Goal: Task Accomplishment & Management: Complete application form

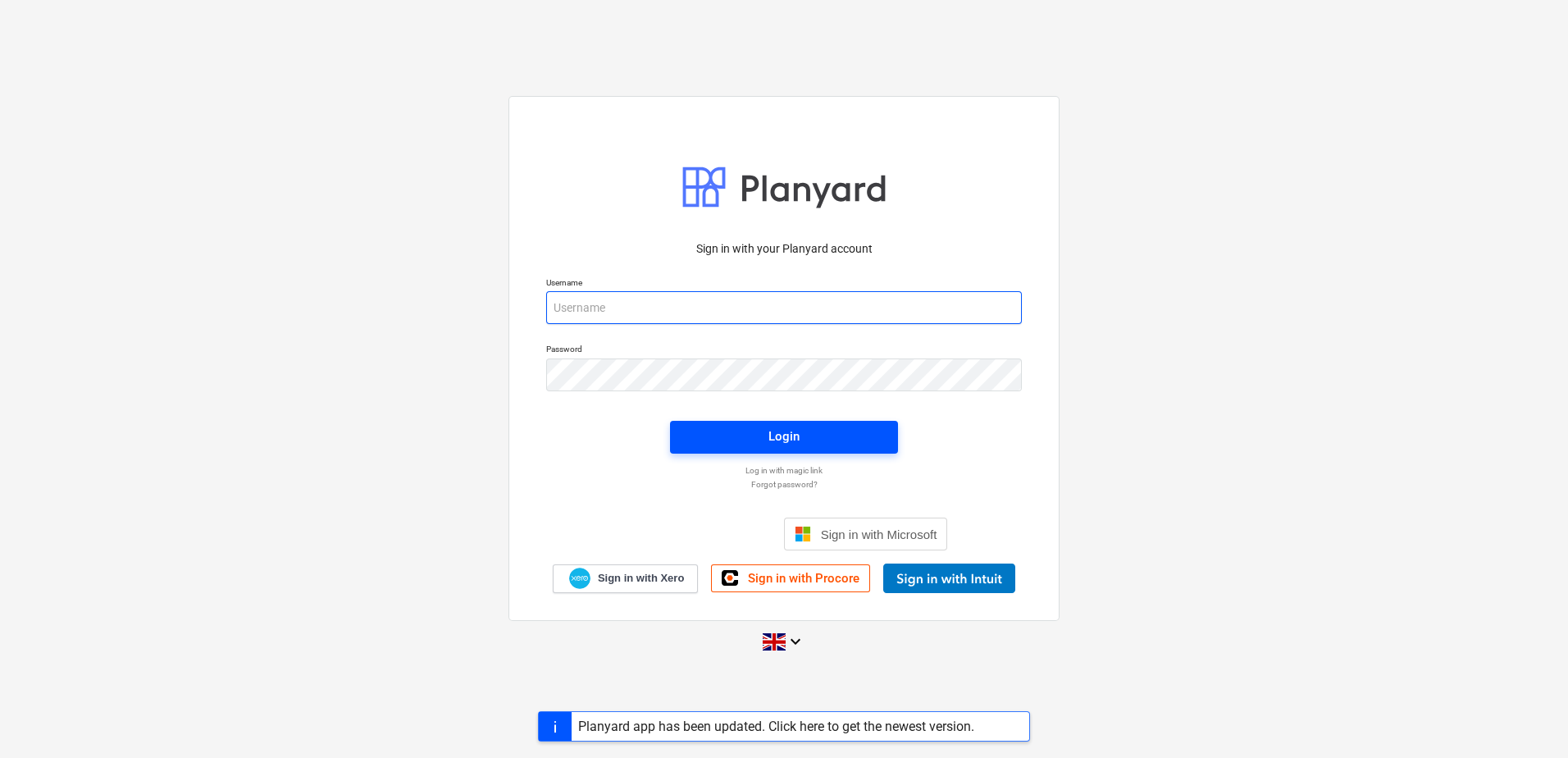
type input "[PERSON_NAME][EMAIL_ADDRESS][DOMAIN_NAME]"
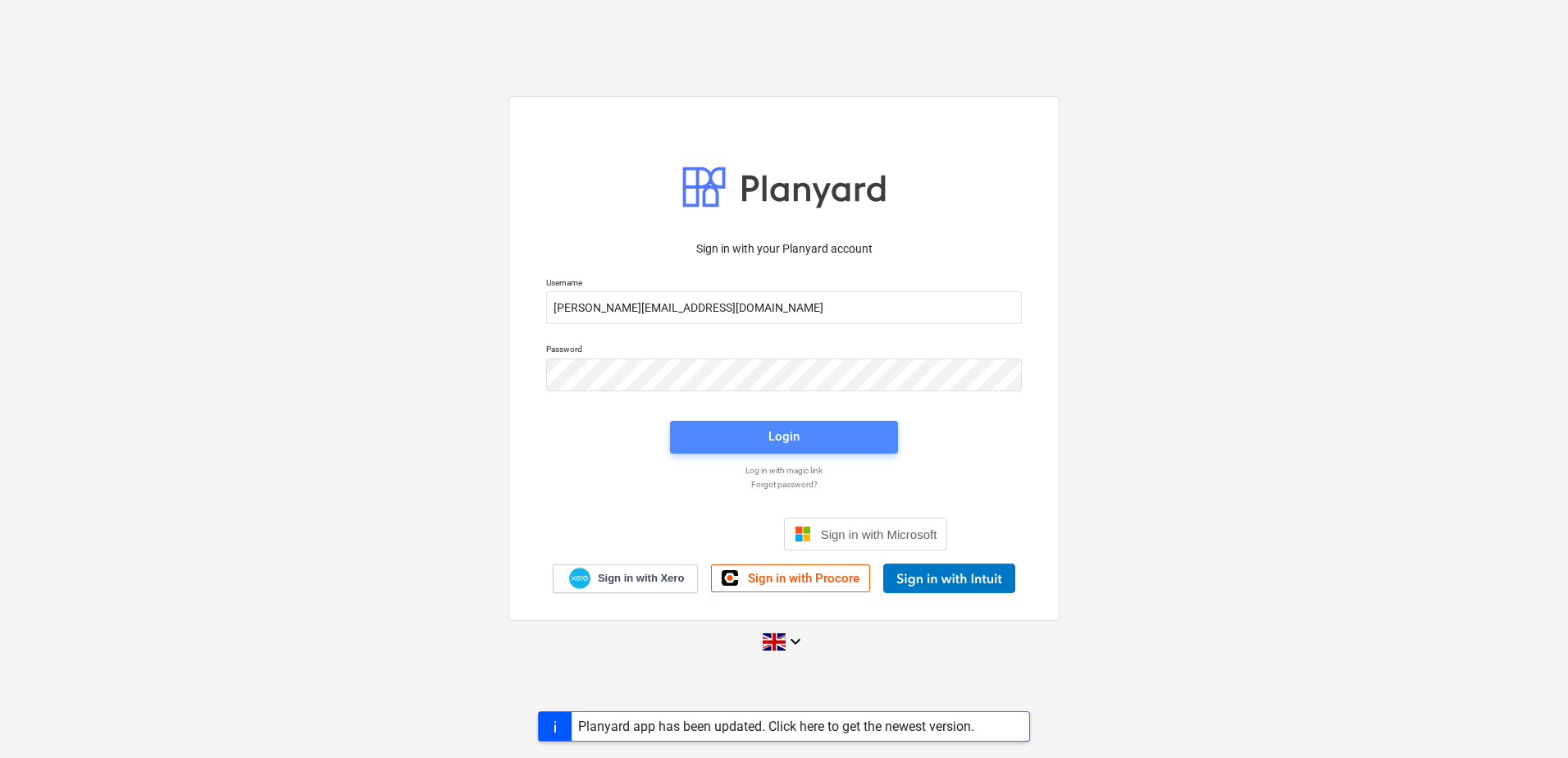
click at [755, 428] on span "Login" at bounding box center [783, 436] width 188 height 22
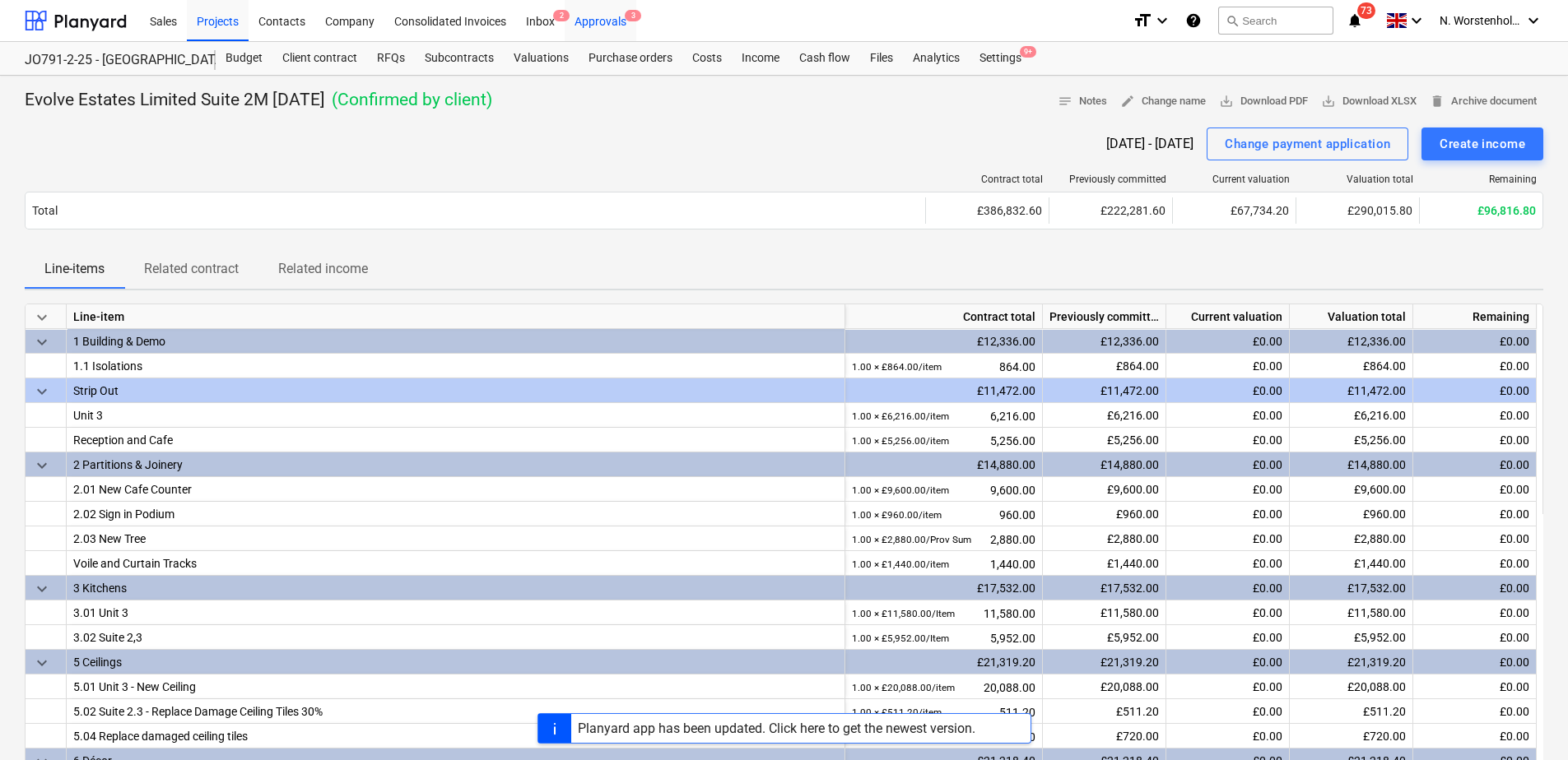
click at [600, 16] on div "Approvals 3" at bounding box center [600, 20] width 72 height 42
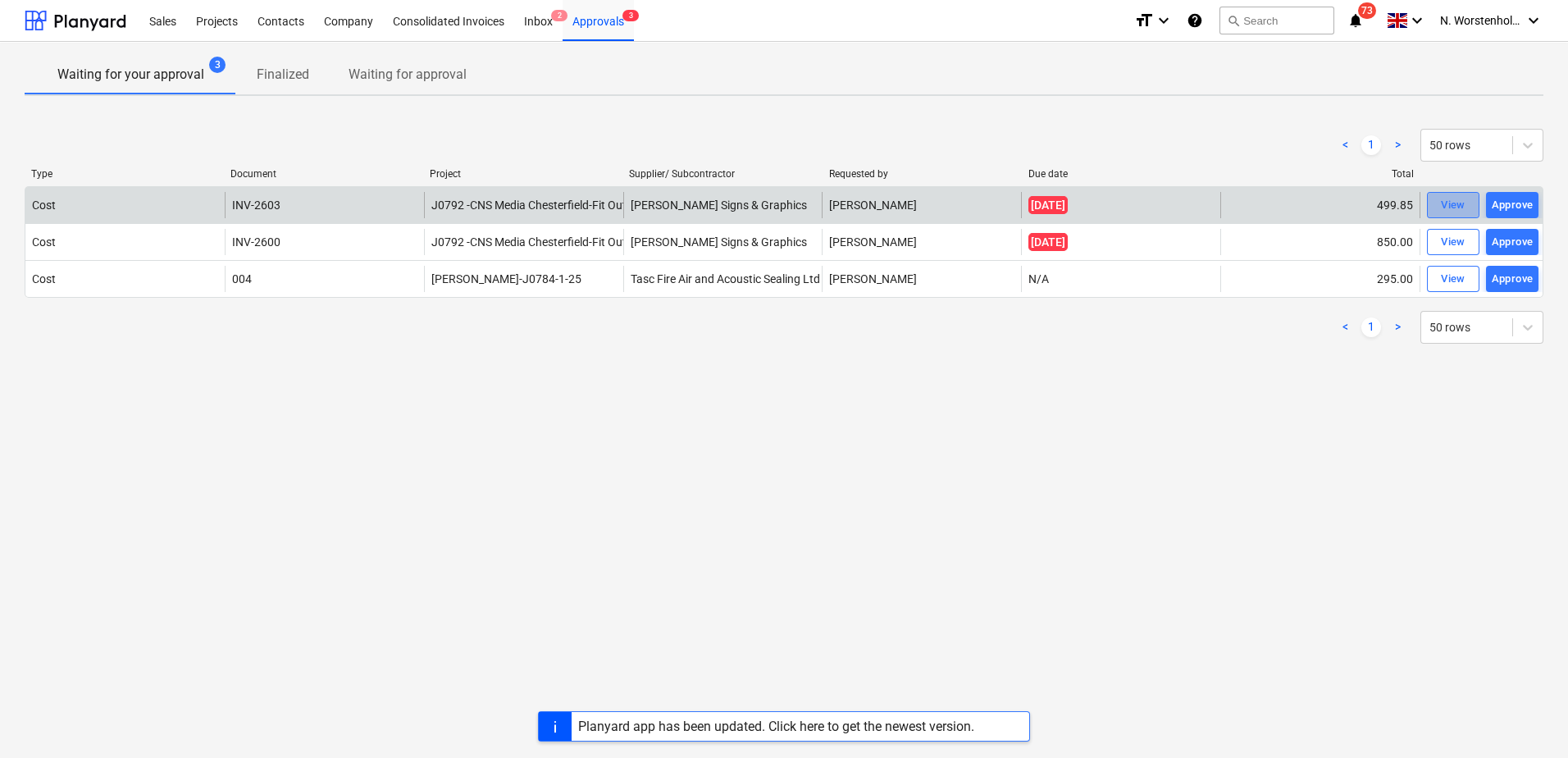
click at [1453, 207] on div "View" at bounding box center [1453, 205] width 24 height 19
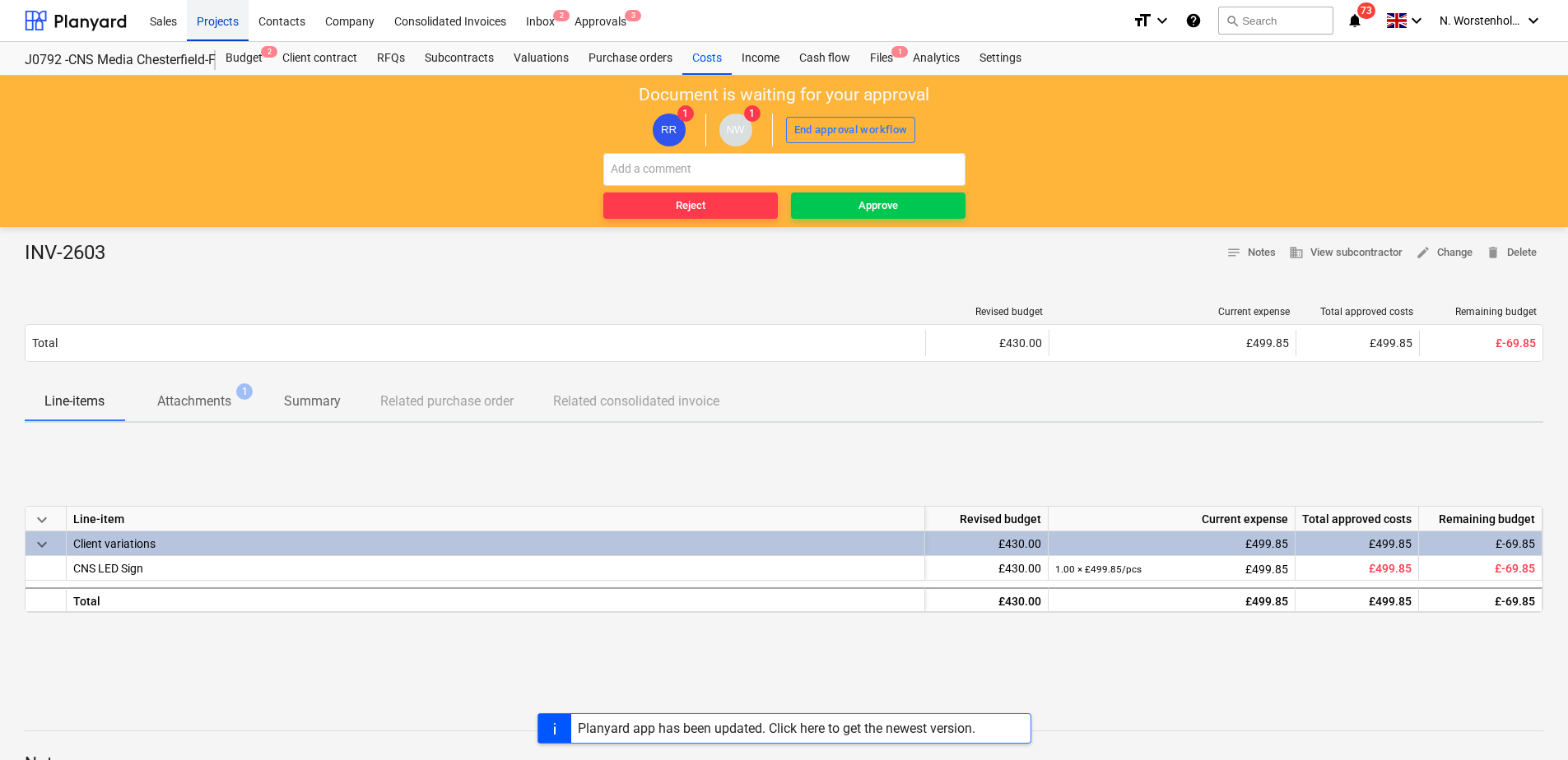
click at [216, 22] on div "Projects" at bounding box center [217, 20] width 62 height 42
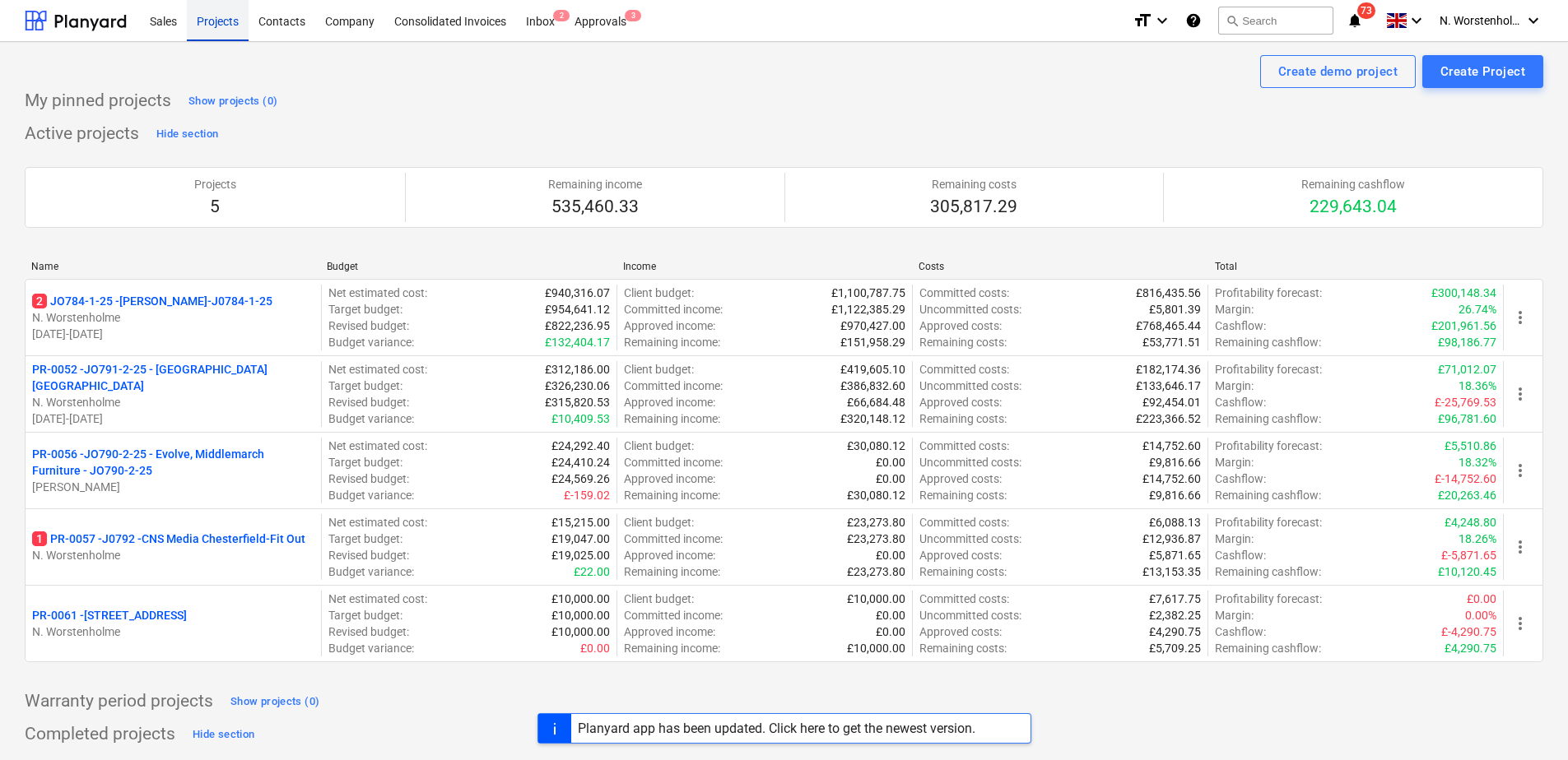
click at [211, 9] on div "Projects" at bounding box center [217, 20] width 62 height 42
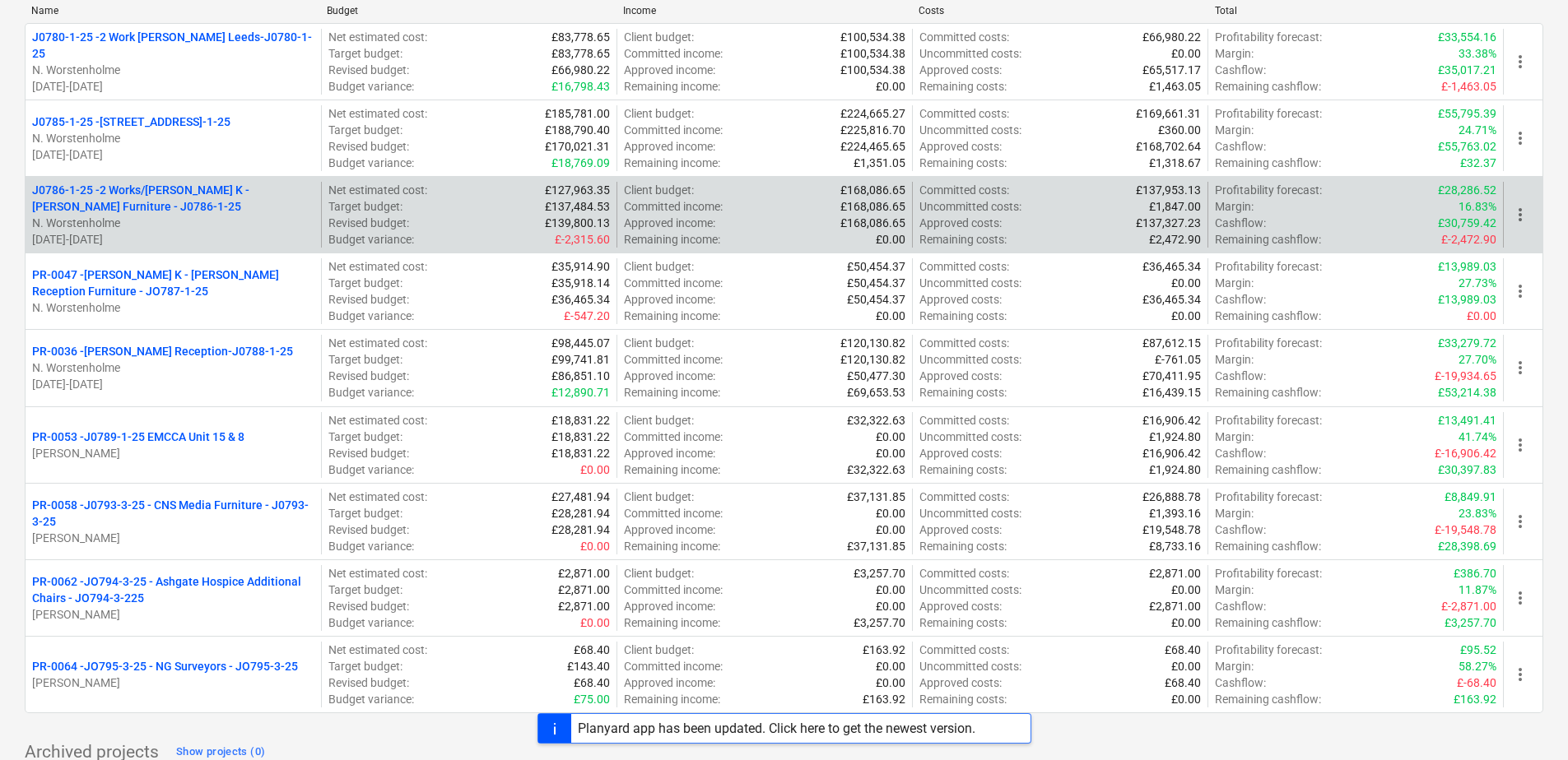
scroll to position [875, 0]
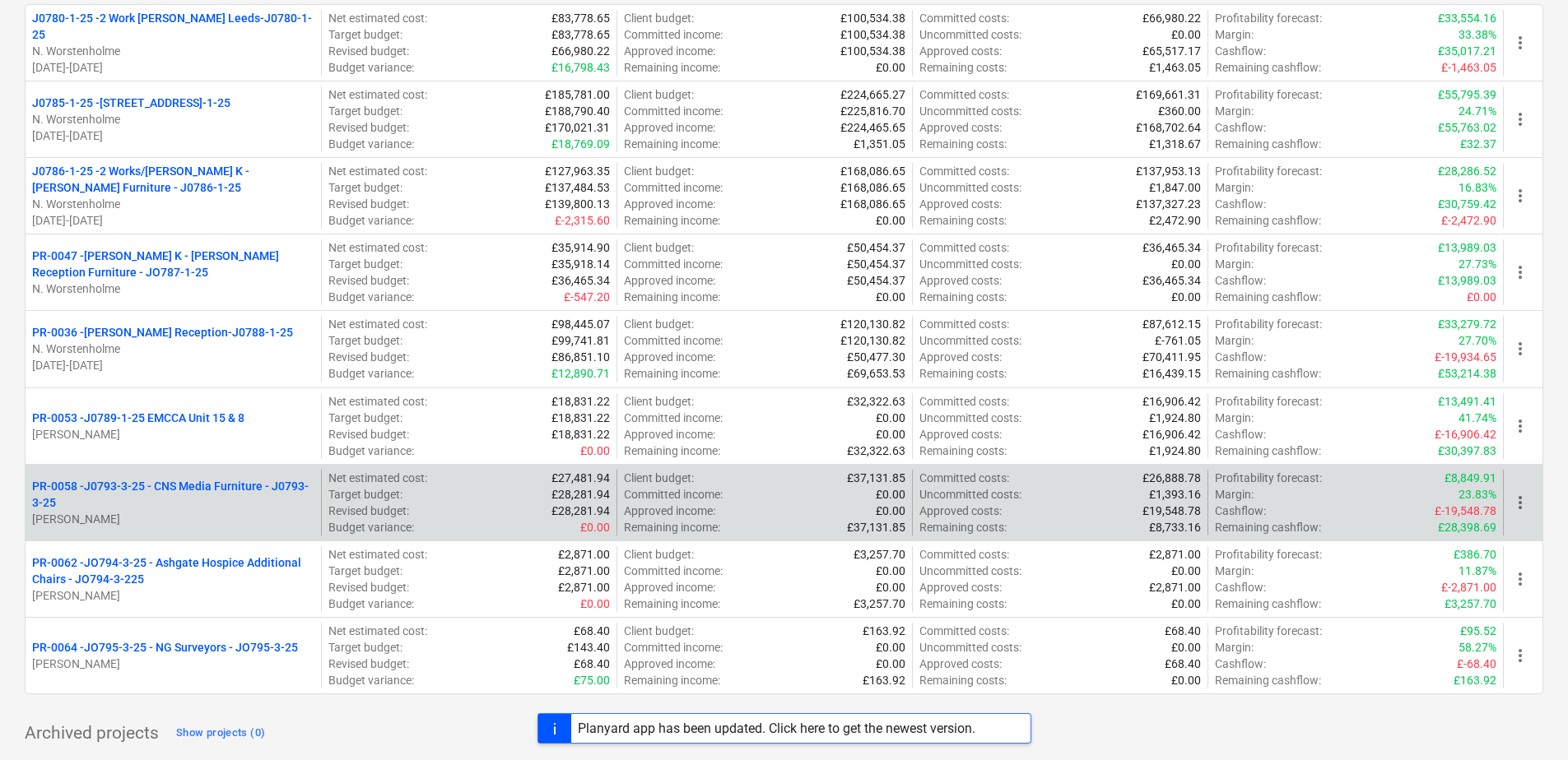
click at [186, 483] on p "PR-0058 - J0793-3-25 - CNS Media Furniture - J0793-3-25" at bounding box center [173, 494] width 282 height 33
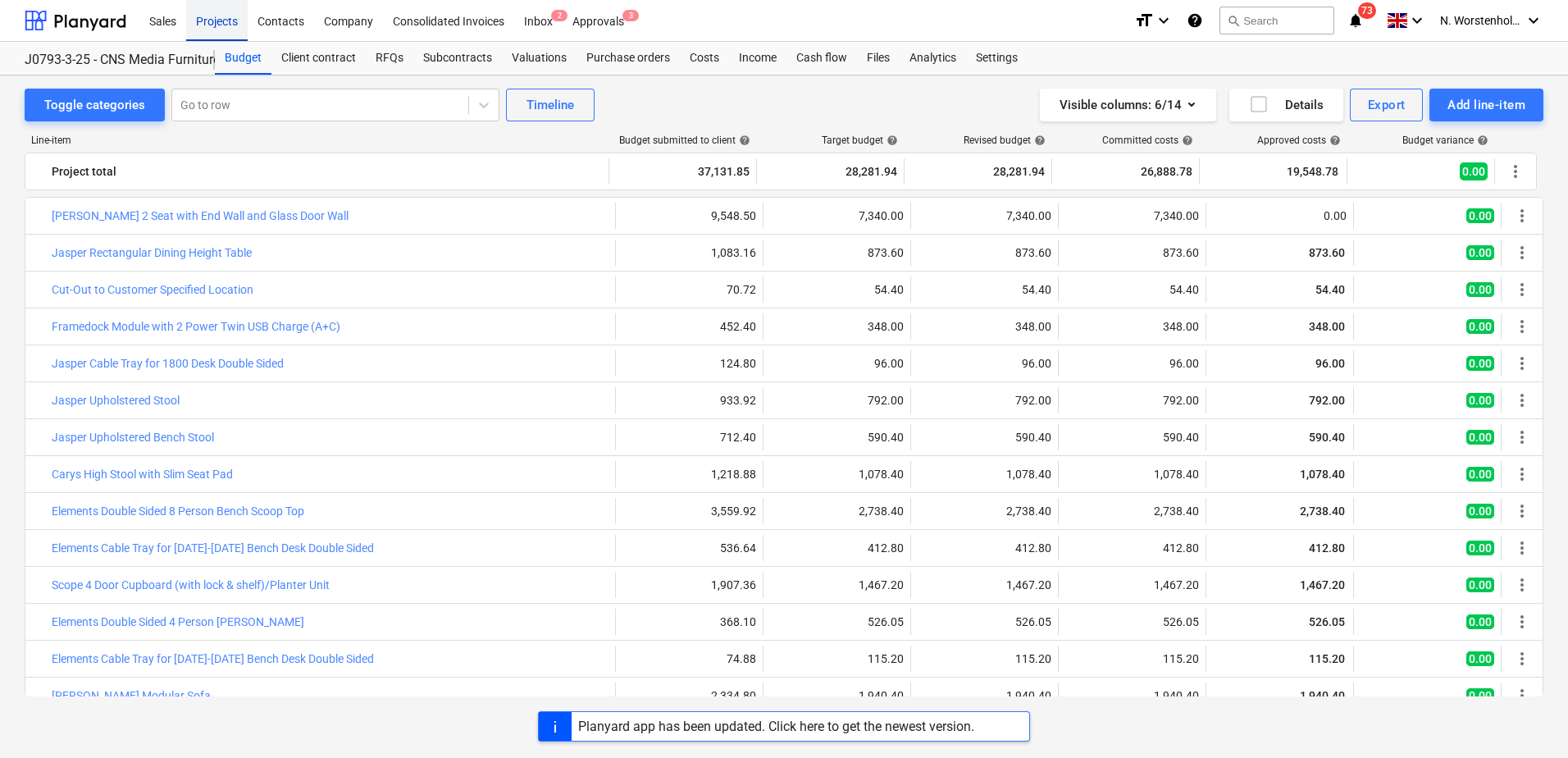
click at [221, 16] on div "Projects" at bounding box center [217, 20] width 62 height 42
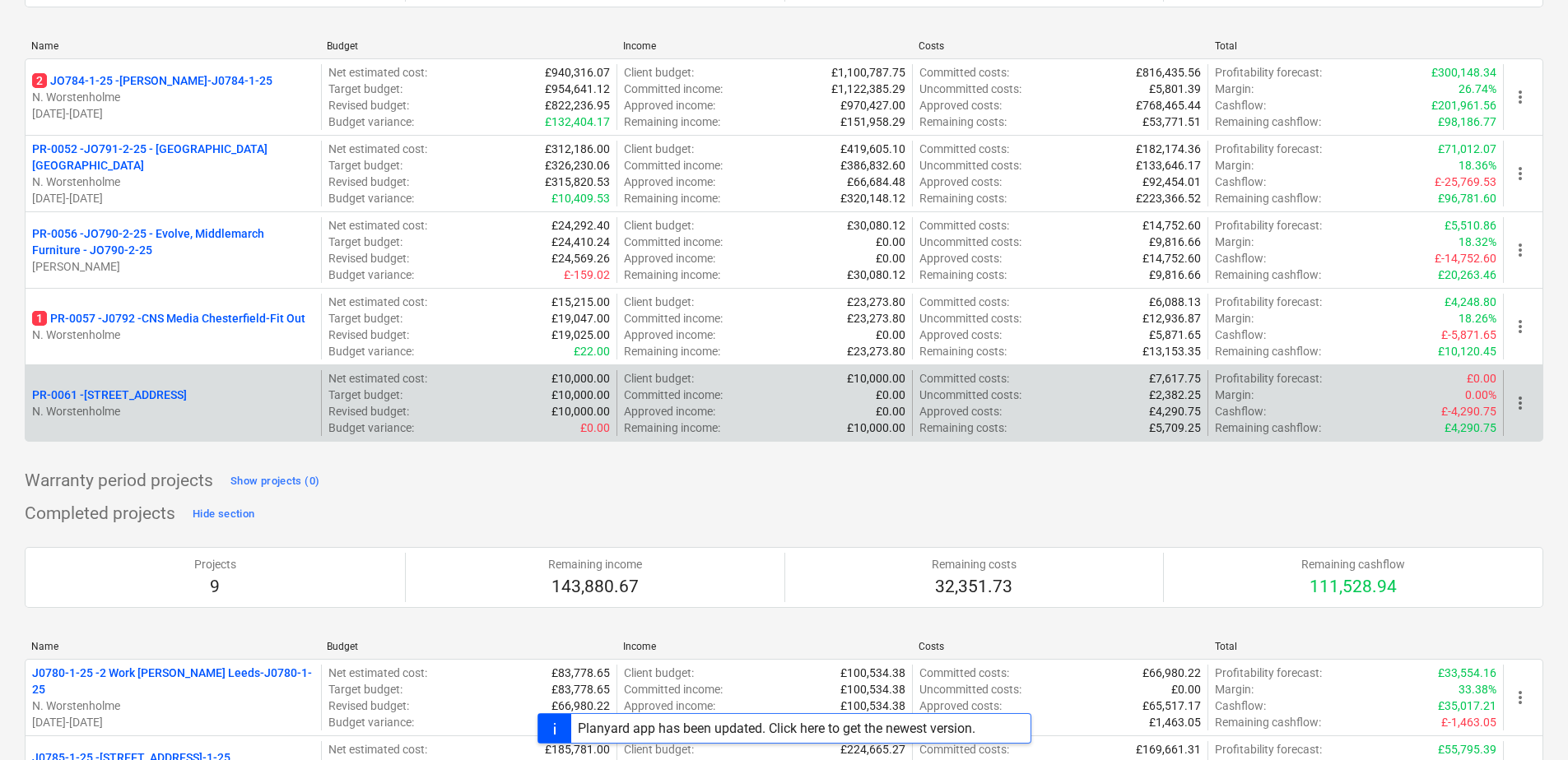
scroll to position [217, 0]
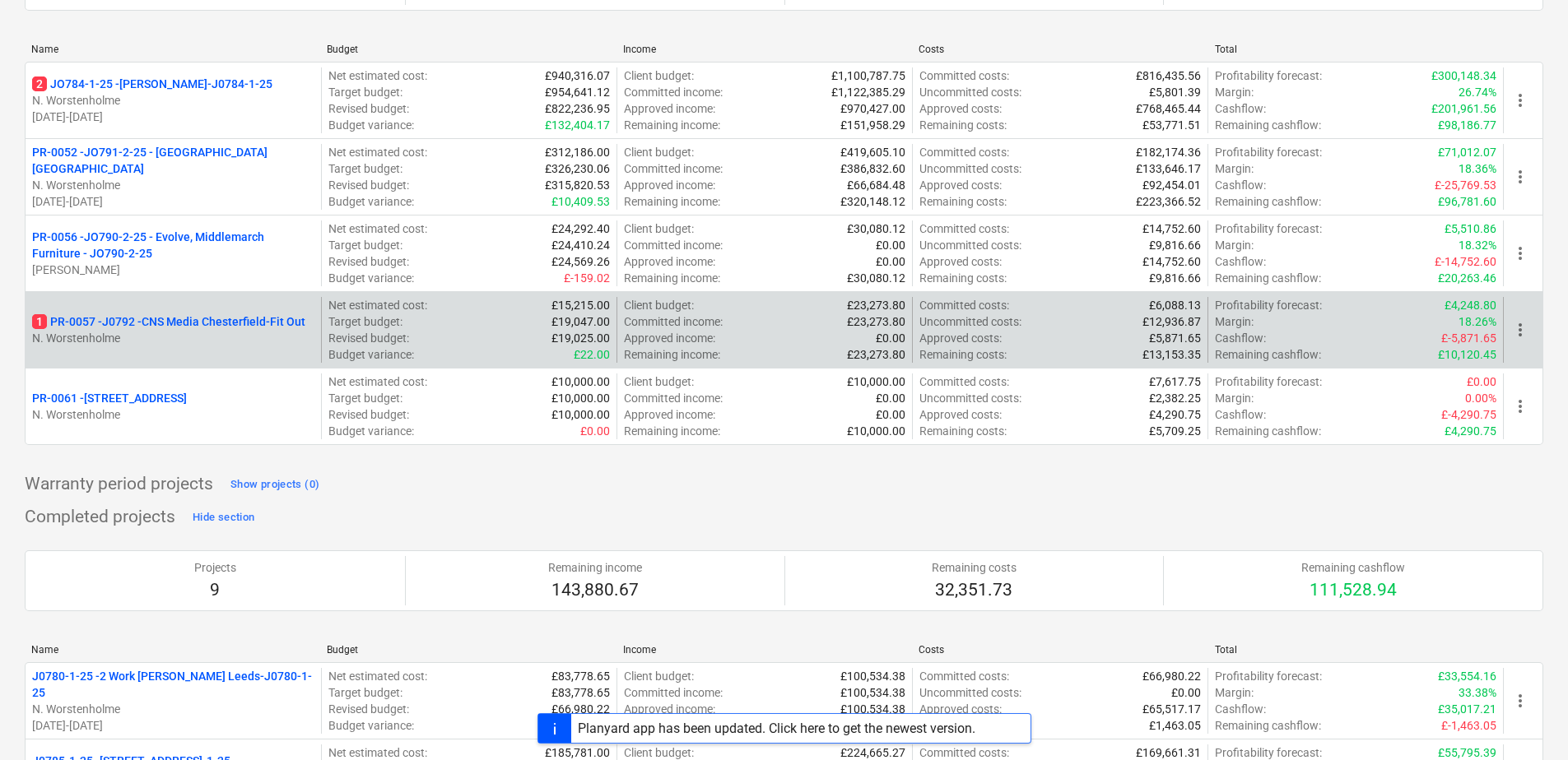
click at [195, 313] on p "1 PR-0057 - J0792 -CNS Media Chesterfield-Fit Out" at bounding box center [168, 321] width 273 height 16
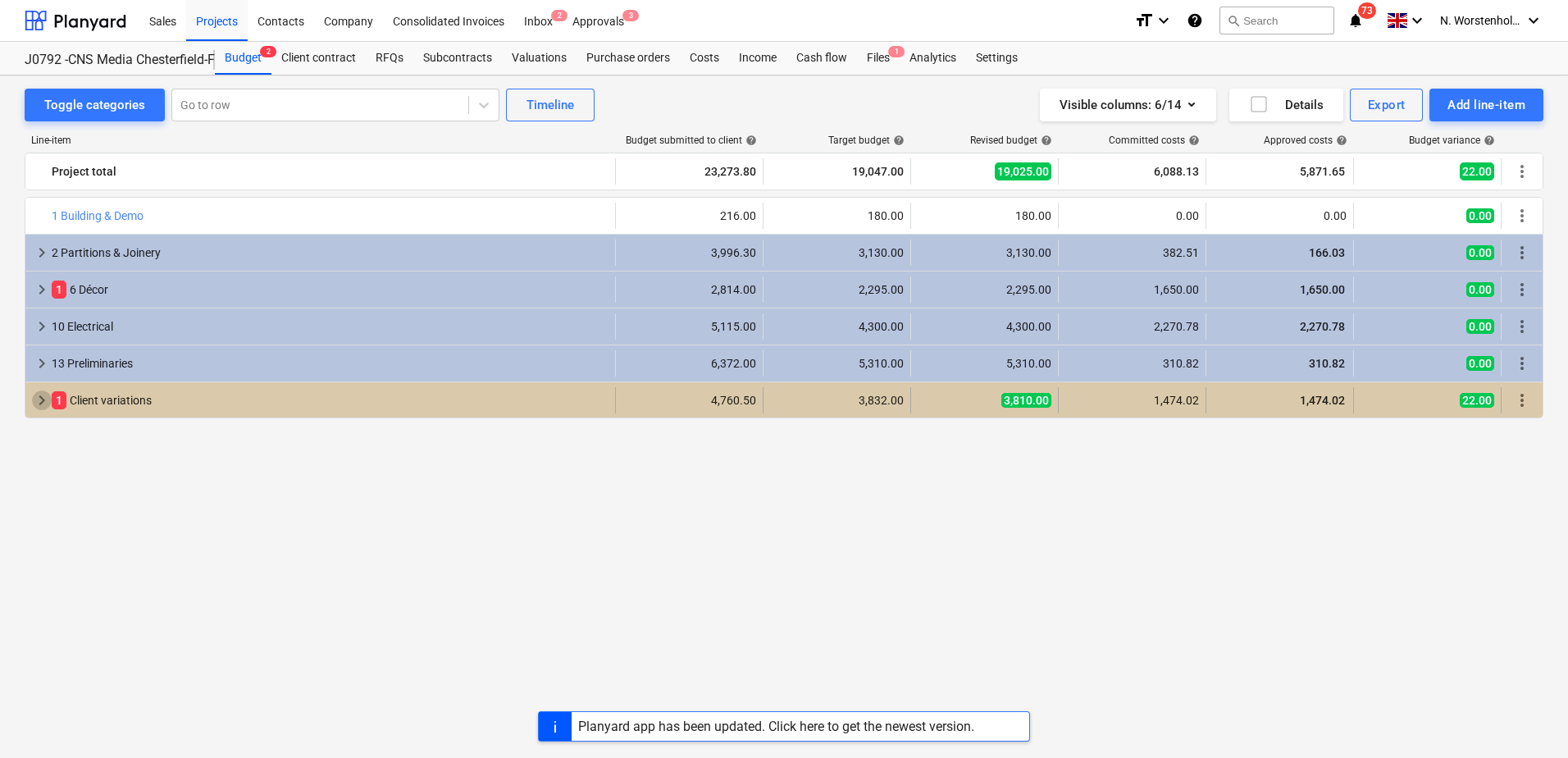
click at [42, 398] on span "keyboard_arrow_right" at bounding box center [41, 400] width 20 height 20
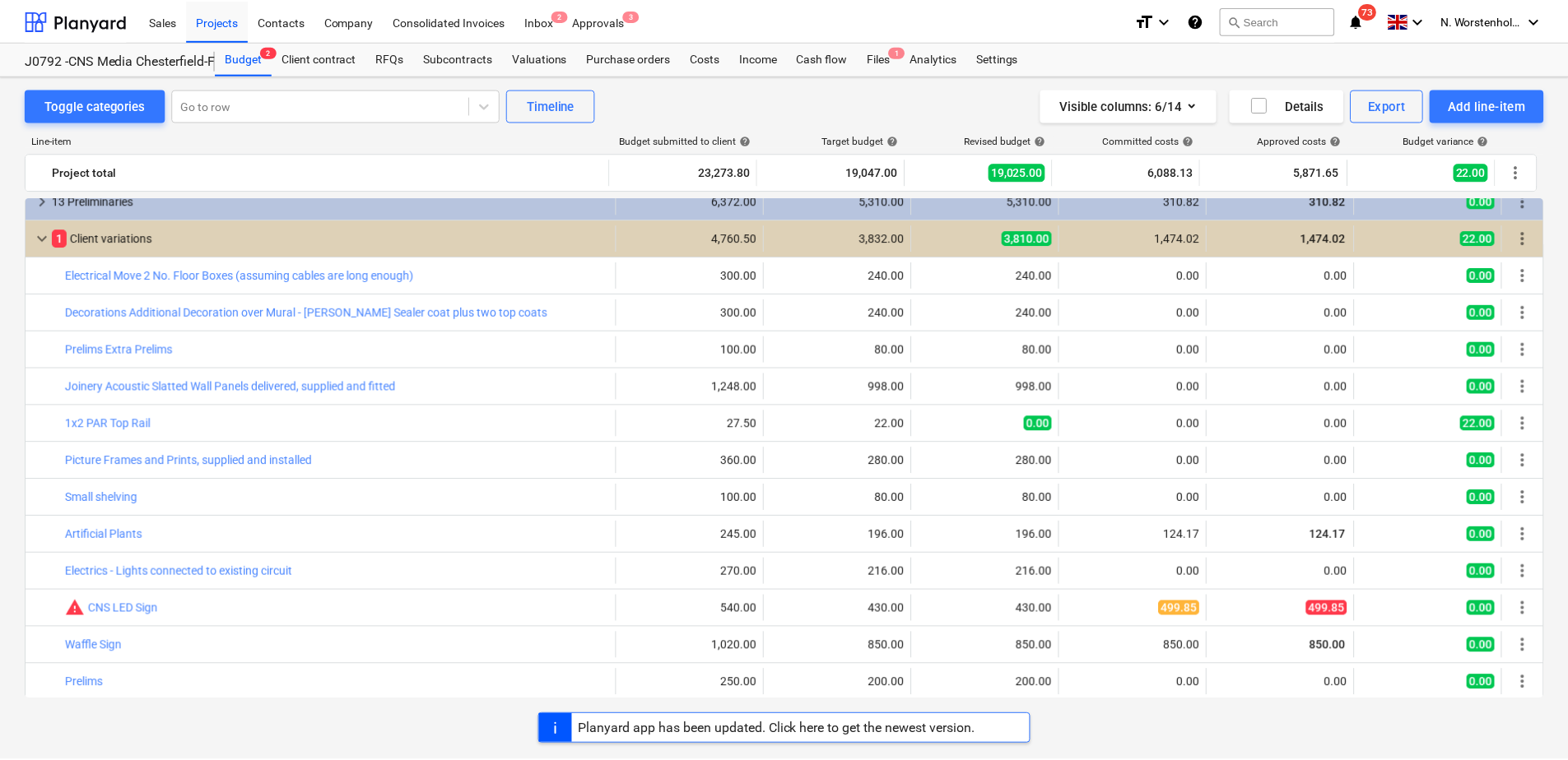
scroll to position [166, 0]
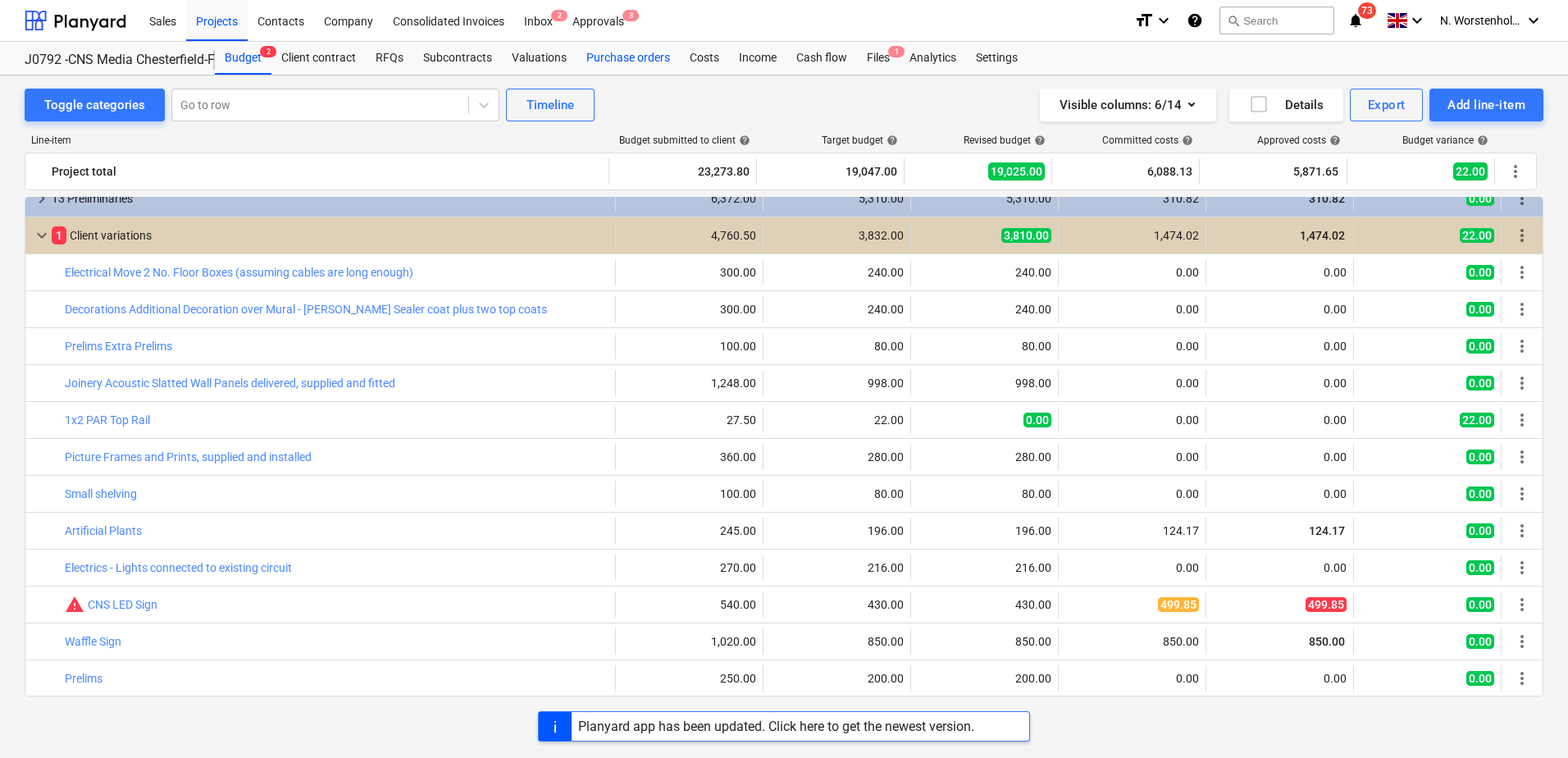
click at [611, 54] on div "Purchase orders" at bounding box center [628, 58] width 103 height 33
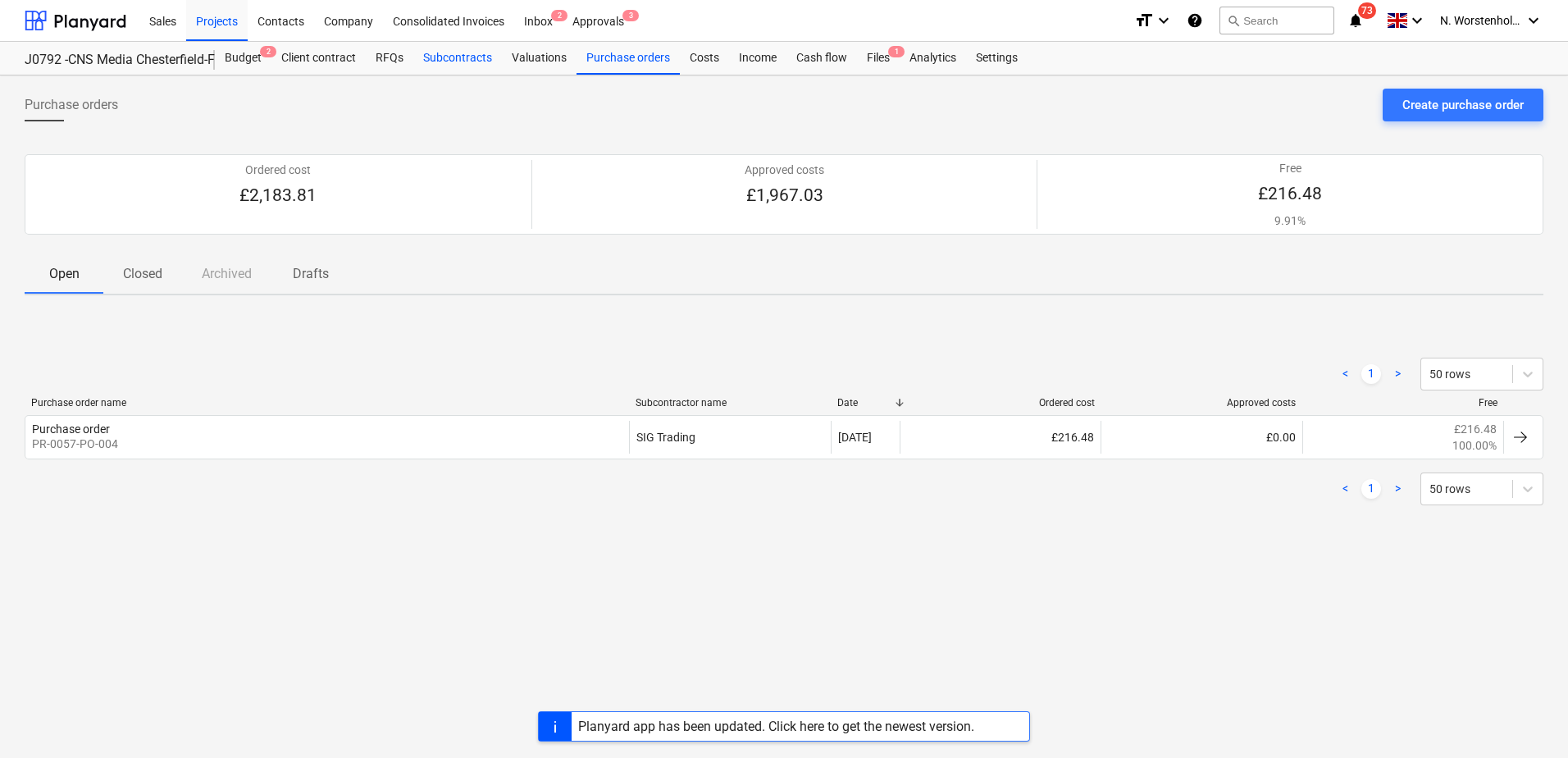
click at [460, 56] on div "Subcontracts" at bounding box center [458, 58] width 88 height 33
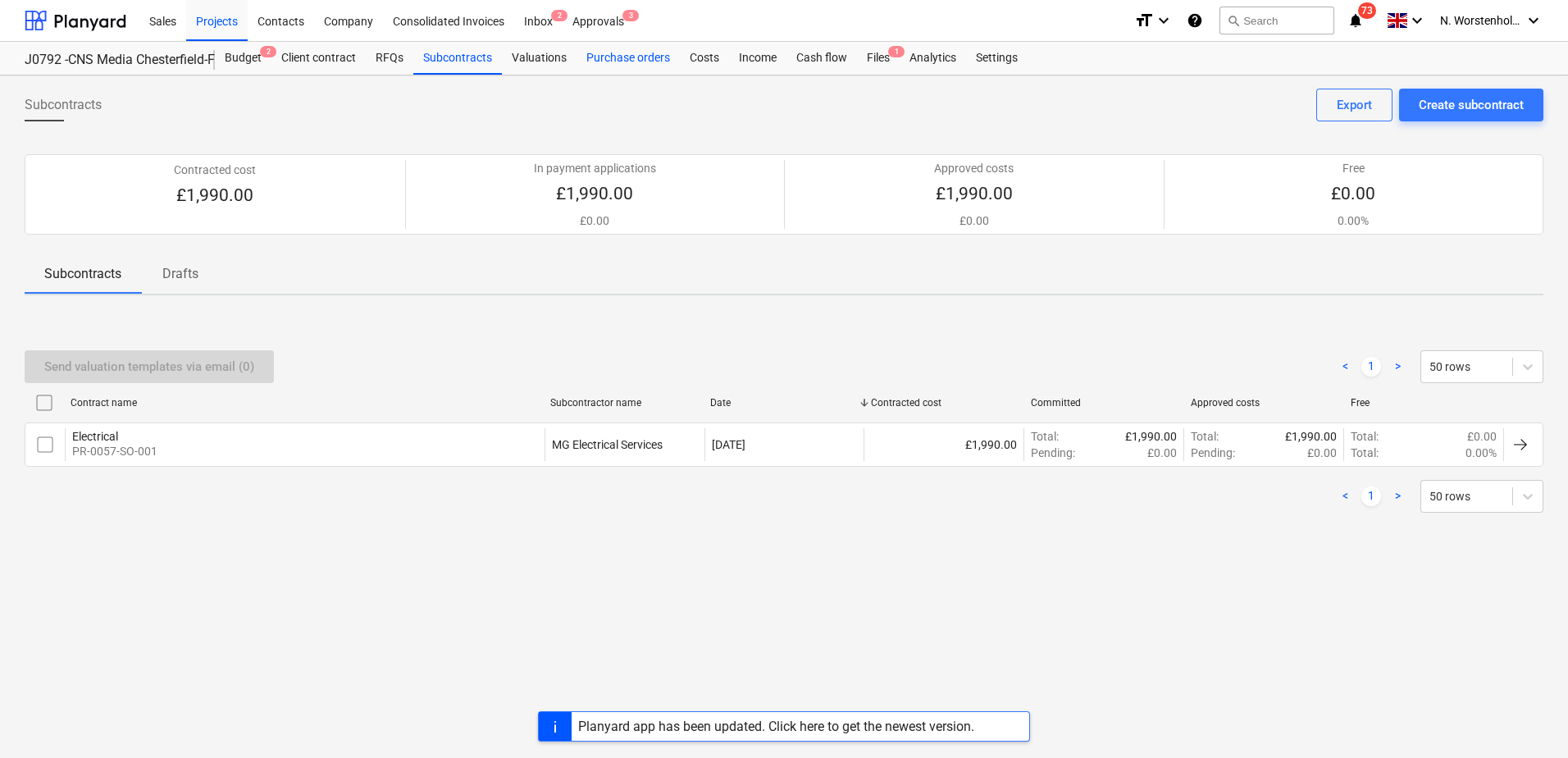
click at [621, 54] on div "Purchase orders" at bounding box center [628, 58] width 103 height 33
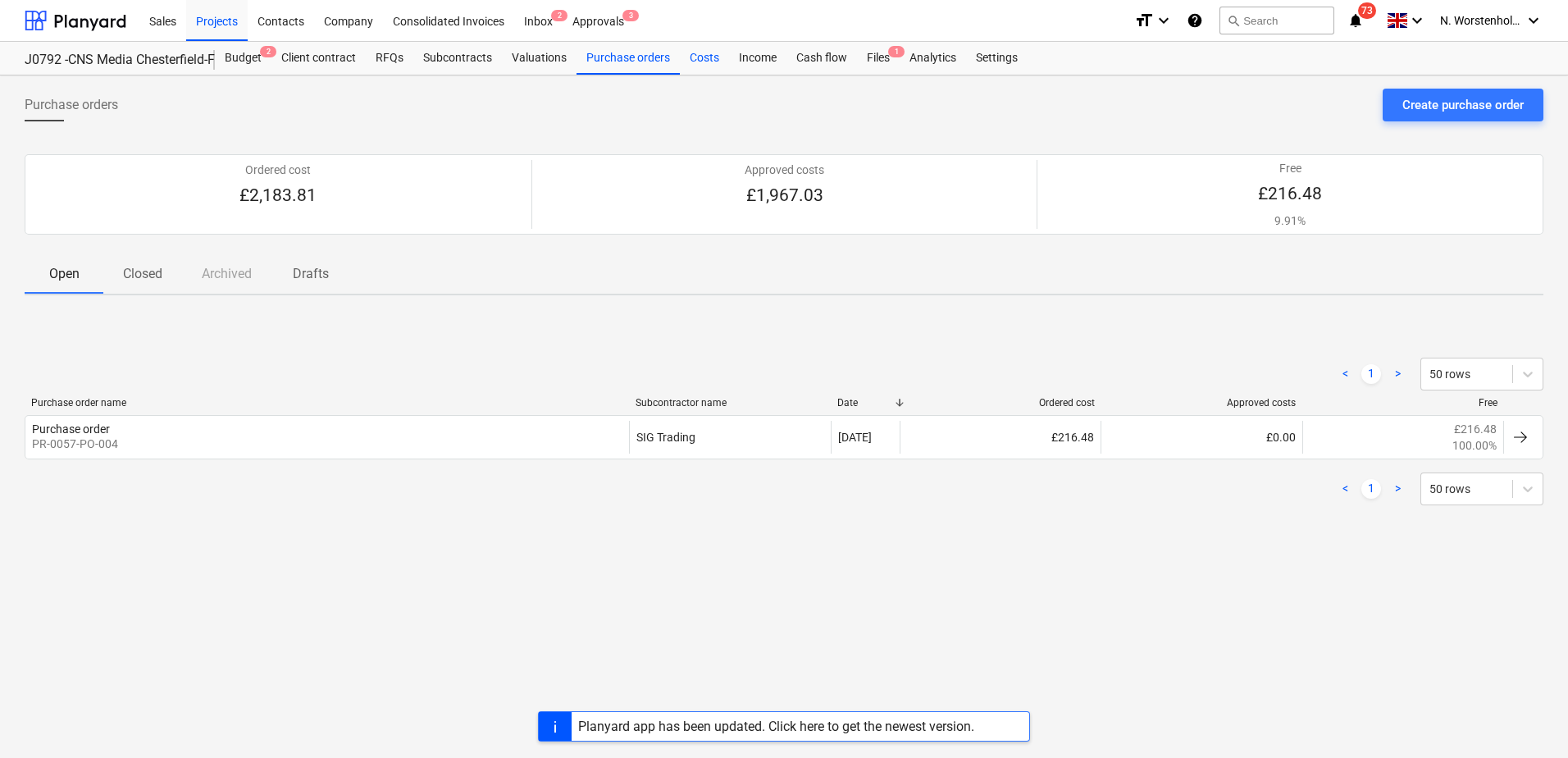
click at [697, 55] on div "Costs" at bounding box center [704, 58] width 49 height 33
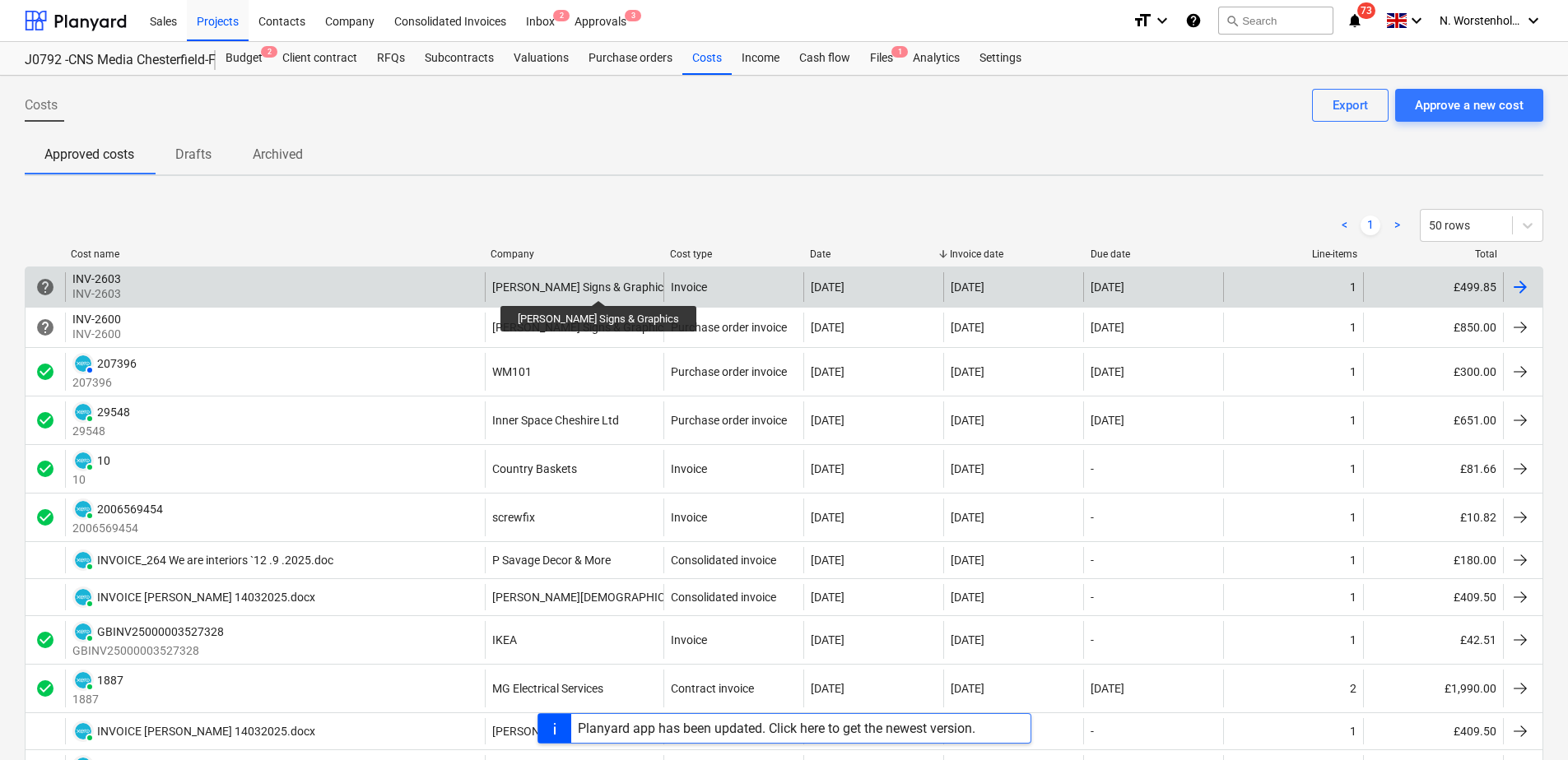
click at [574, 285] on div "[PERSON_NAME] Signs & Graphics" at bounding box center [581, 287] width 177 height 13
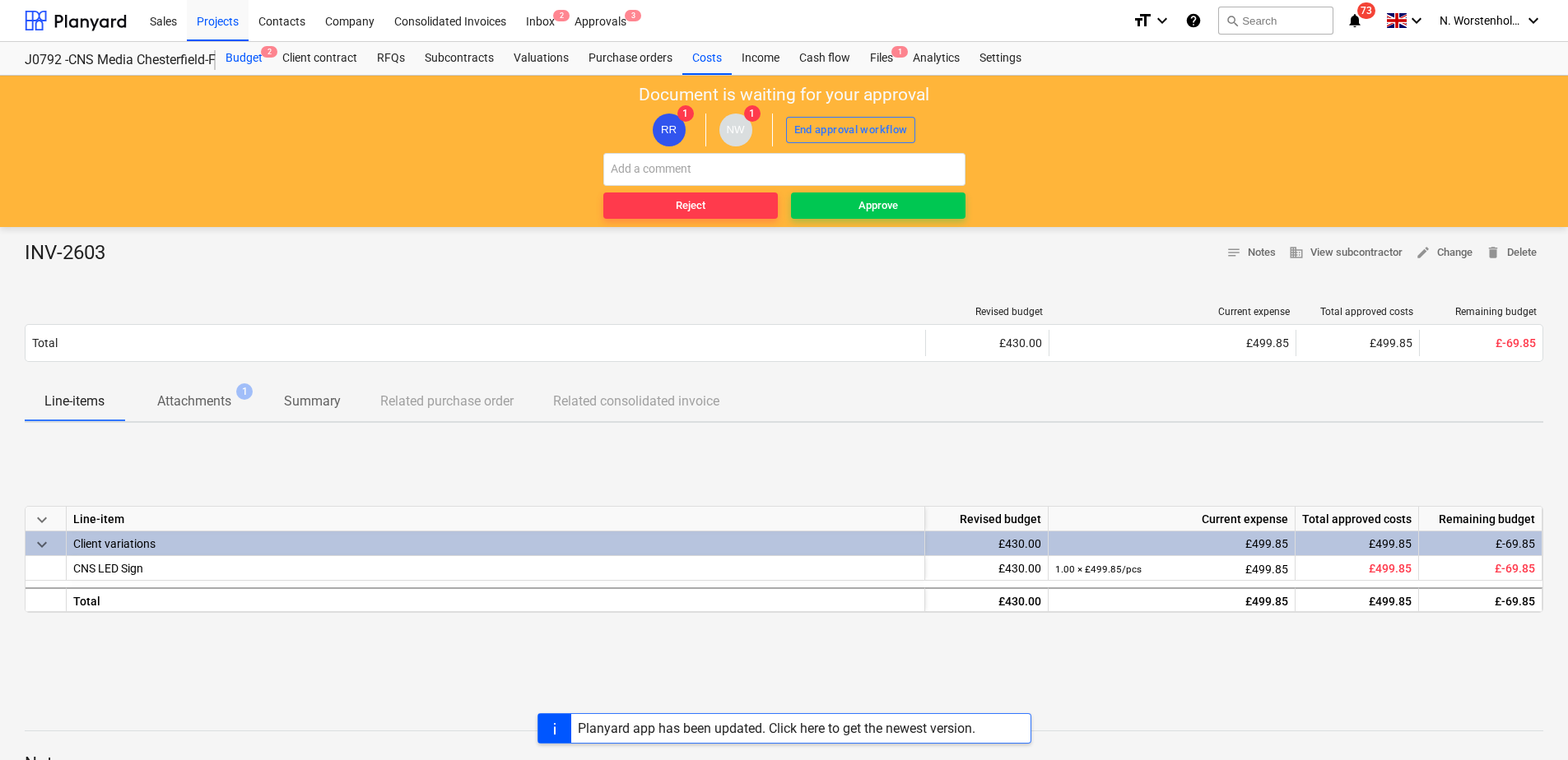
click at [248, 56] on div "Budget 2" at bounding box center [244, 58] width 56 height 33
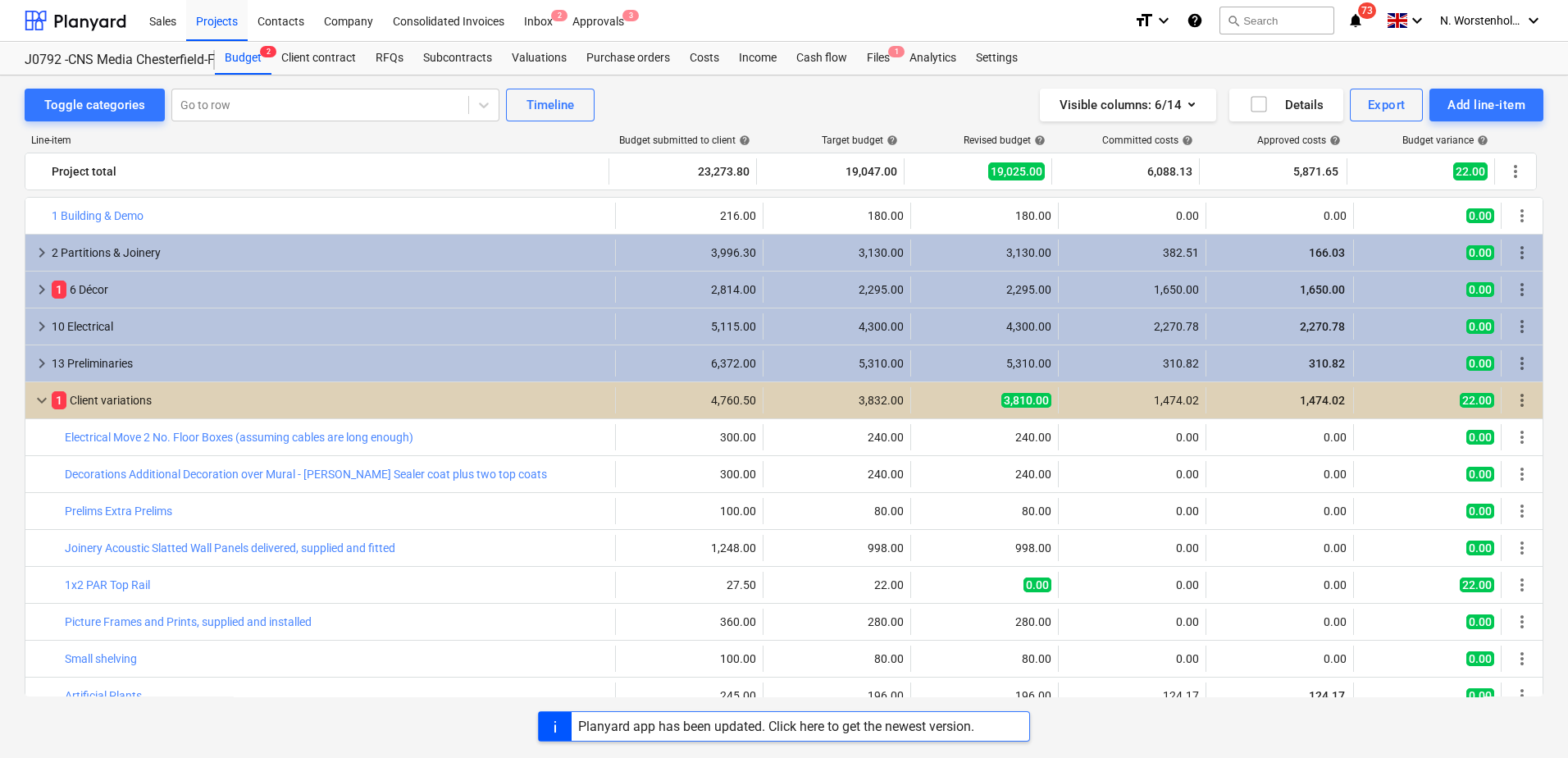
scroll to position [165, 0]
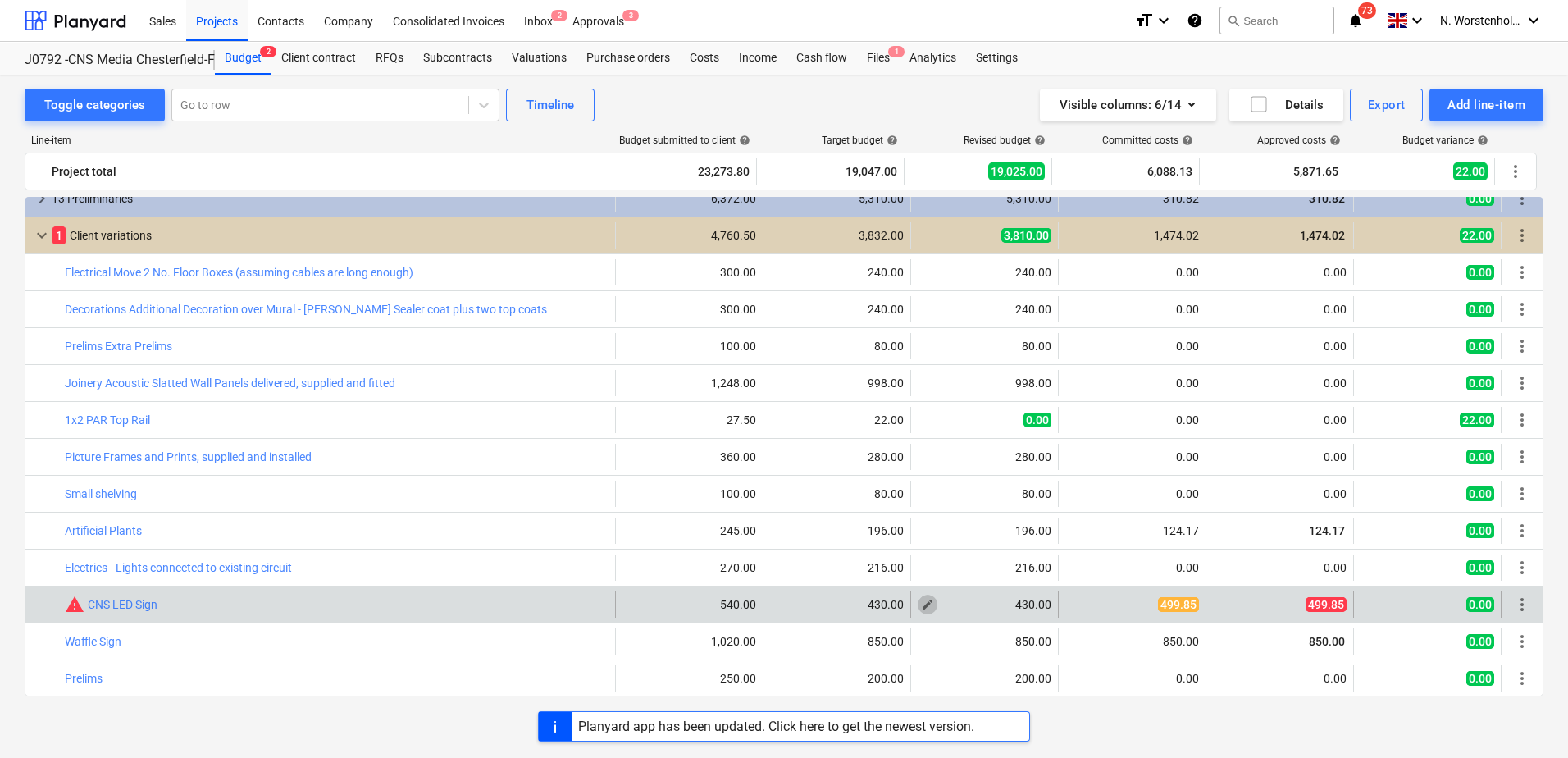
click at [922, 605] on span "edit" at bounding box center [927, 604] width 13 height 13
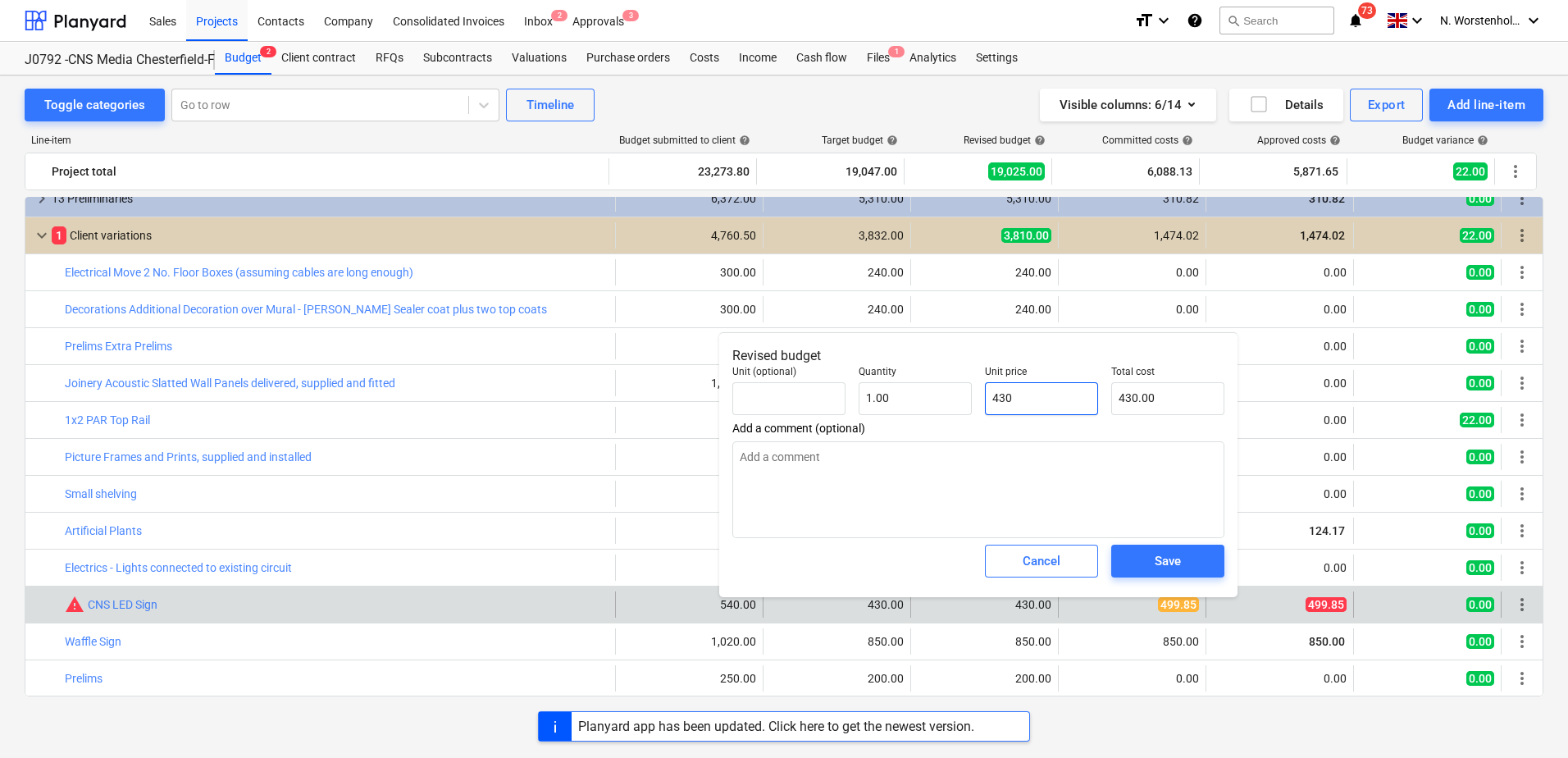
click at [1021, 394] on input "430" at bounding box center [1041, 398] width 113 height 33
type input "43"
type textarea "x"
type input "43.00"
type input "4"
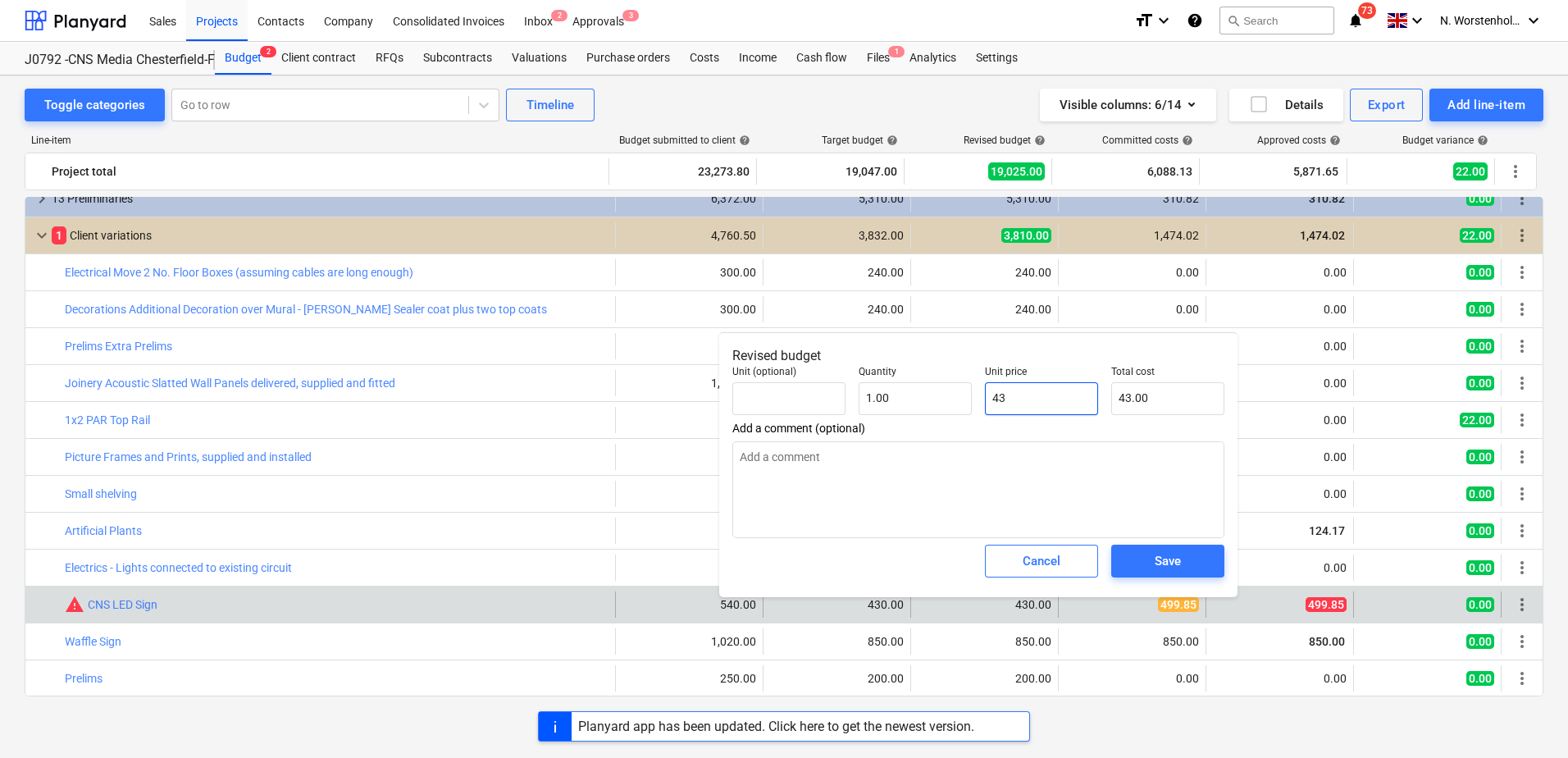
type textarea "x"
type input "4.00"
type input "49"
type textarea "x"
type input "49.00"
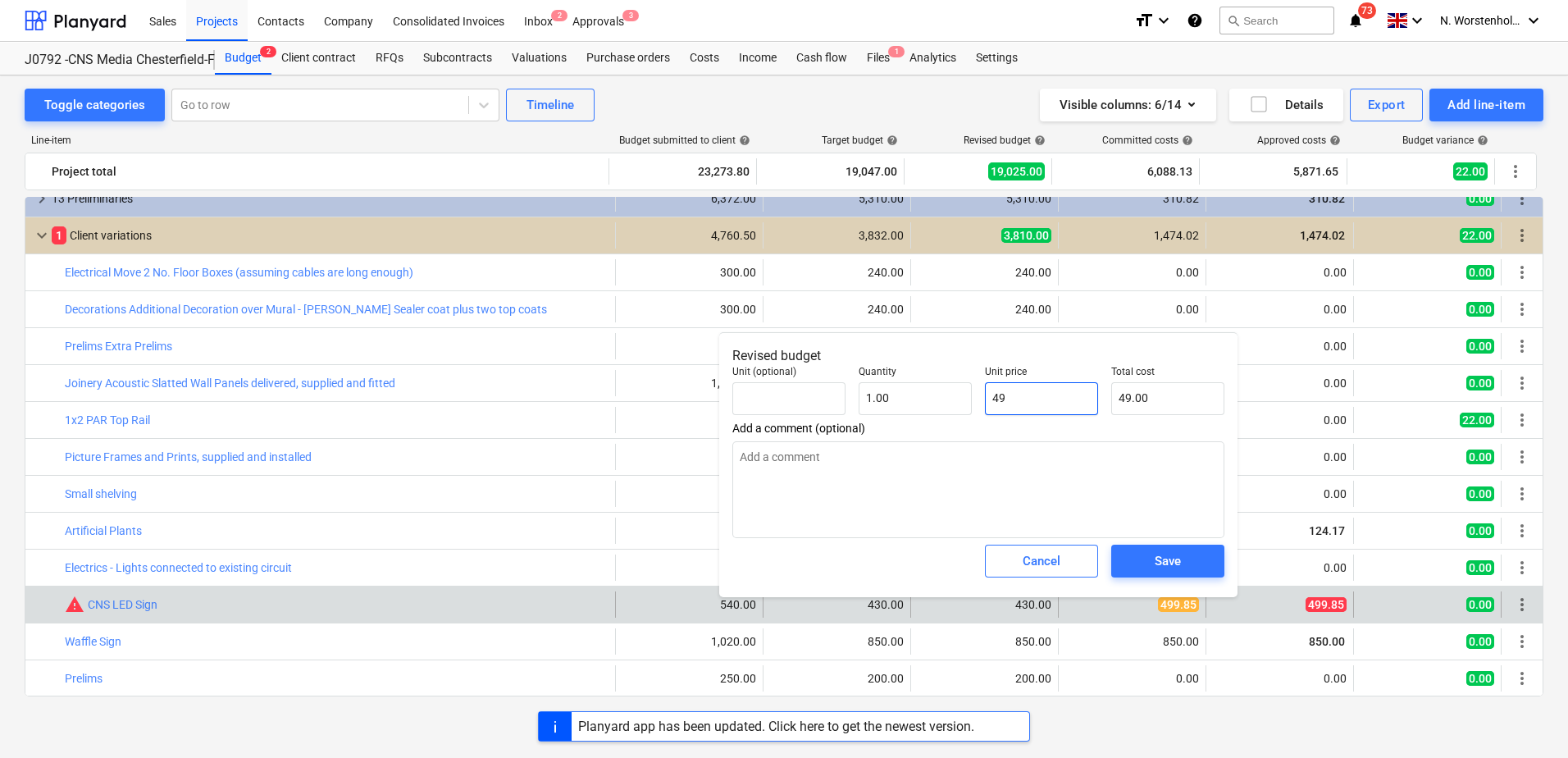
type input "499"
type textarea "x"
type input "499.00"
type input "499."
type textarea "x"
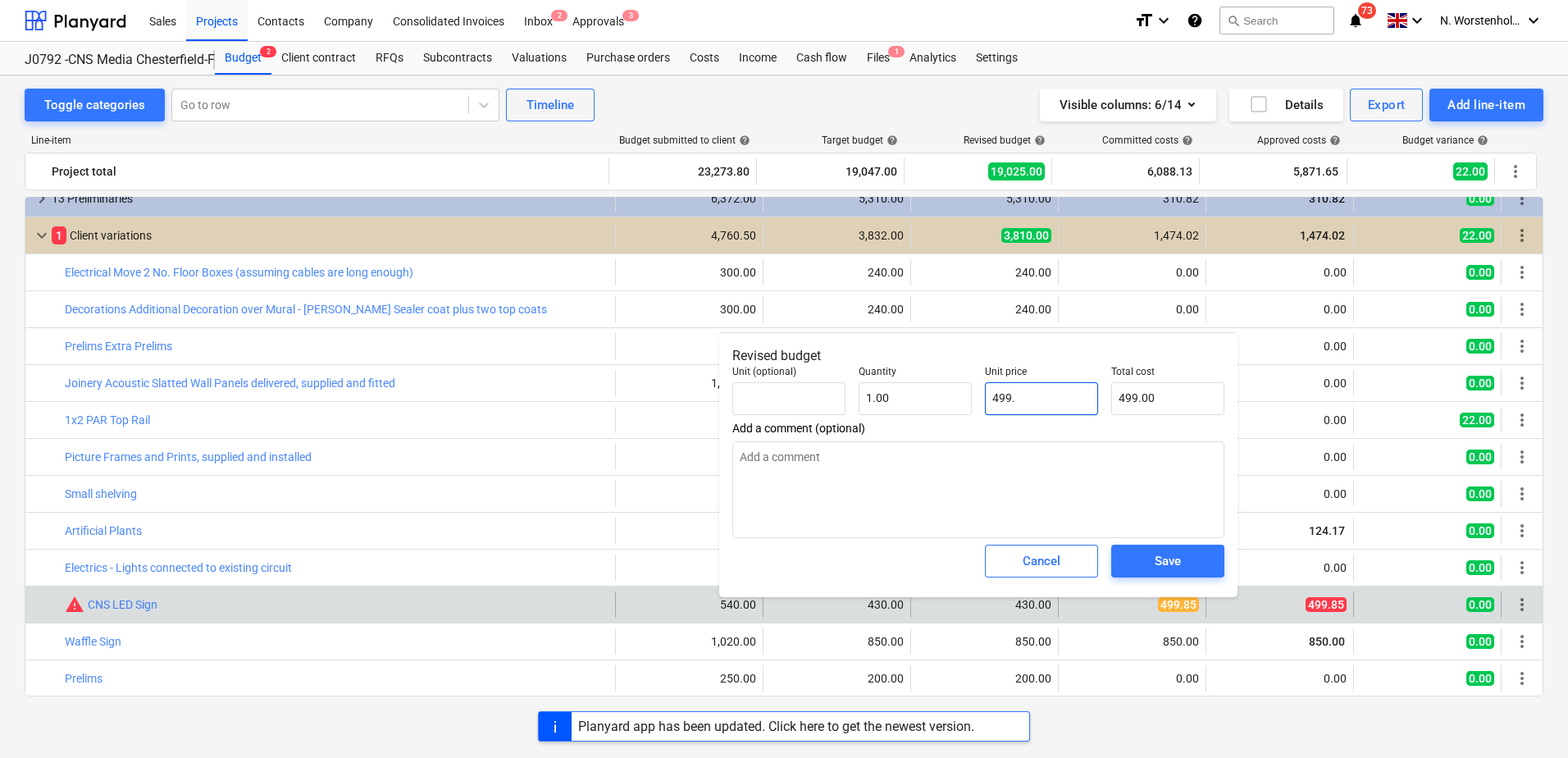
type input "499.8"
type textarea "x"
type input "499.80"
type input "499.85"
type textarea "x"
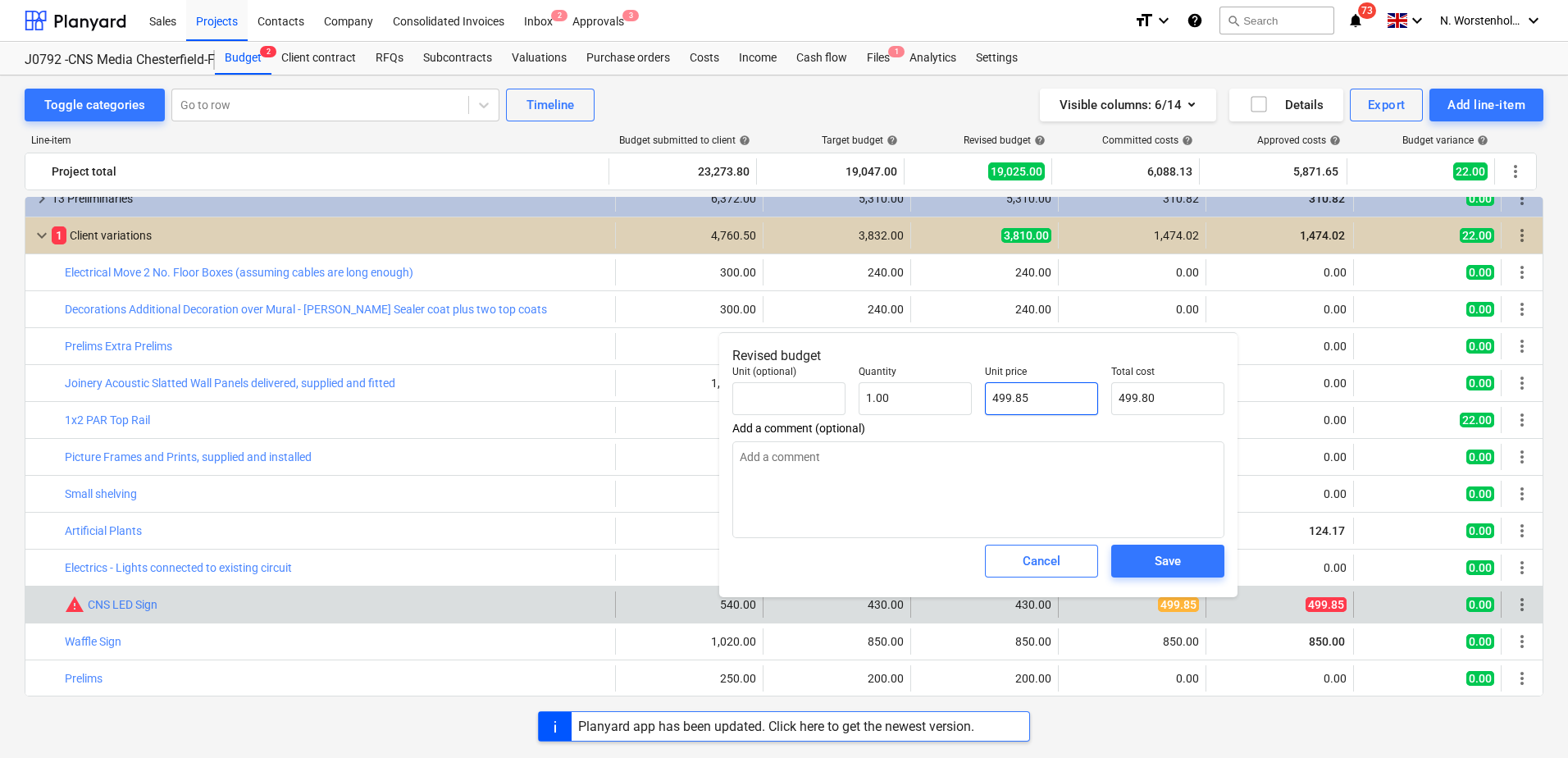
type input "499.85"
click at [1183, 560] on span "Save" at bounding box center [1168, 561] width 74 height 22
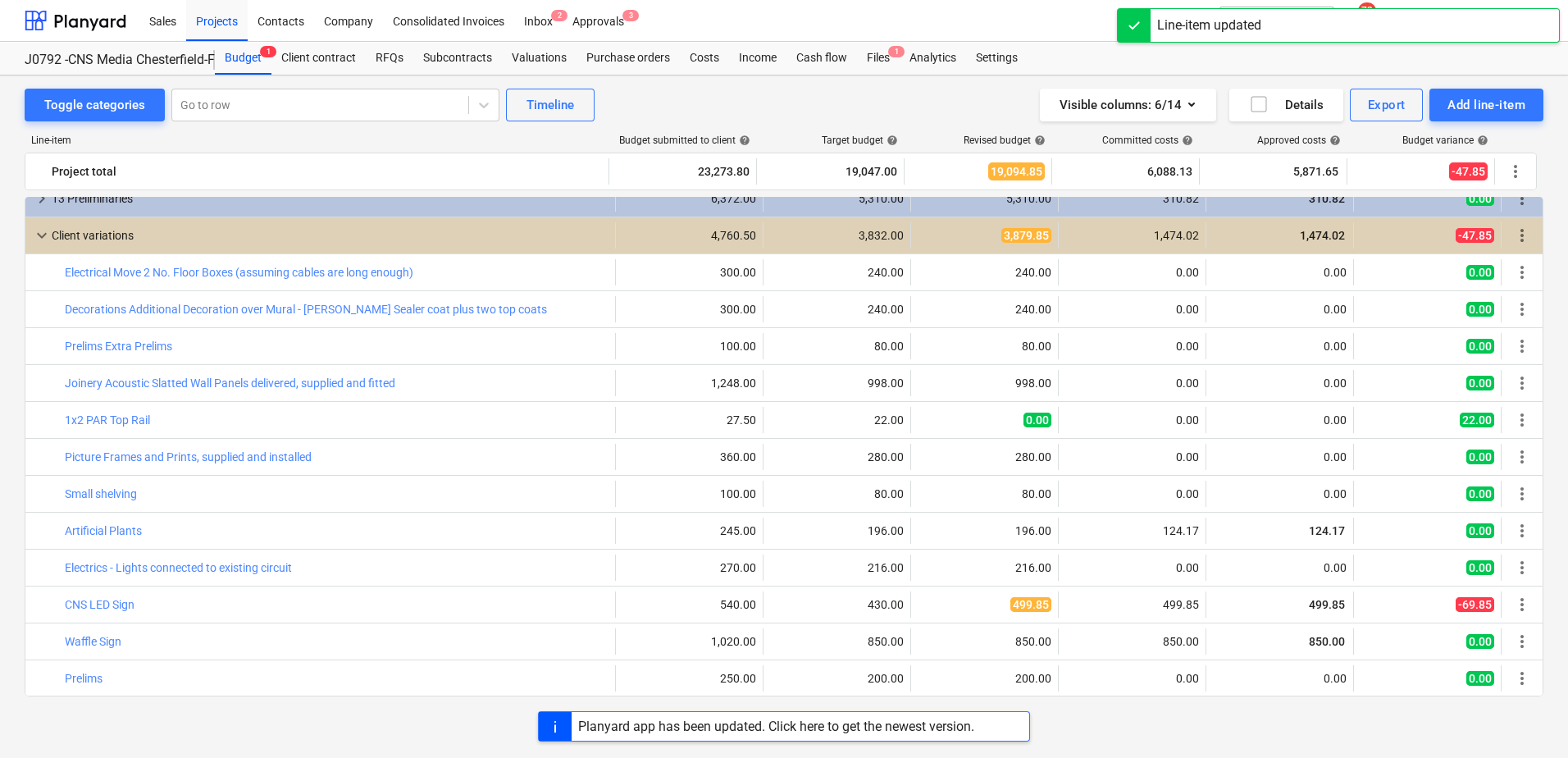
click at [1152, 718] on div "Planyard app has been updated. Click here to get the newest version." at bounding box center [784, 726] width 1568 height 30
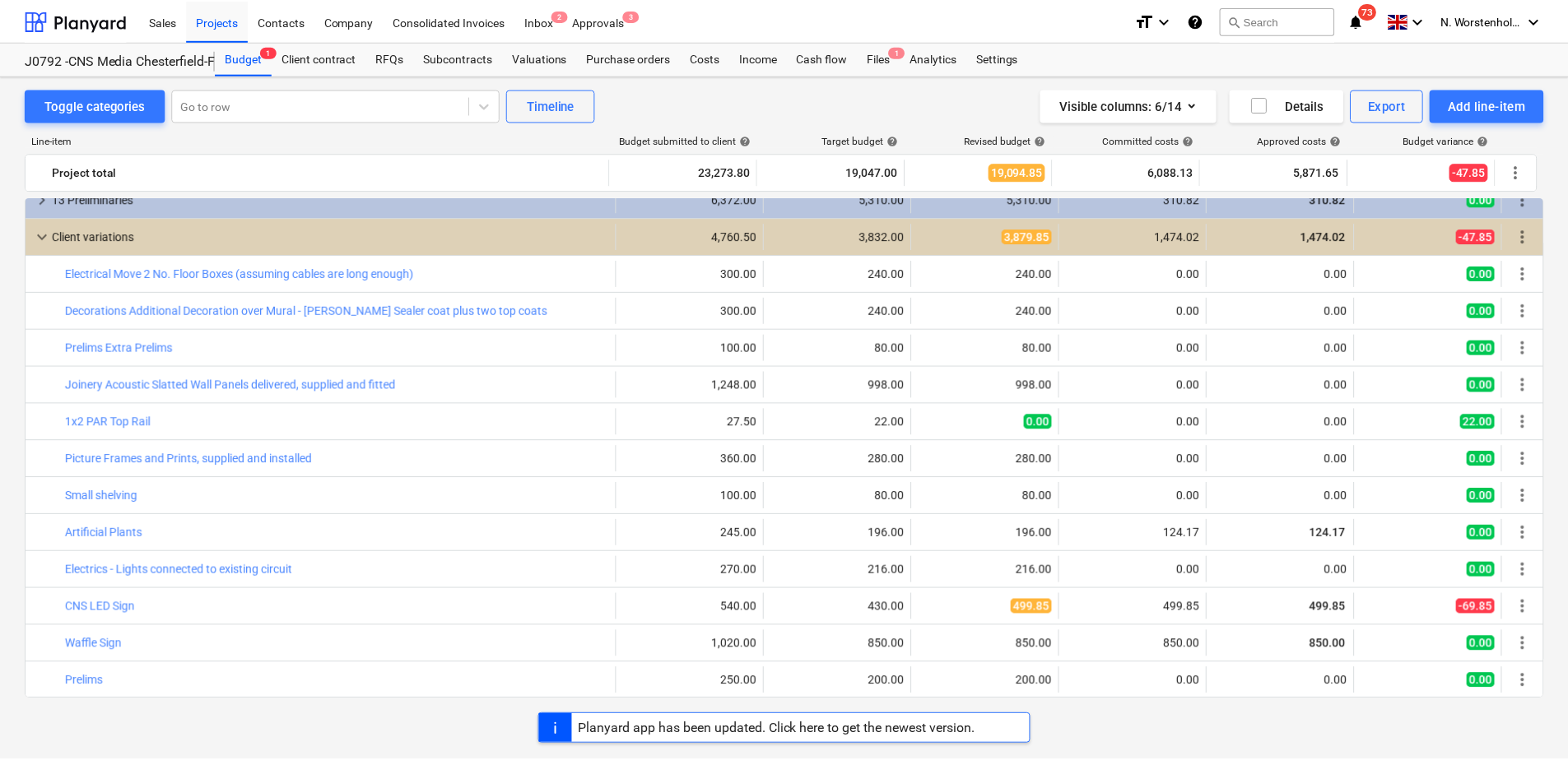
scroll to position [0, 0]
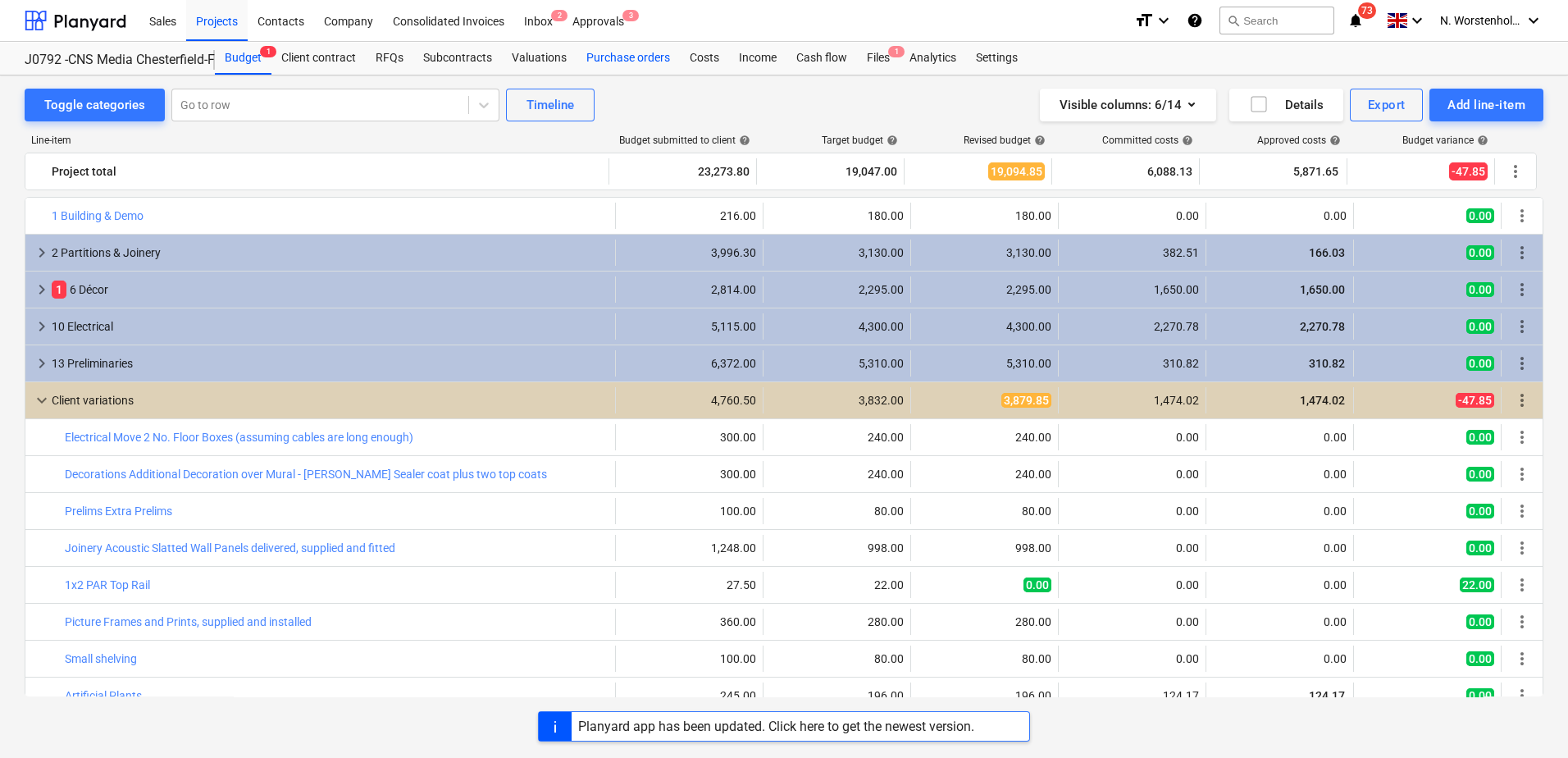
click at [591, 60] on div "Purchase orders" at bounding box center [628, 58] width 103 height 33
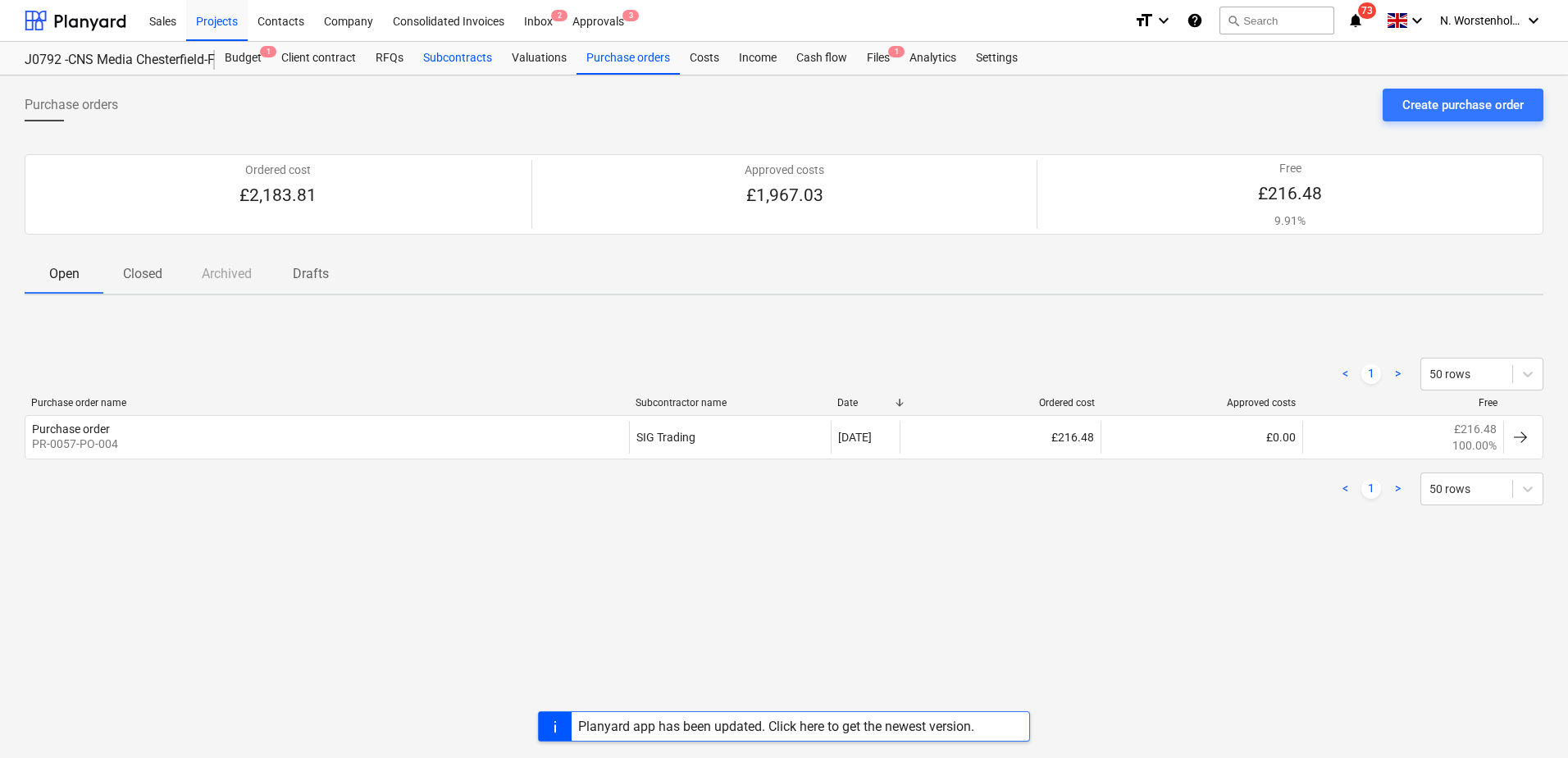
click at [463, 55] on div "Subcontracts" at bounding box center [458, 58] width 88 height 33
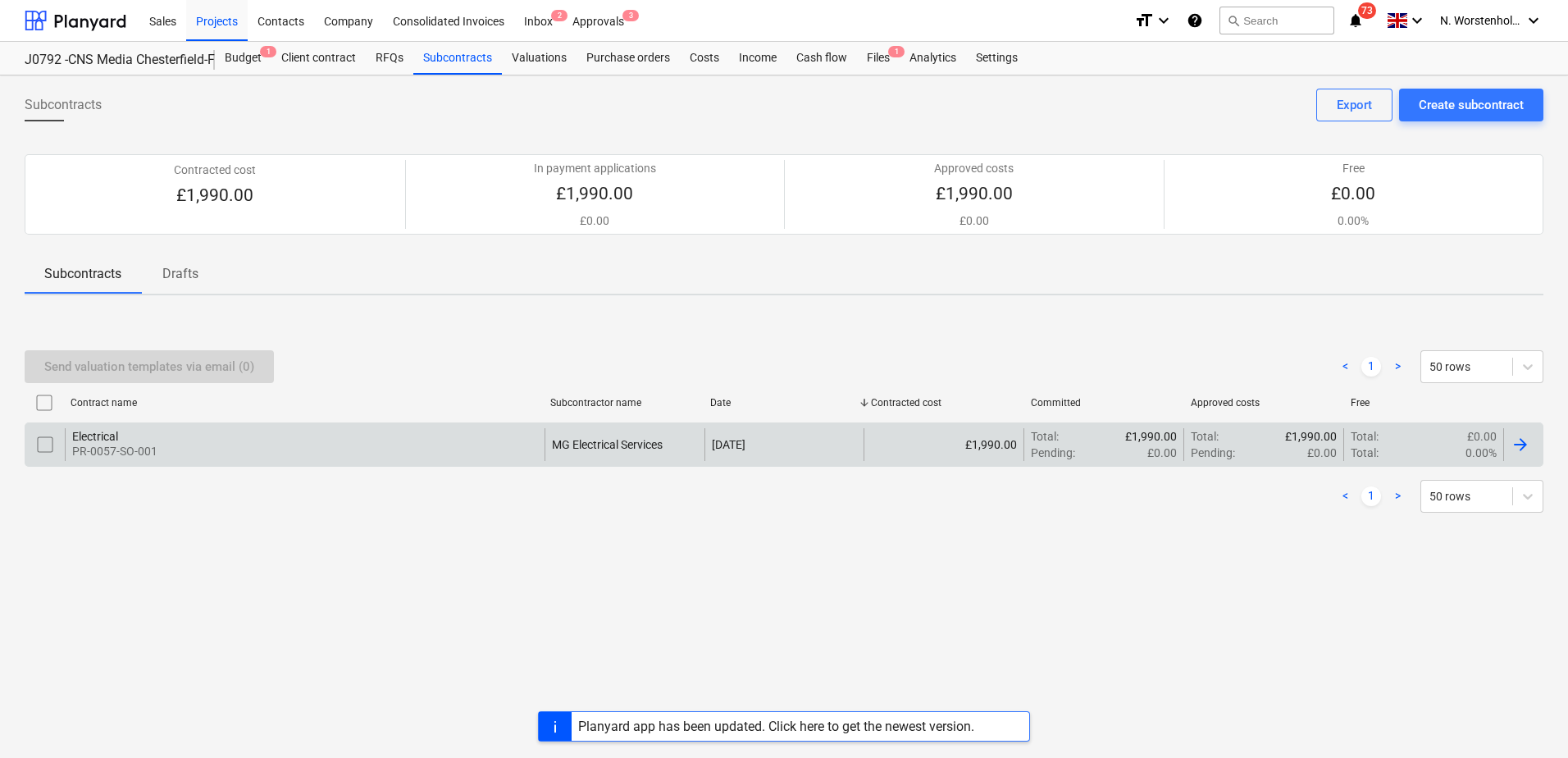
click at [89, 432] on div "Electrical" at bounding box center [114, 436] width 85 height 13
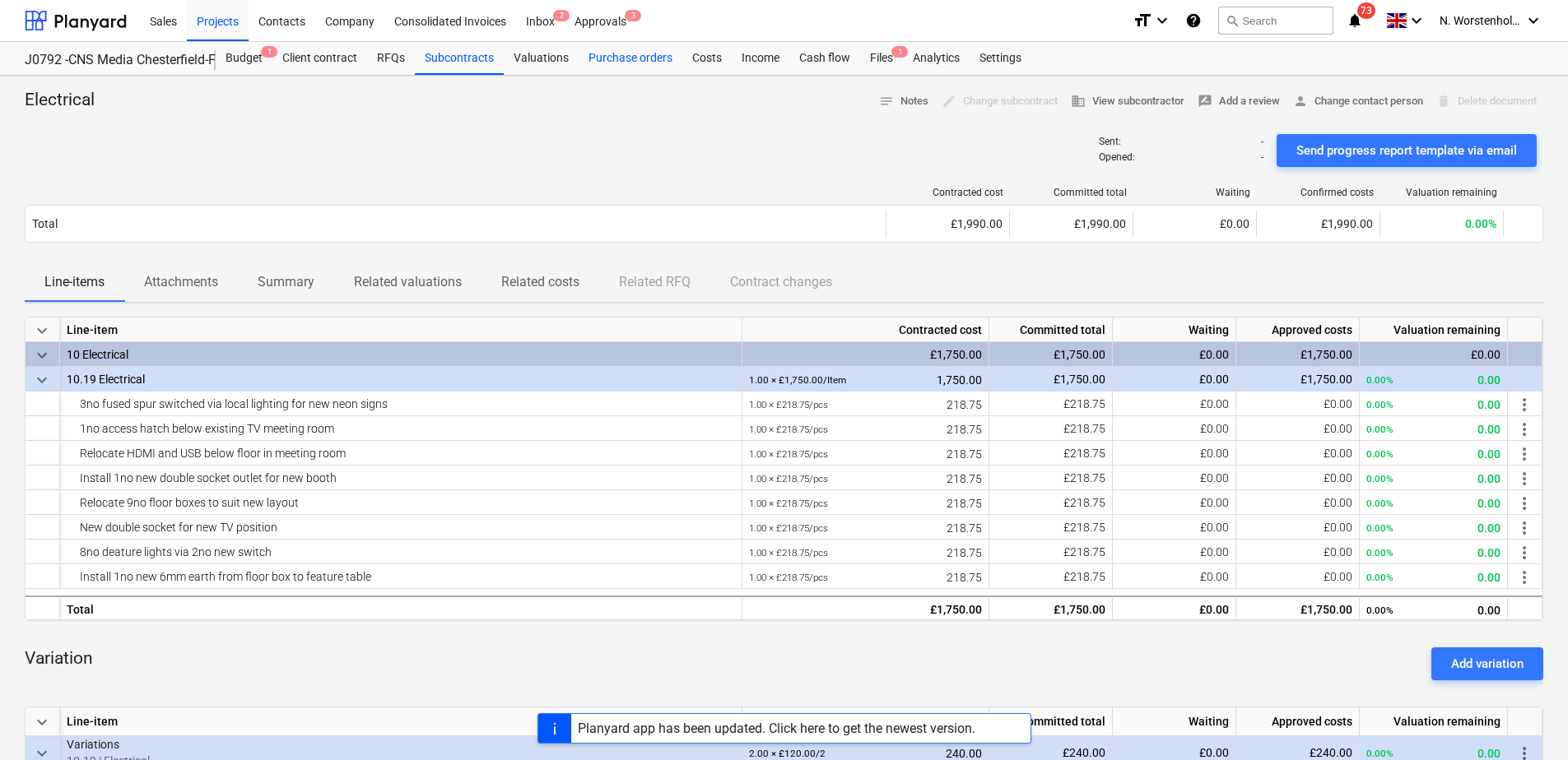
click at [624, 58] on div "Purchase orders" at bounding box center [631, 58] width 104 height 33
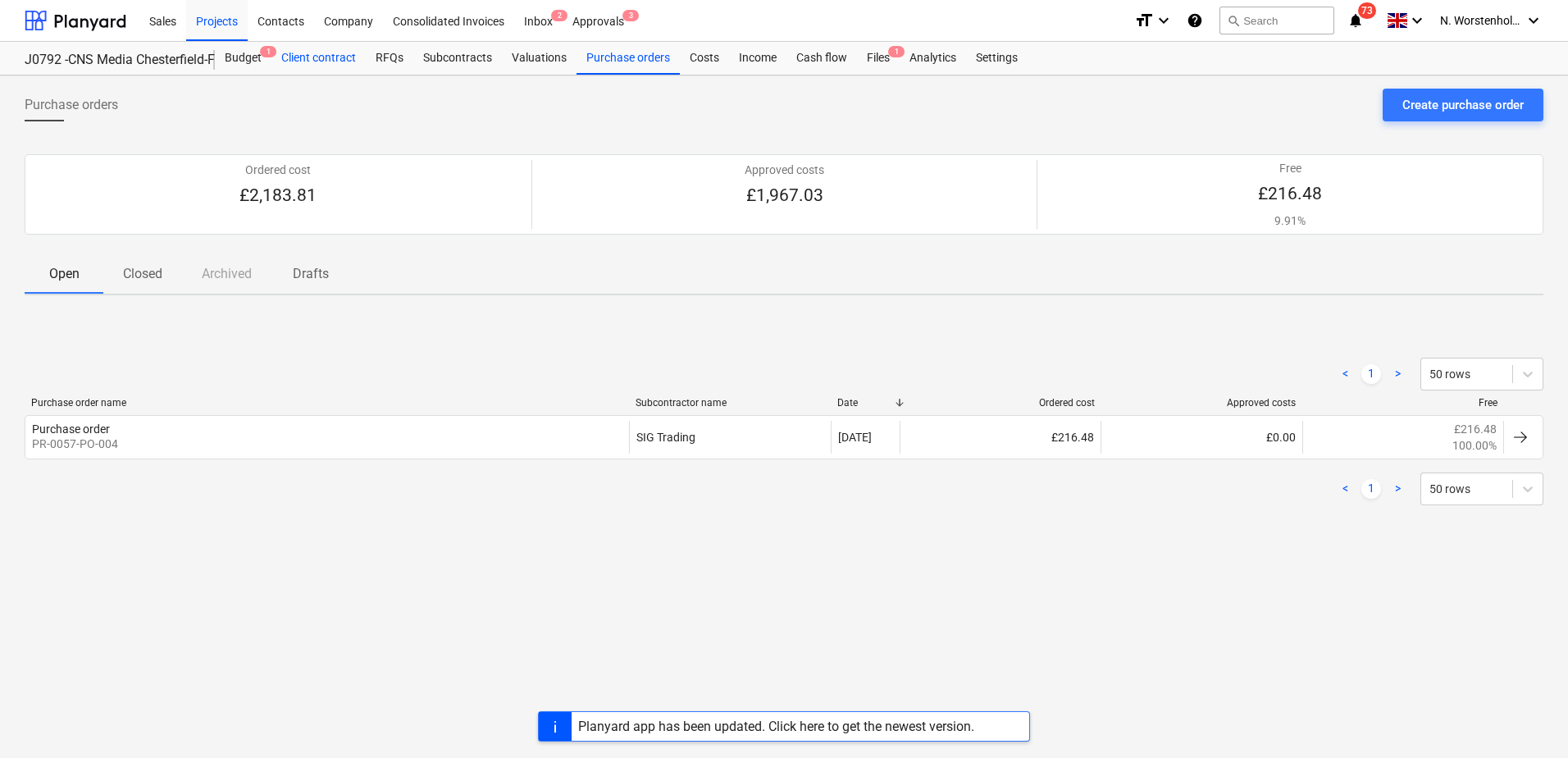
click at [324, 58] on div "Client contract" at bounding box center [318, 58] width 95 height 33
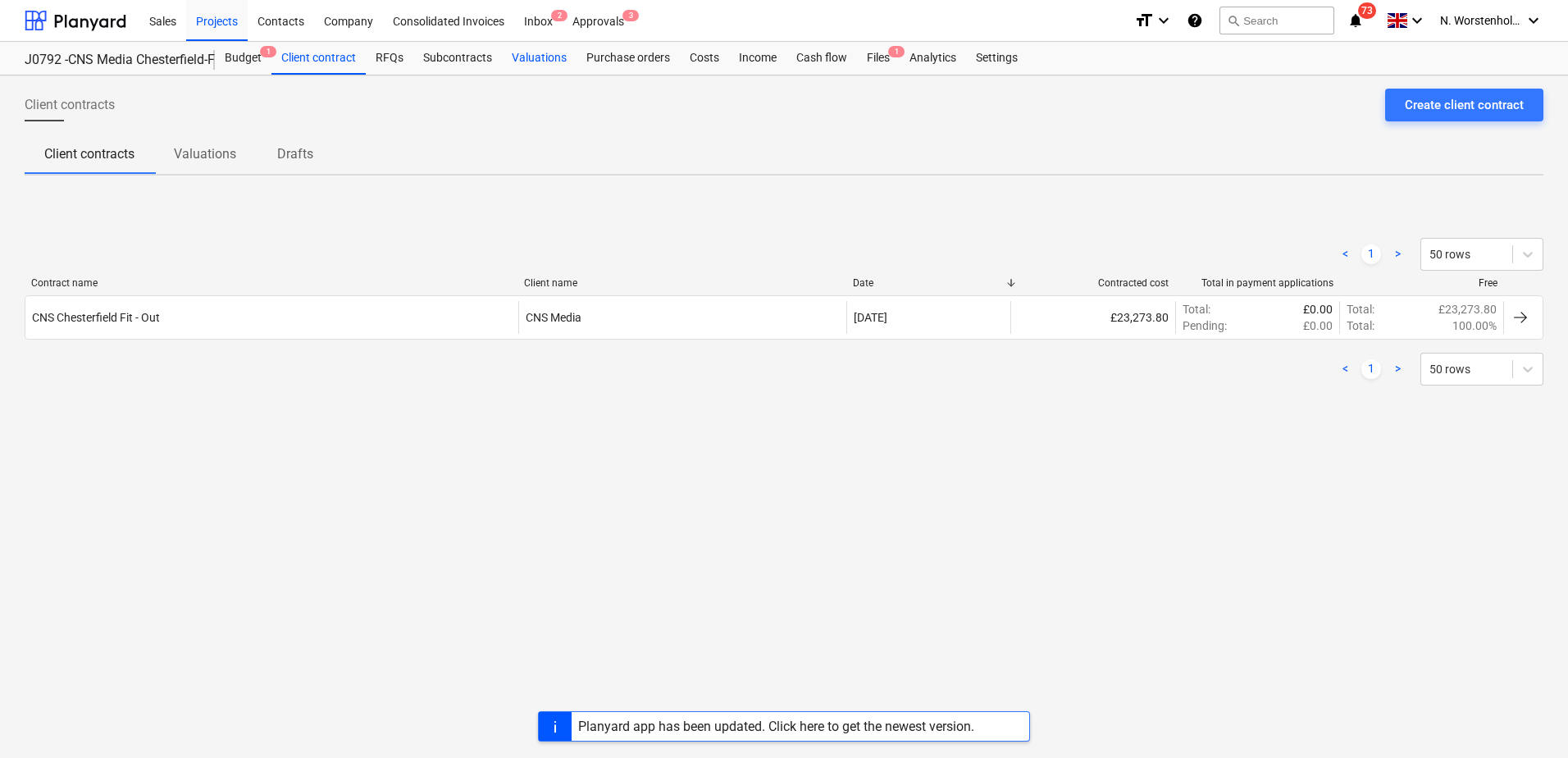
click at [532, 59] on div "Valuations" at bounding box center [539, 58] width 75 height 33
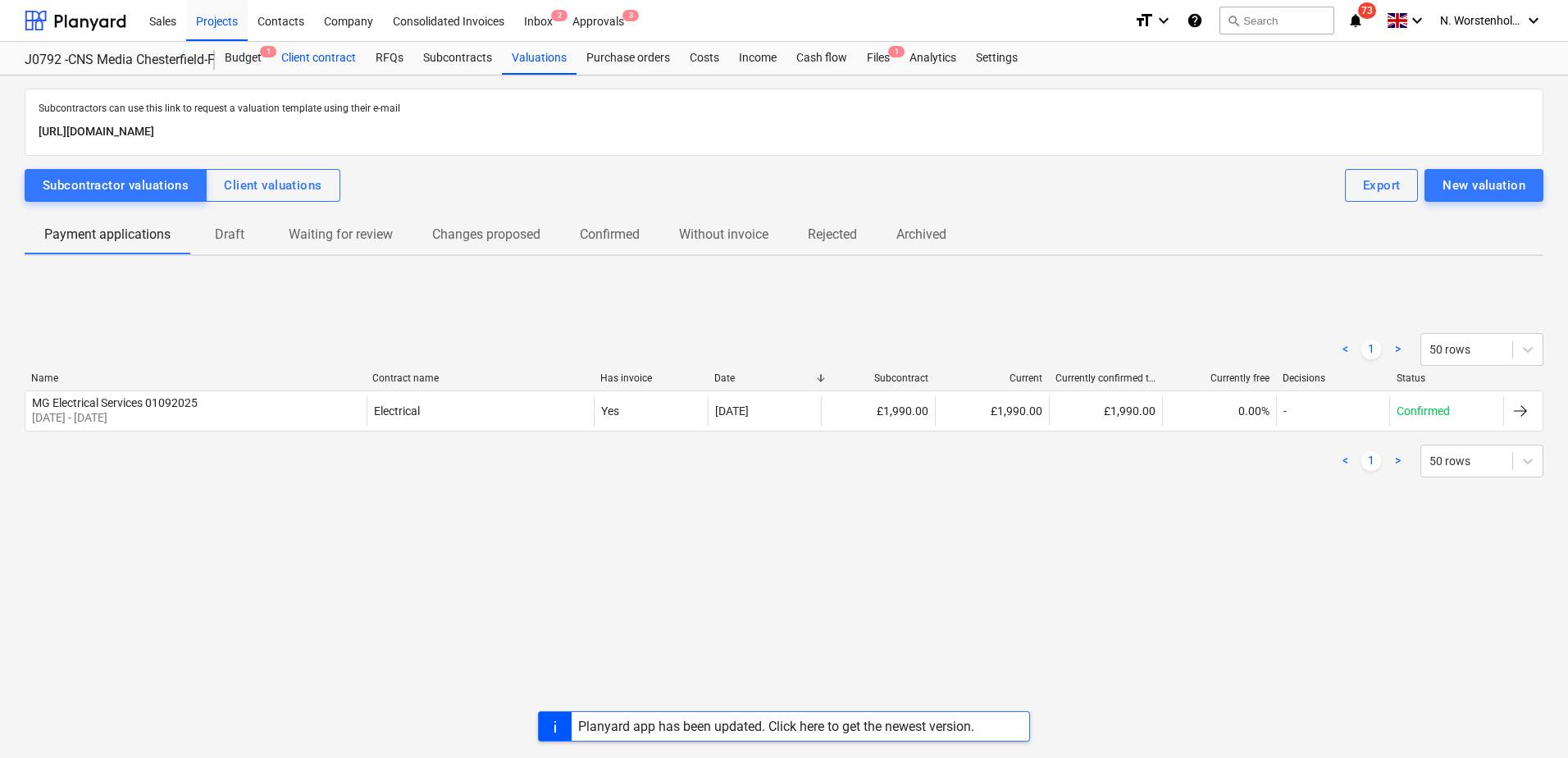
click at [304, 58] on div "Client contract" at bounding box center [318, 58] width 95 height 33
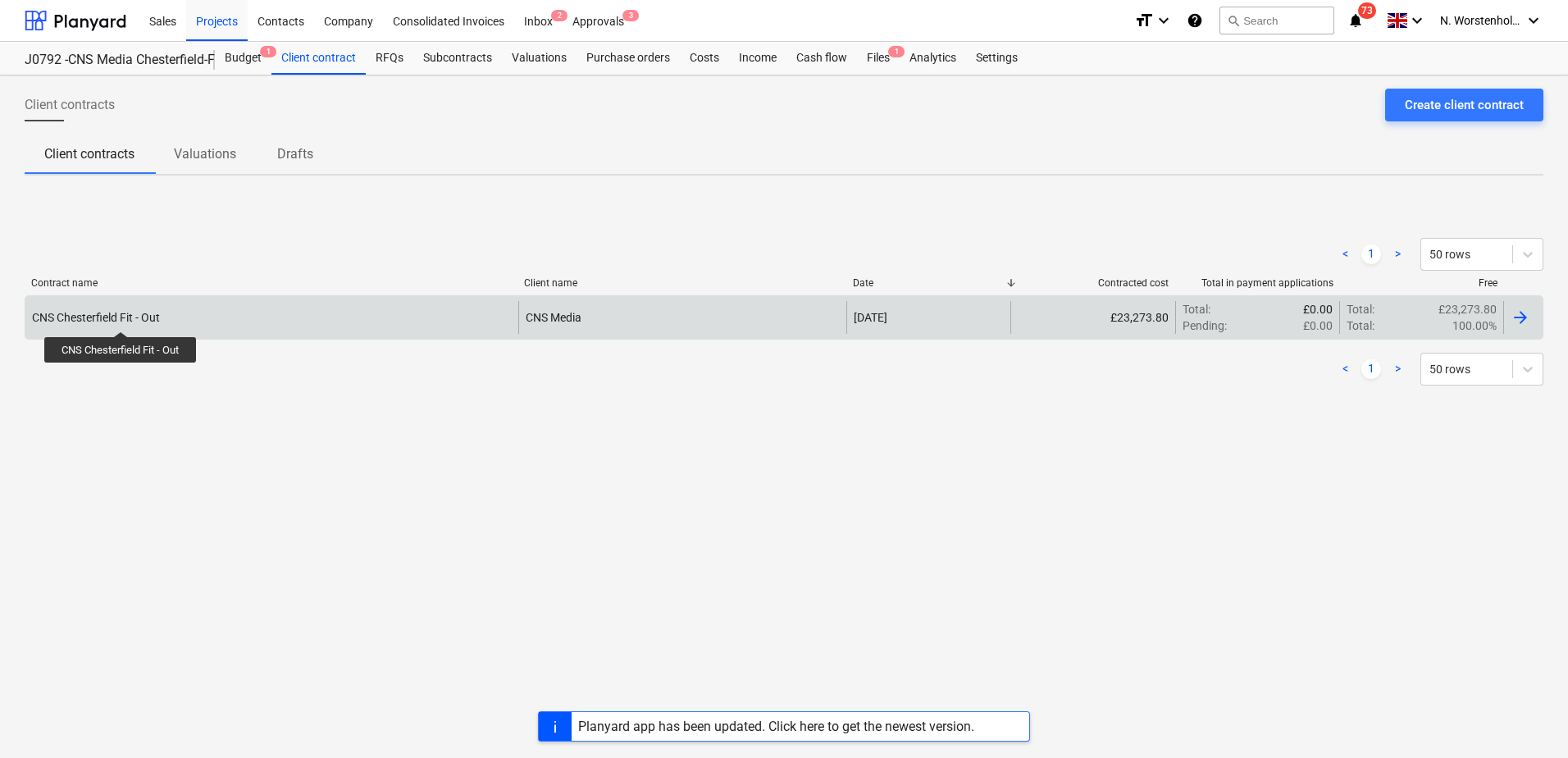
click at [121, 316] on div "CNS Chesterfield Fit - Out" at bounding box center [96, 317] width 128 height 13
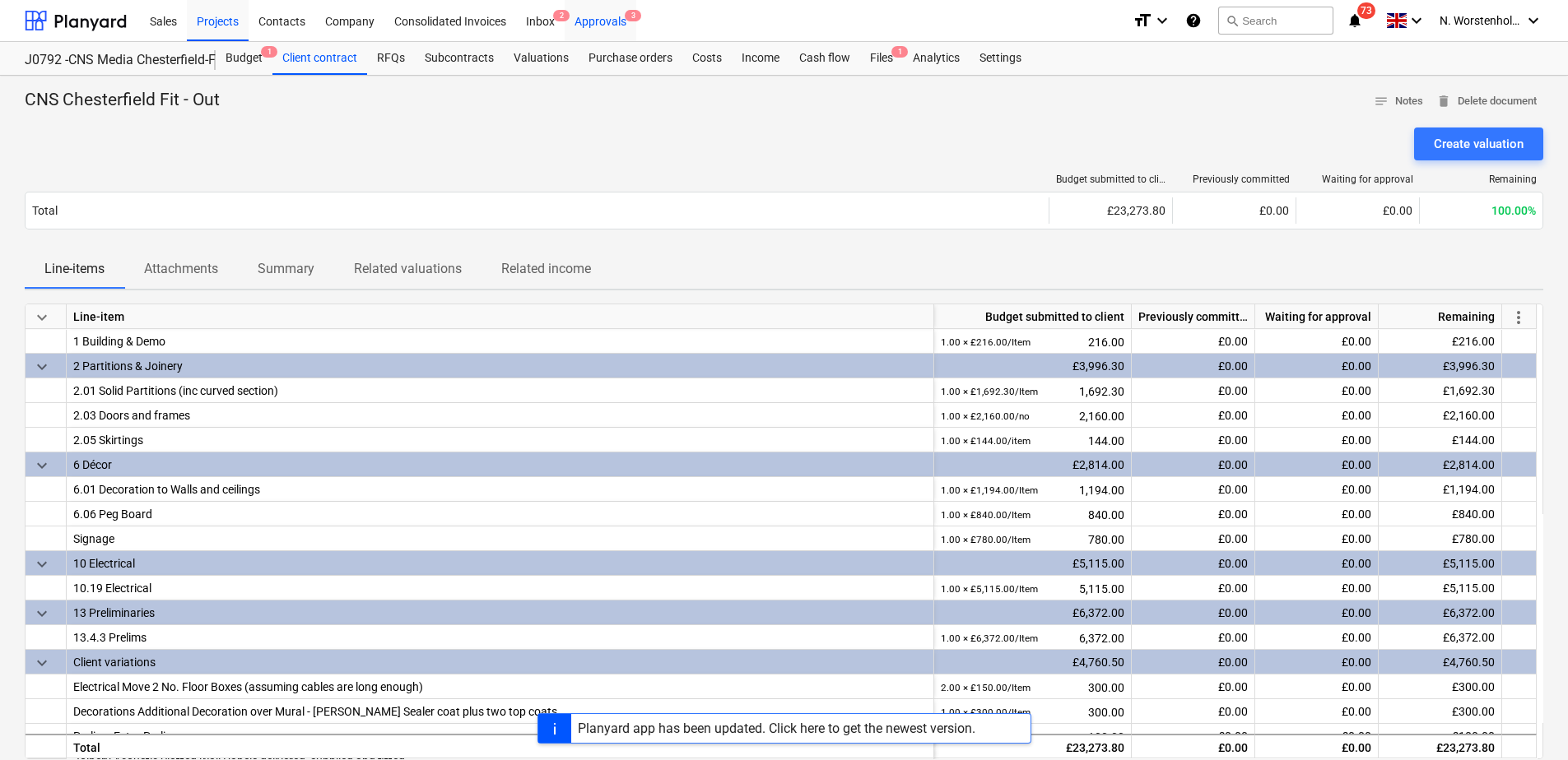
click at [592, 18] on div "Approvals 3" at bounding box center [600, 20] width 72 height 42
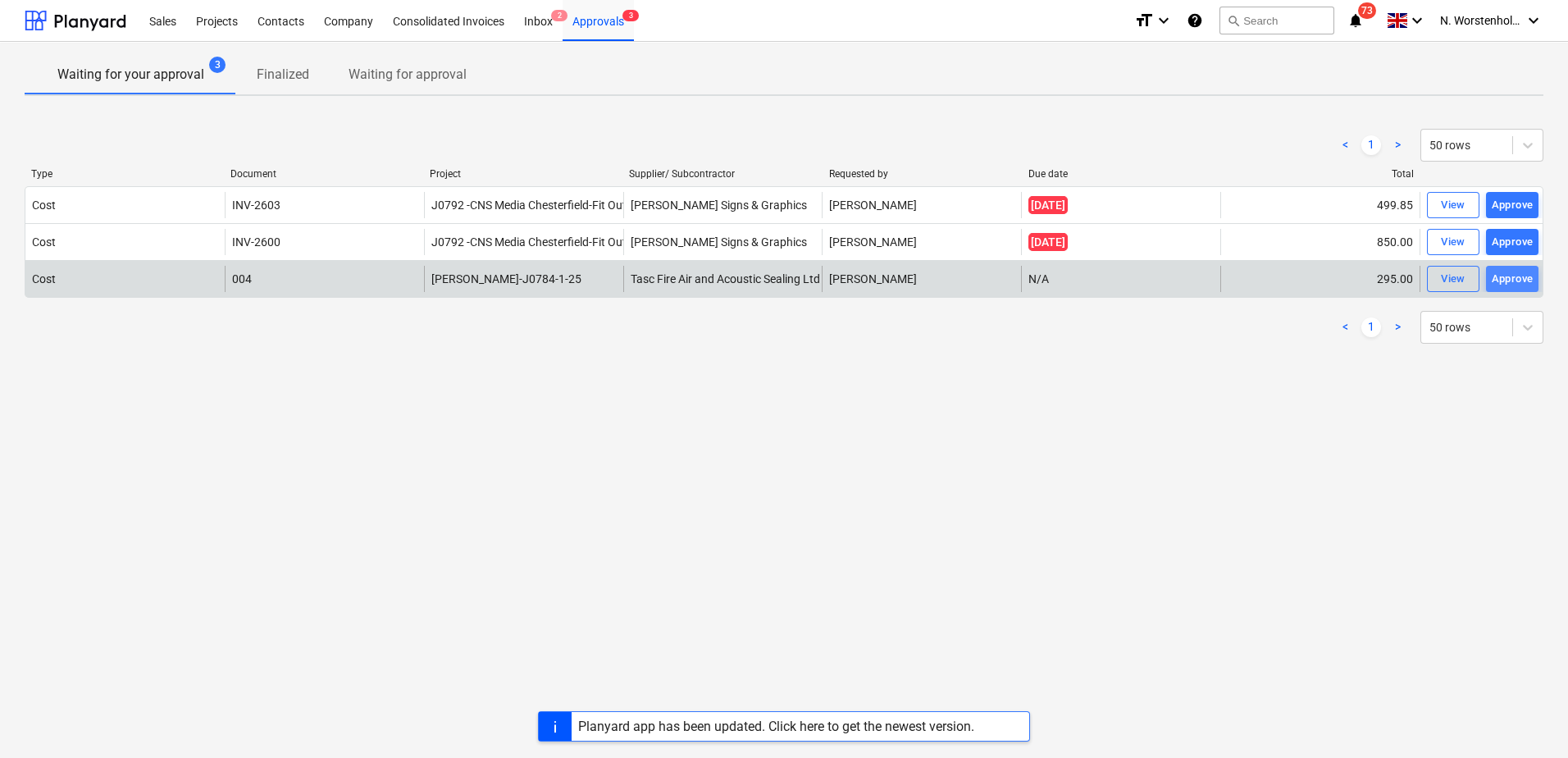
click at [1524, 274] on div "Approve" at bounding box center [1512, 280] width 42 height 19
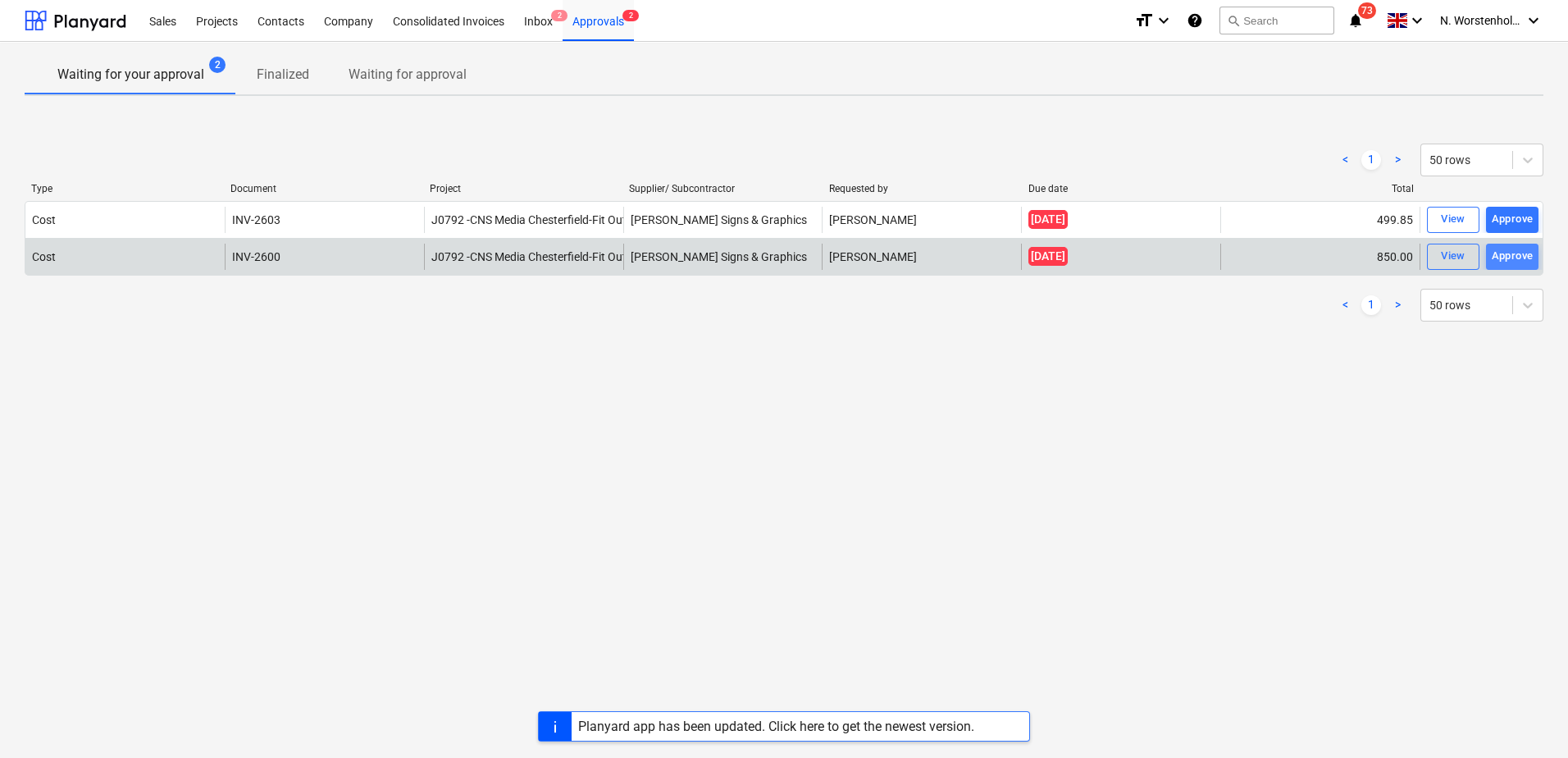
click at [1523, 258] on div "Approve" at bounding box center [1512, 256] width 42 height 19
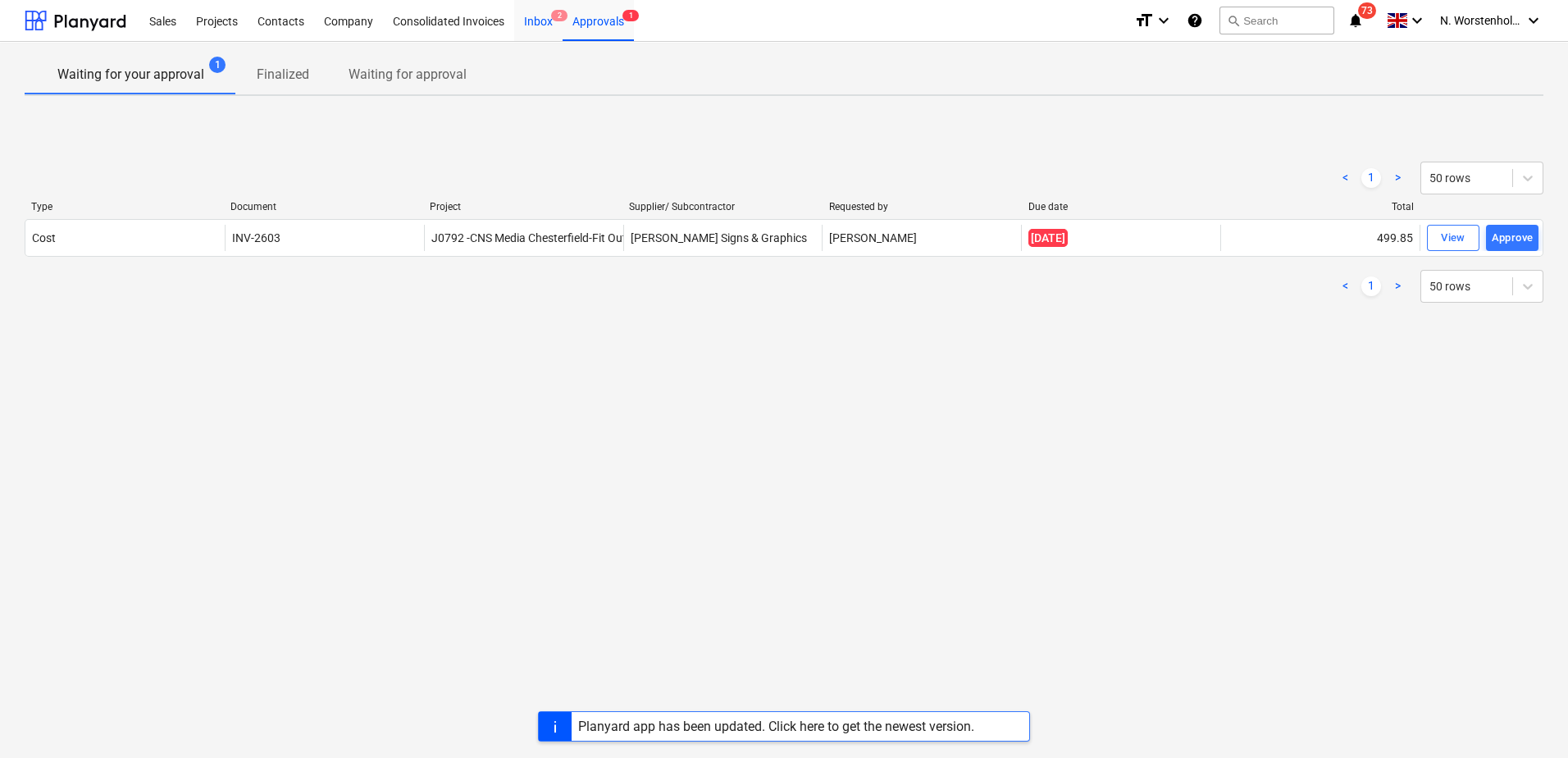
click at [533, 16] on div "Inbox 2" at bounding box center [538, 20] width 49 height 42
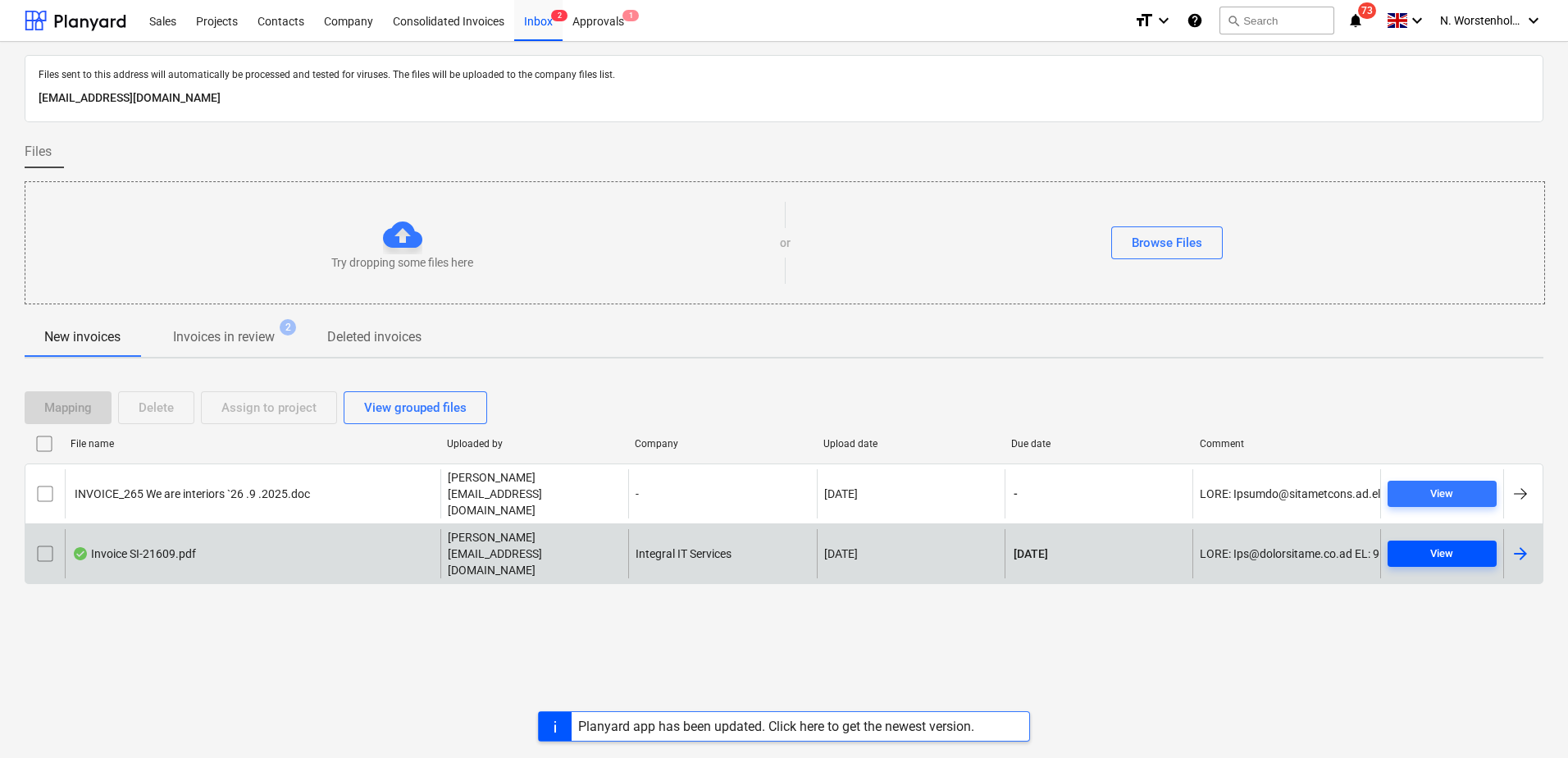
click at [1431, 545] on div "View" at bounding box center [1441, 554] width 23 height 19
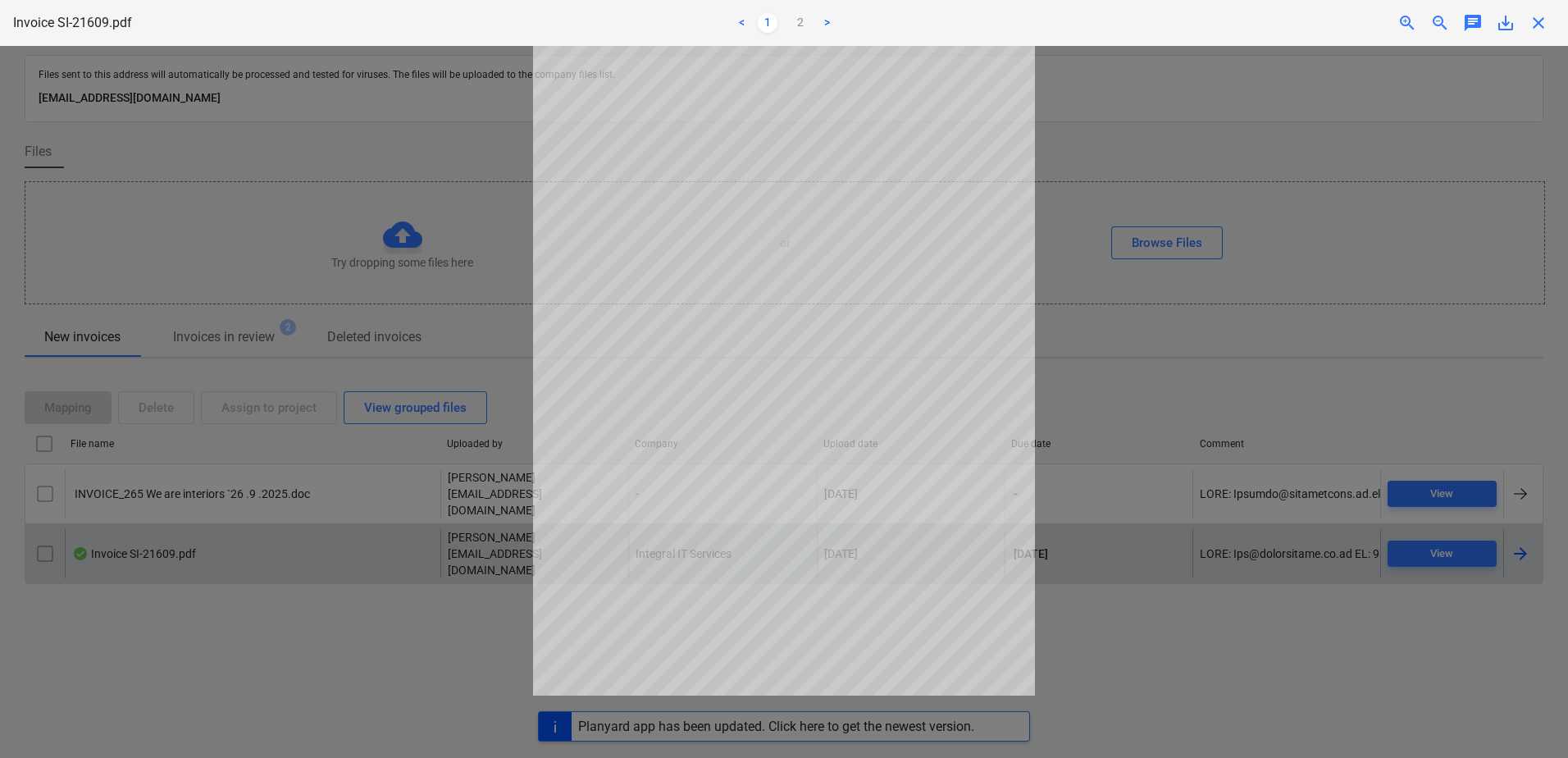
click at [1279, 665] on div at bounding box center [784, 402] width 1568 height 712
click at [822, 21] on link ">" at bounding box center [826, 23] width 20 height 20
click at [824, 23] on link ">" at bounding box center [826, 23] width 20 height 20
click at [1250, 329] on div at bounding box center [784, 402] width 1568 height 712
click at [1429, 556] on div at bounding box center [784, 402] width 1568 height 712
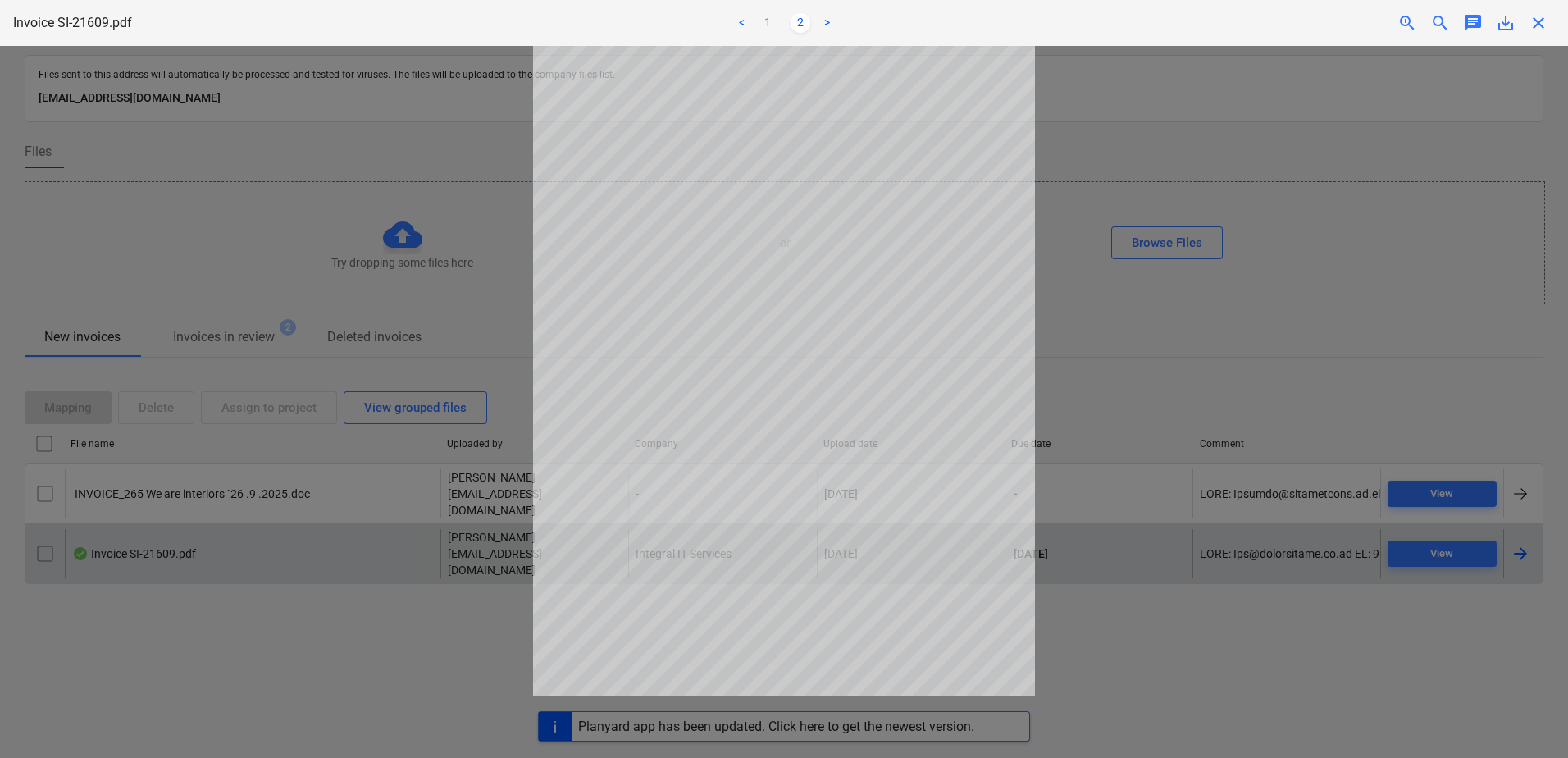
click at [1433, 514] on div at bounding box center [784, 402] width 1568 height 712
click at [1544, 24] on span "close" at bounding box center [1538, 23] width 20 height 20
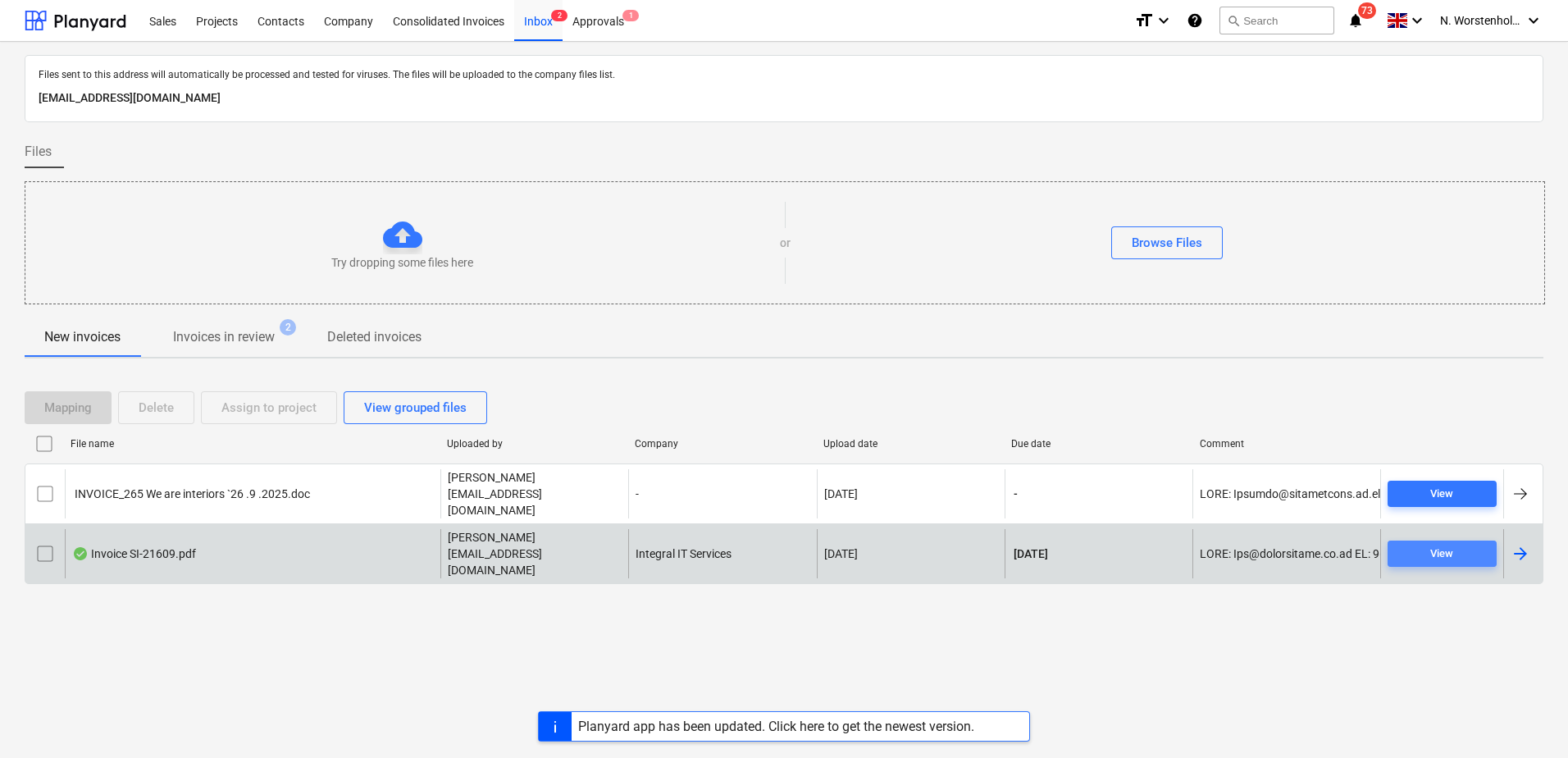
click at [1440, 545] on div "View" at bounding box center [1441, 554] width 23 height 19
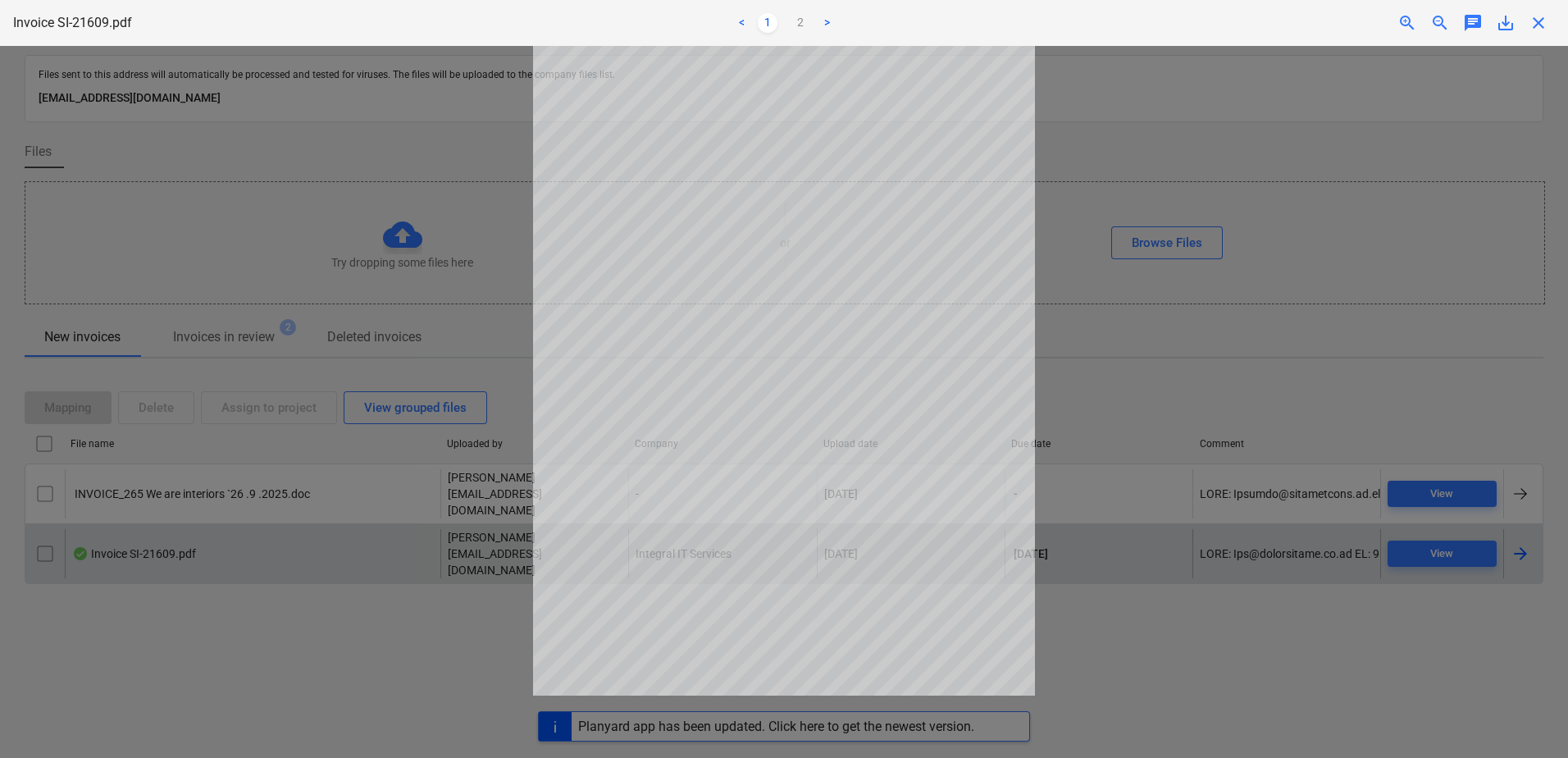
click at [1531, 21] on span "close" at bounding box center [1538, 23] width 20 height 20
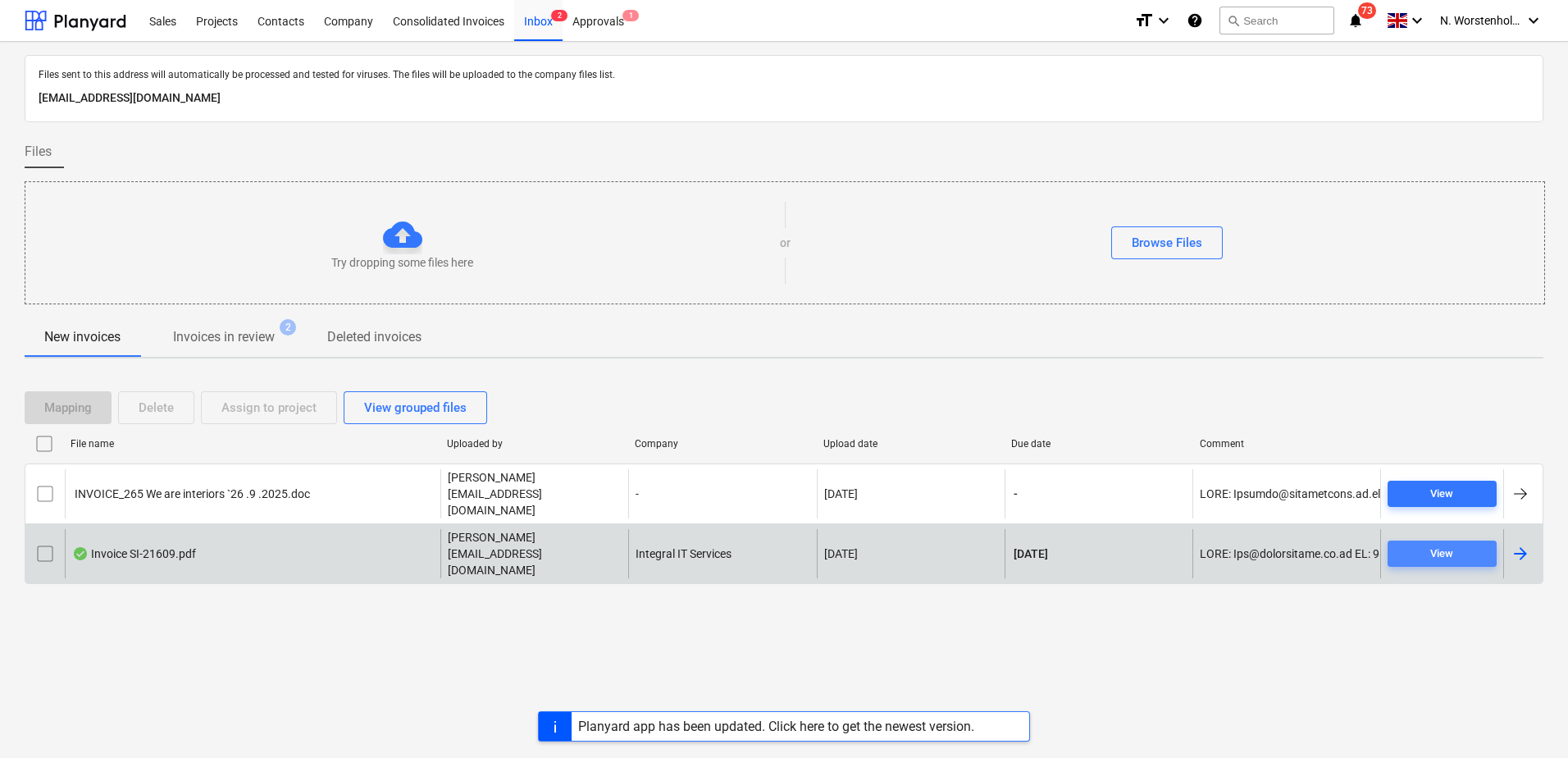
click at [1445, 545] on div "View" at bounding box center [1441, 554] width 23 height 19
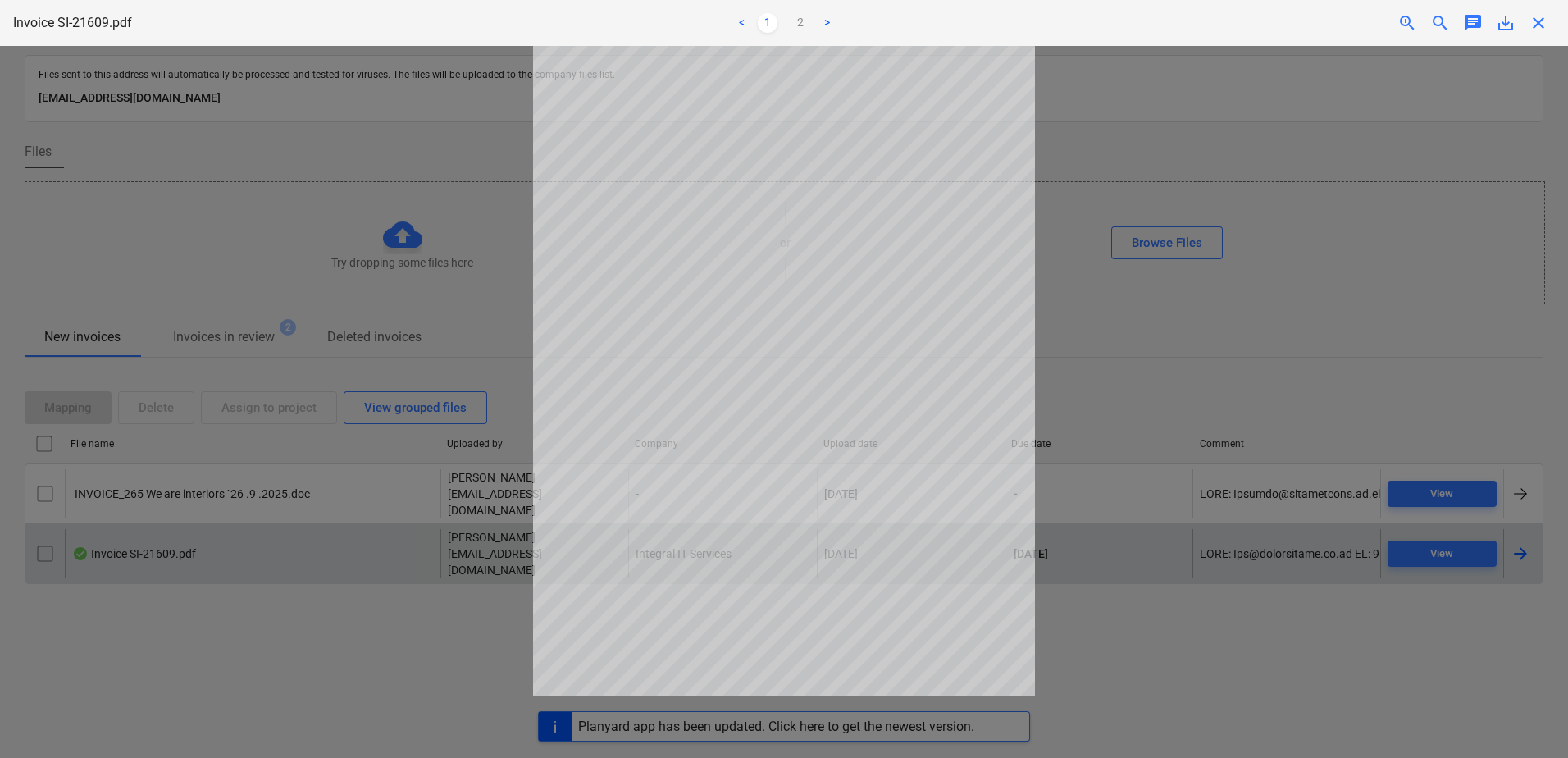
click at [1199, 384] on div at bounding box center [784, 402] width 1568 height 712
click at [1544, 20] on span "close" at bounding box center [1538, 23] width 20 height 20
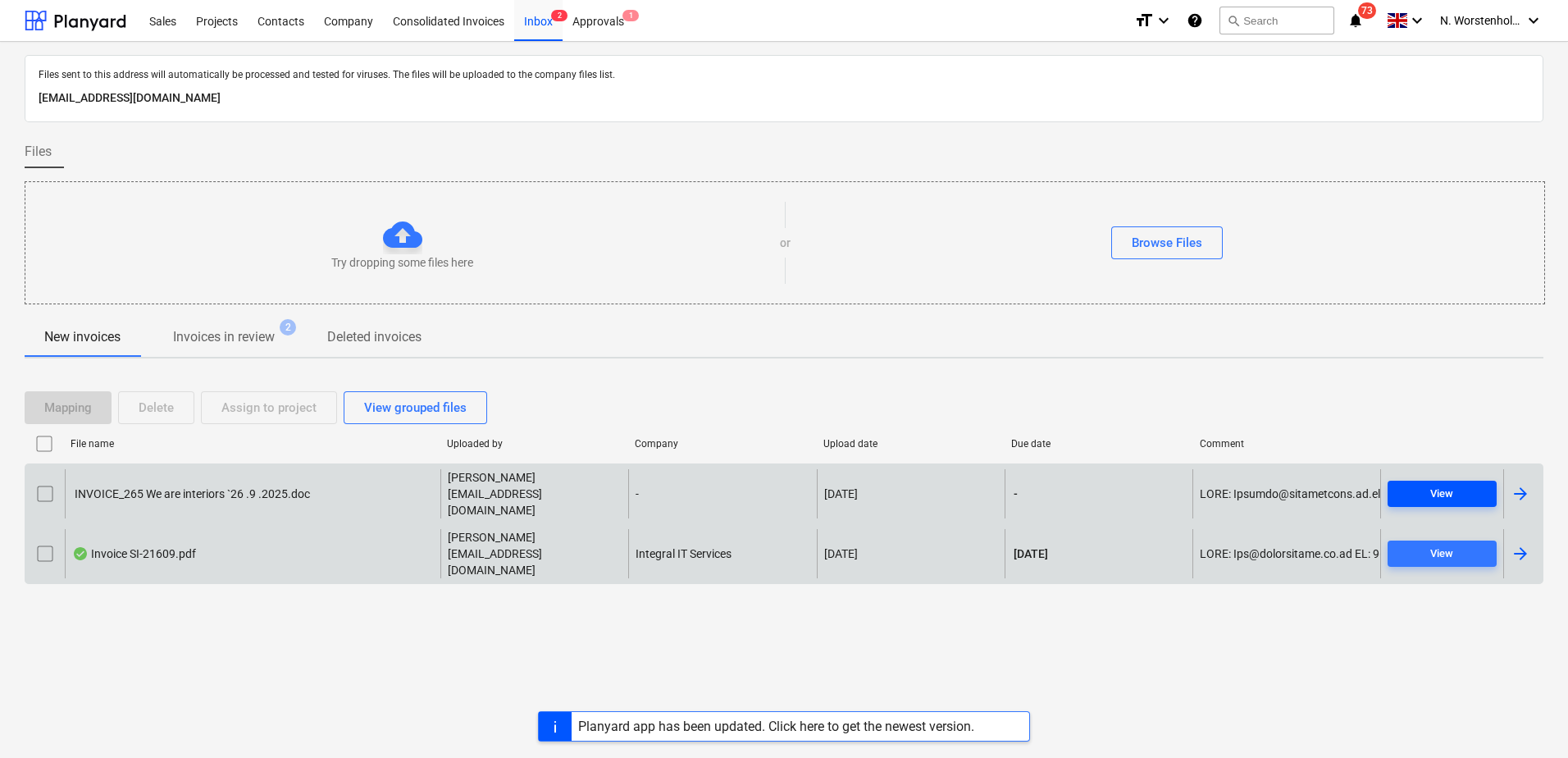
click at [1422, 499] on span "View" at bounding box center [1441, 494] width 96 height 19
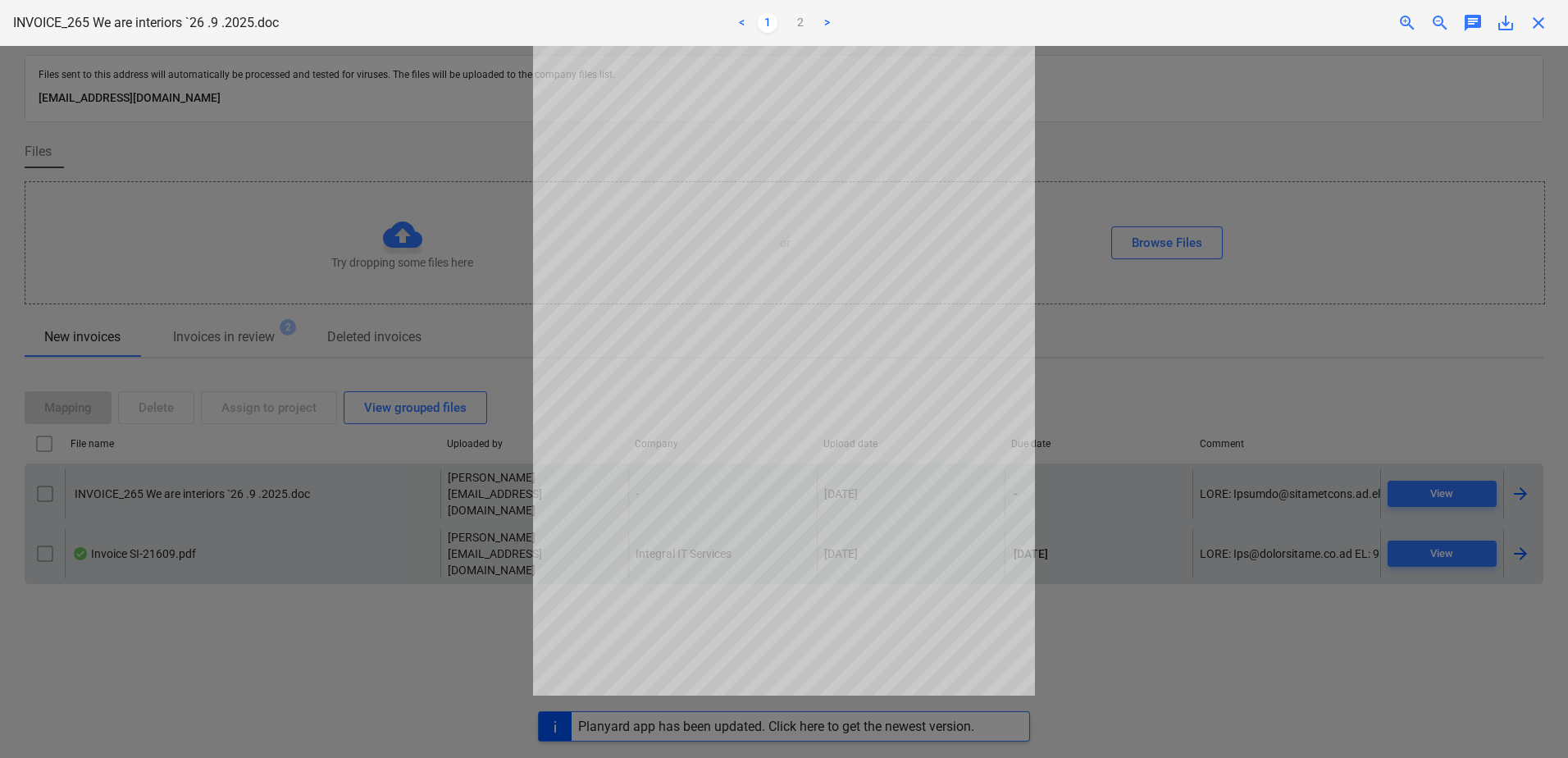
click at [1537, 22] on span "close" at bounding box center [1538, 23] width 20 height 20
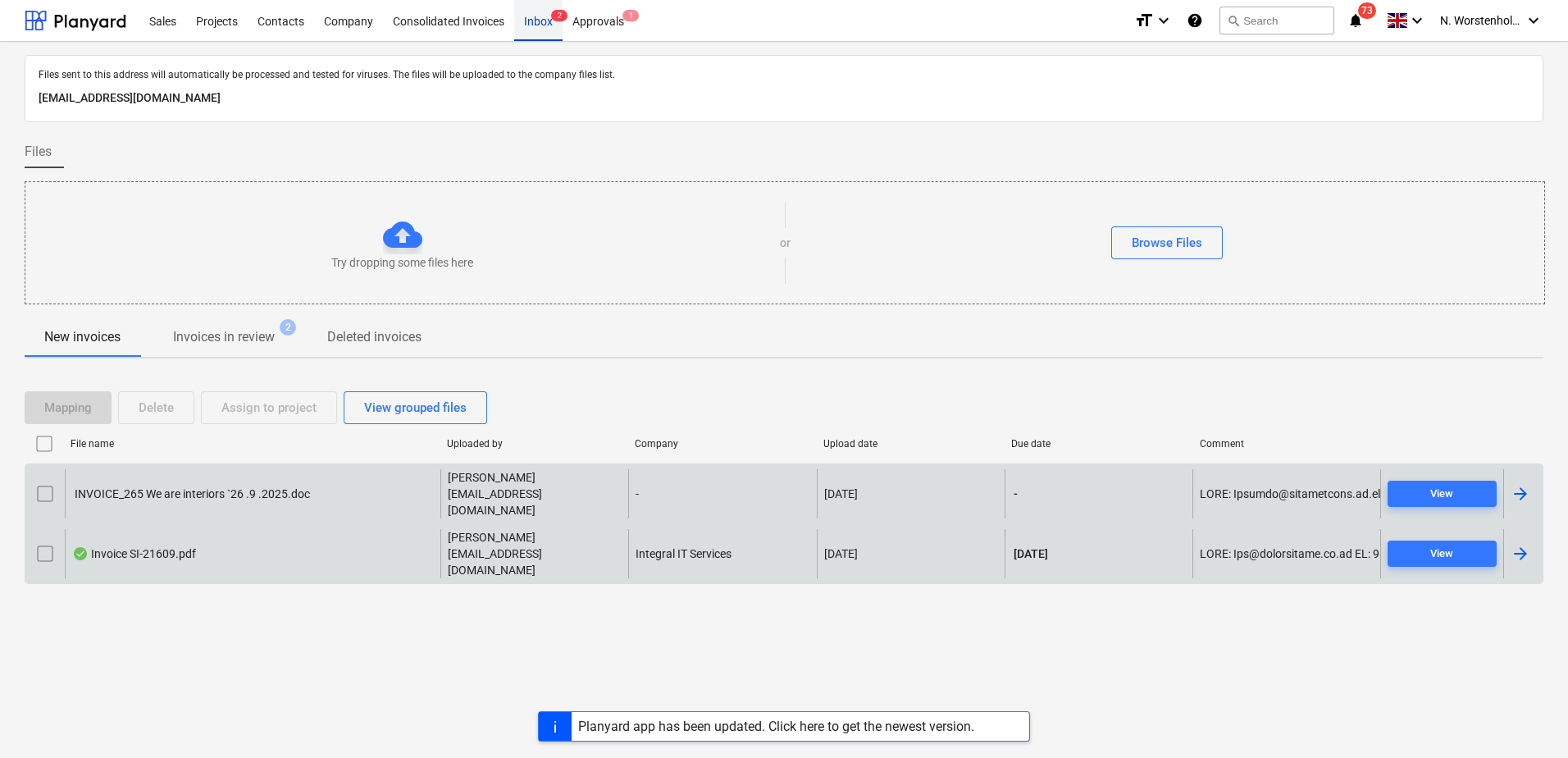
click at [535, 21] on div "Inbox 2" at bounding box center [538, 20] width 49 height 42
click at [606, 28] on div "Approvals 1" at bounding box center [598, 20] width 71 height 42
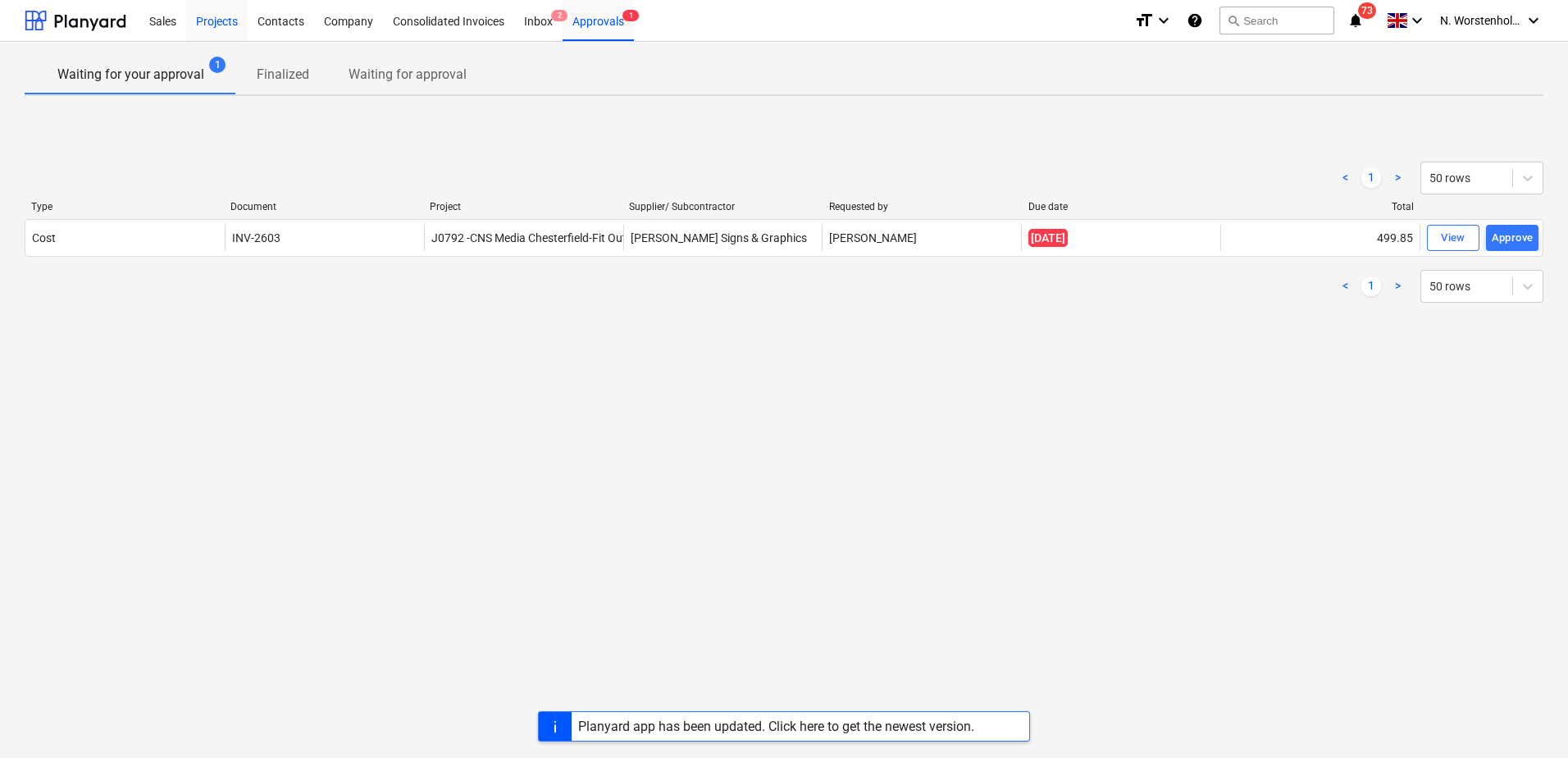
click at [203, 17] on div "Projects" at bounding box center [217, 20] width 62 height 42
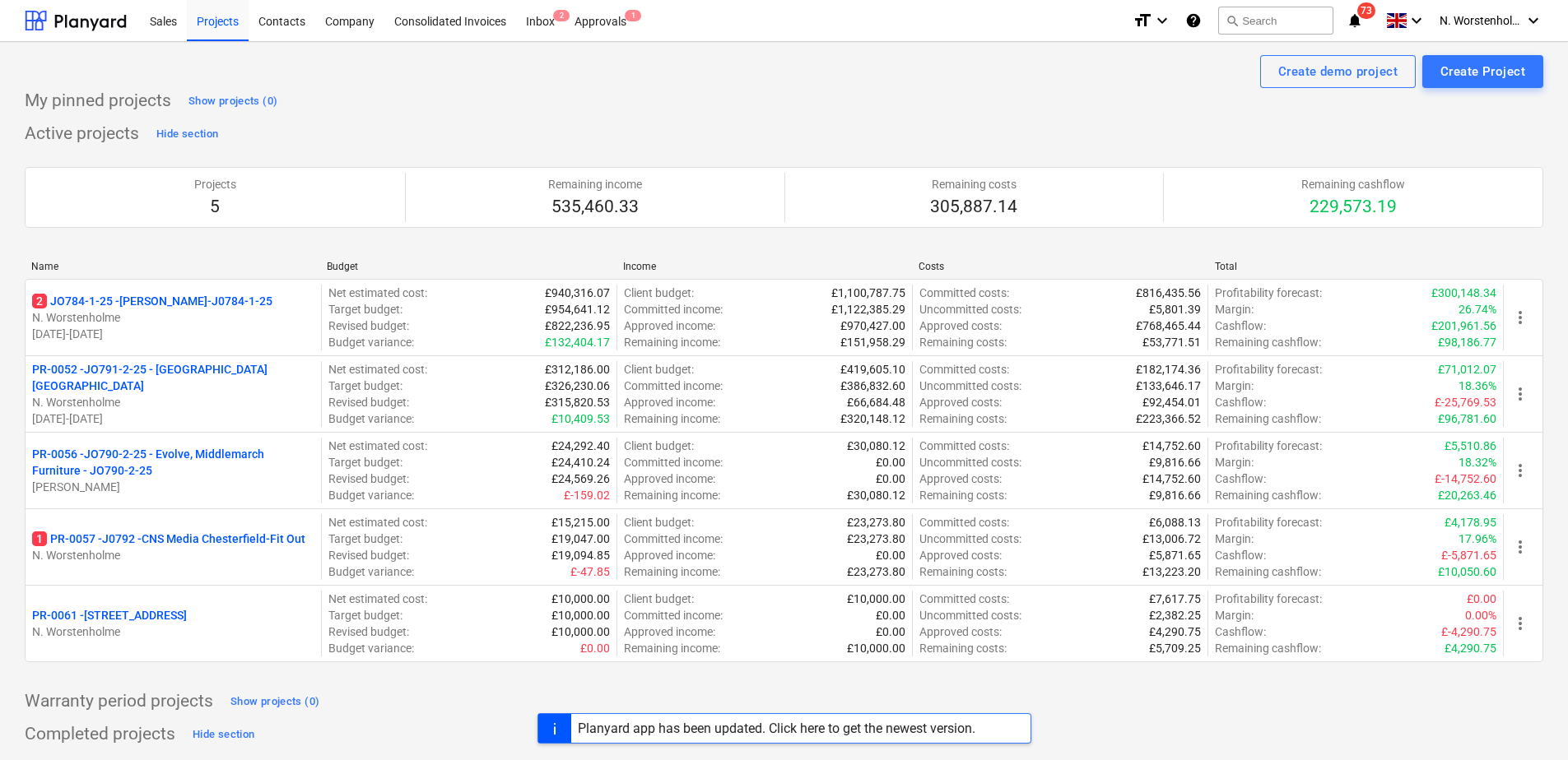
click at [186, 607] on p "PR-0061 - [STREET_ADDRESS]" at bounding box center [109, 614] width 154 height 16
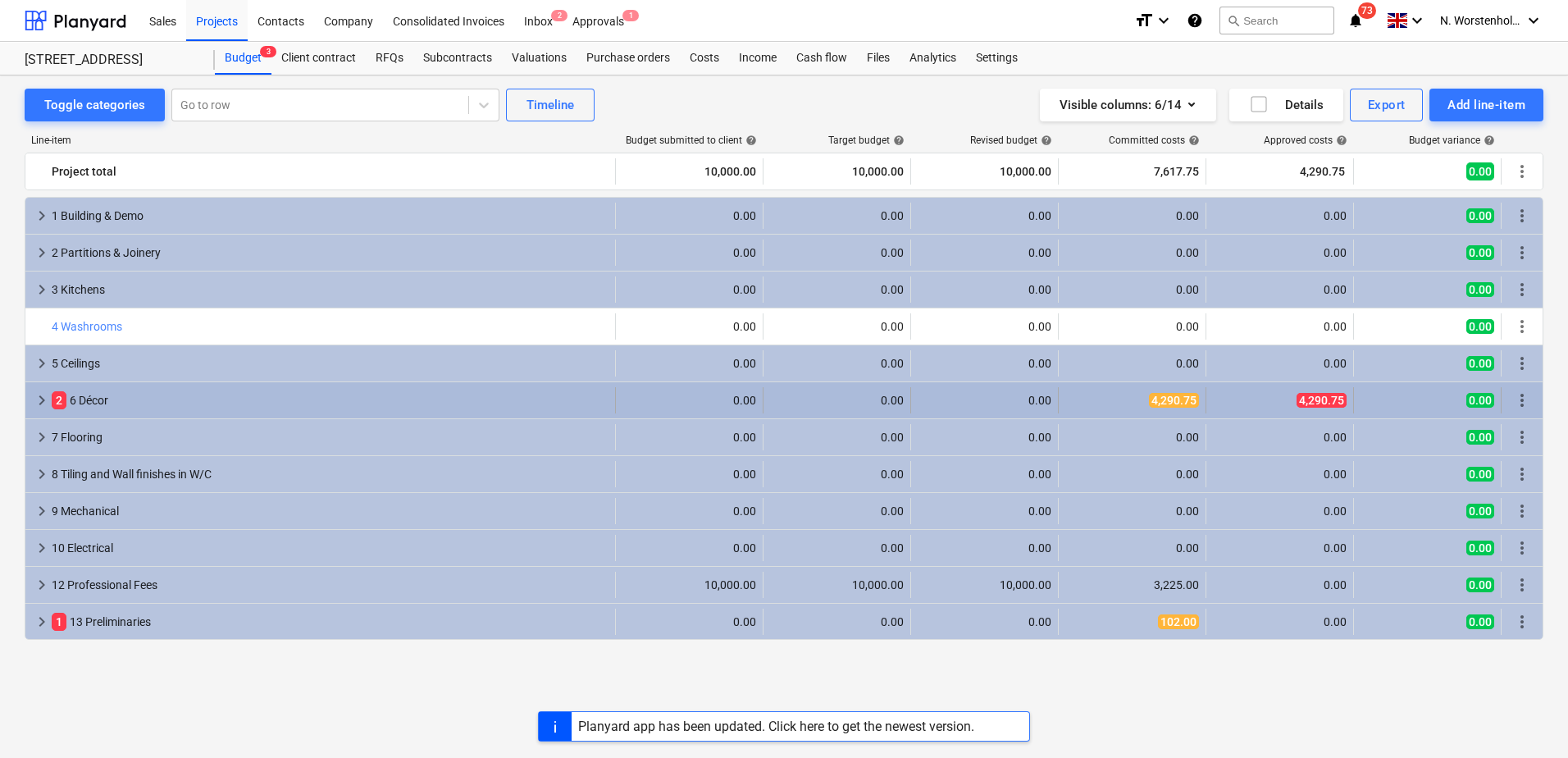
click at [80, 396] on div "2 6 Décor" at bounding box center [330, 401] width 557 height 26
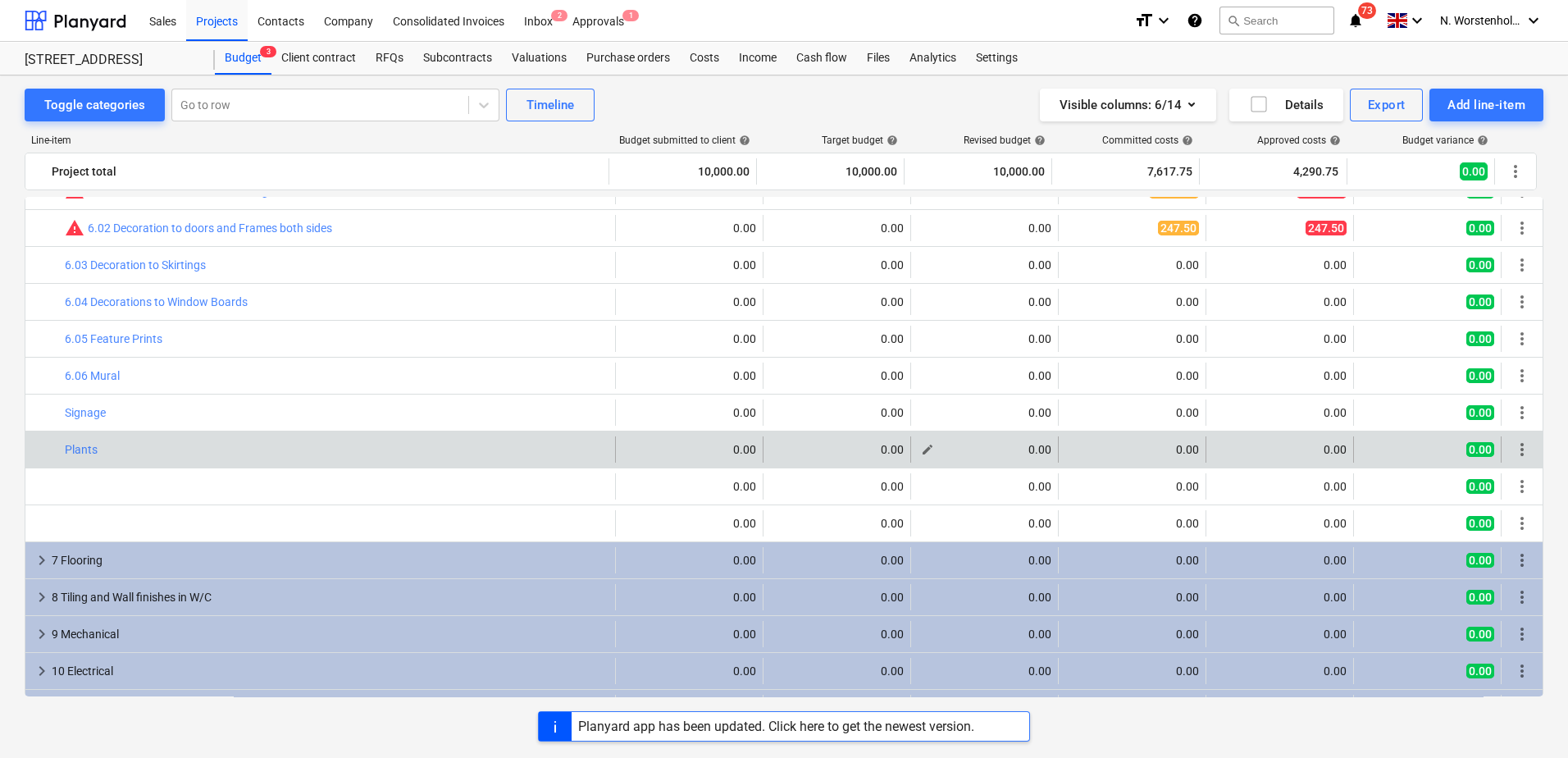
scroll to position [312, 0]
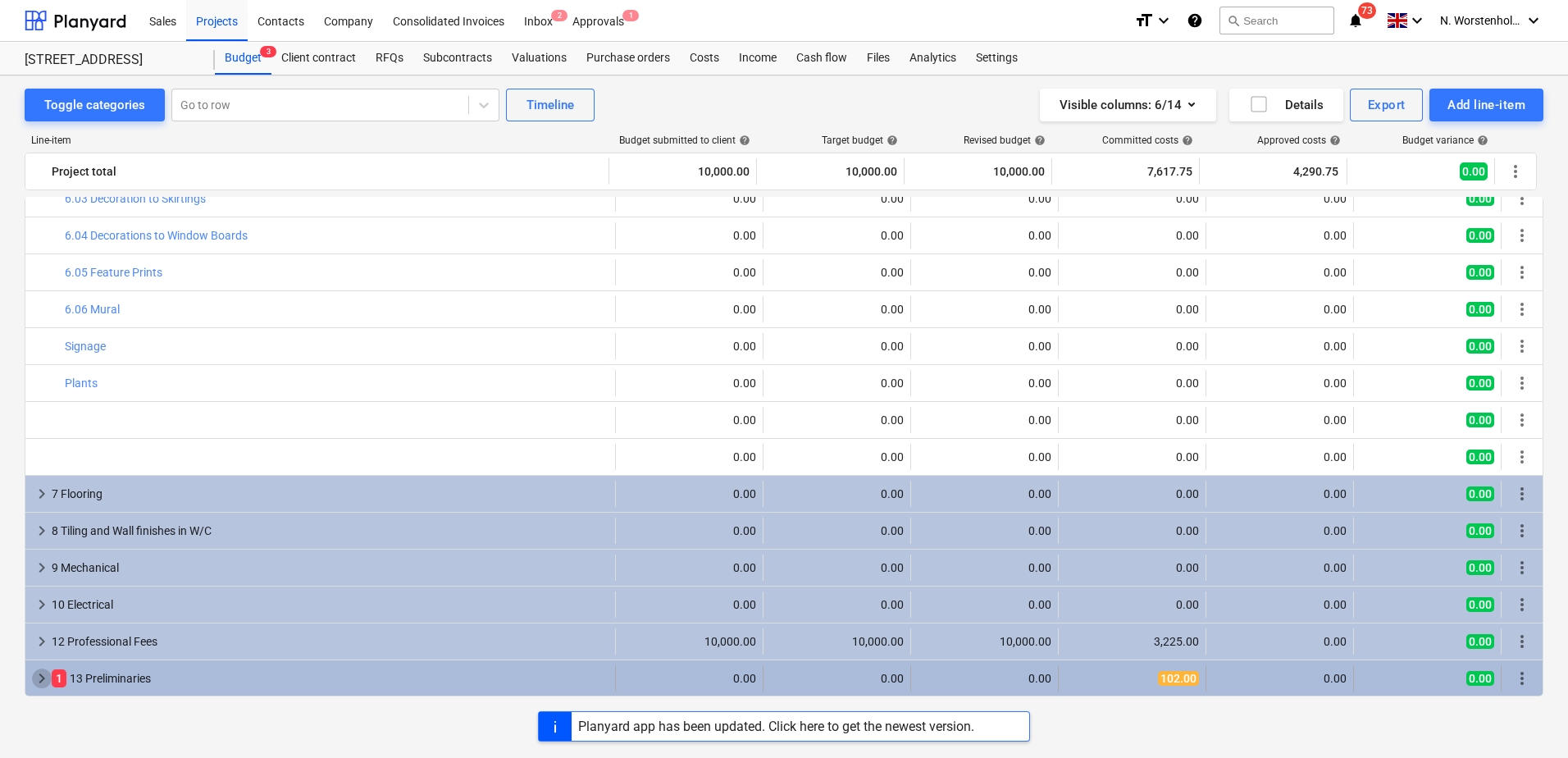
click at [41, 675] on span "keyboard_arrow_right" at bounding box center [41, 678] width 20 height 20
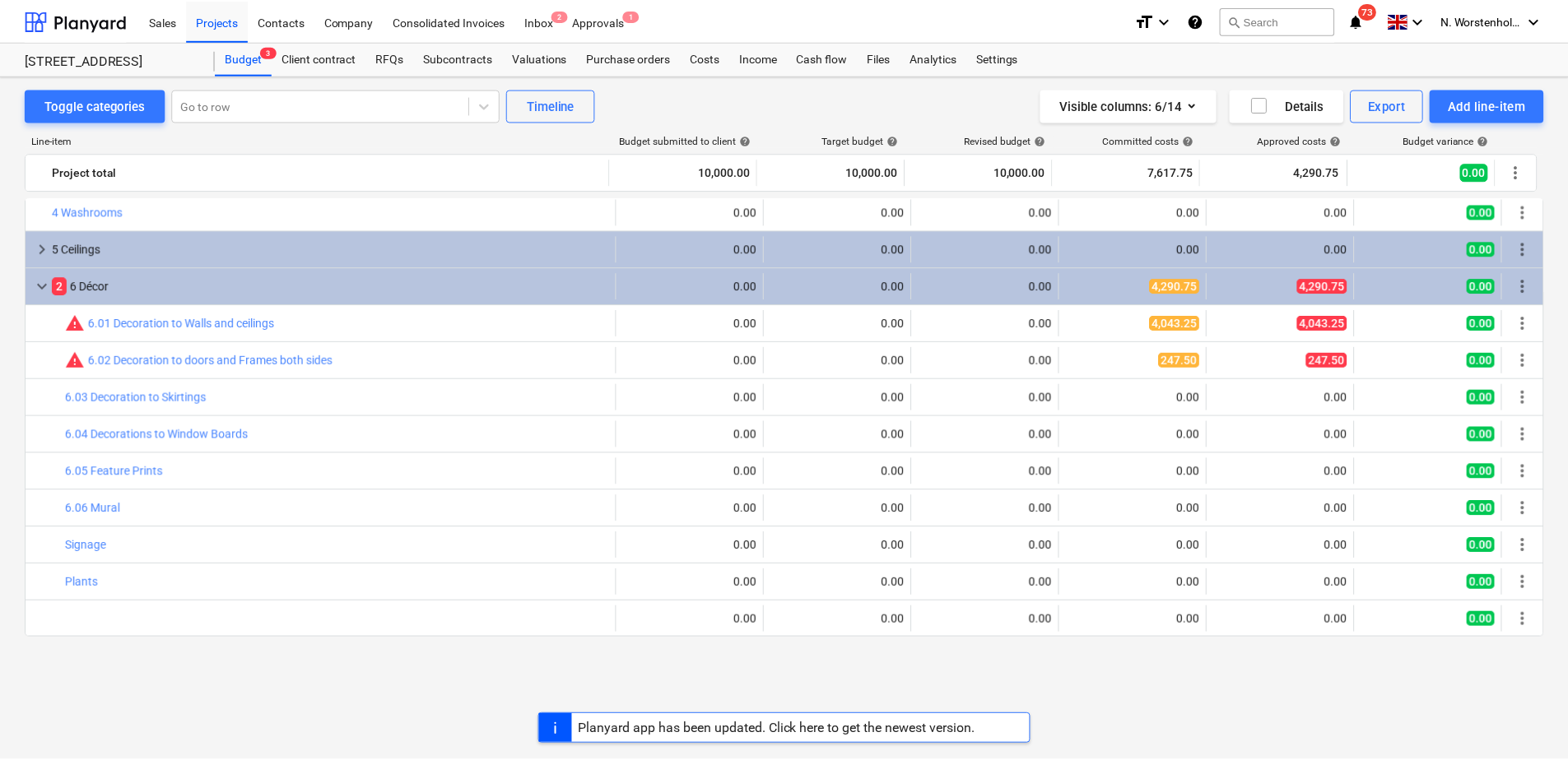
scroll to position [0, 0]
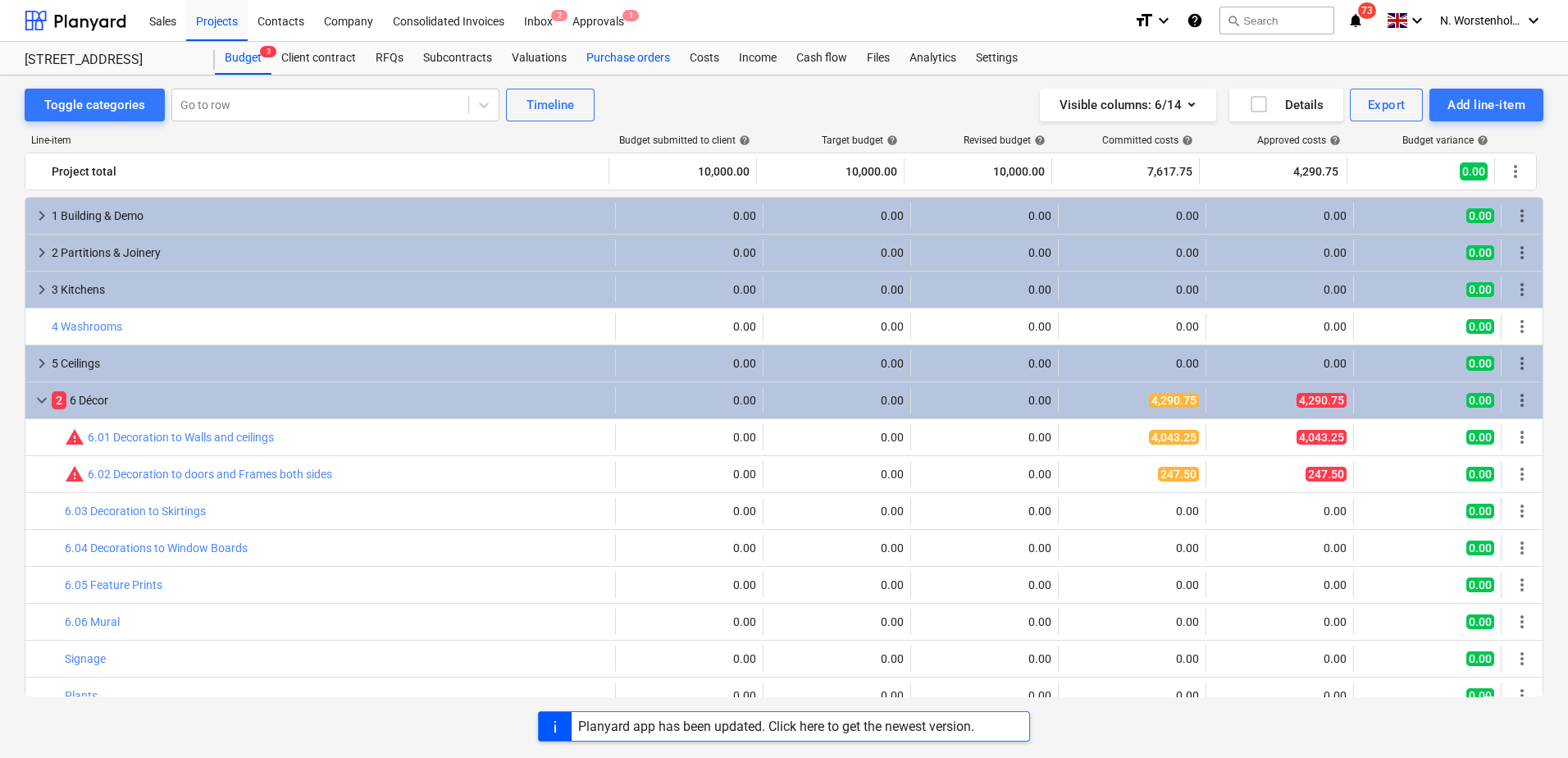
click at [612, 55] on div "Purchase orders" at bounding box center [628, 58] width 103 height 33
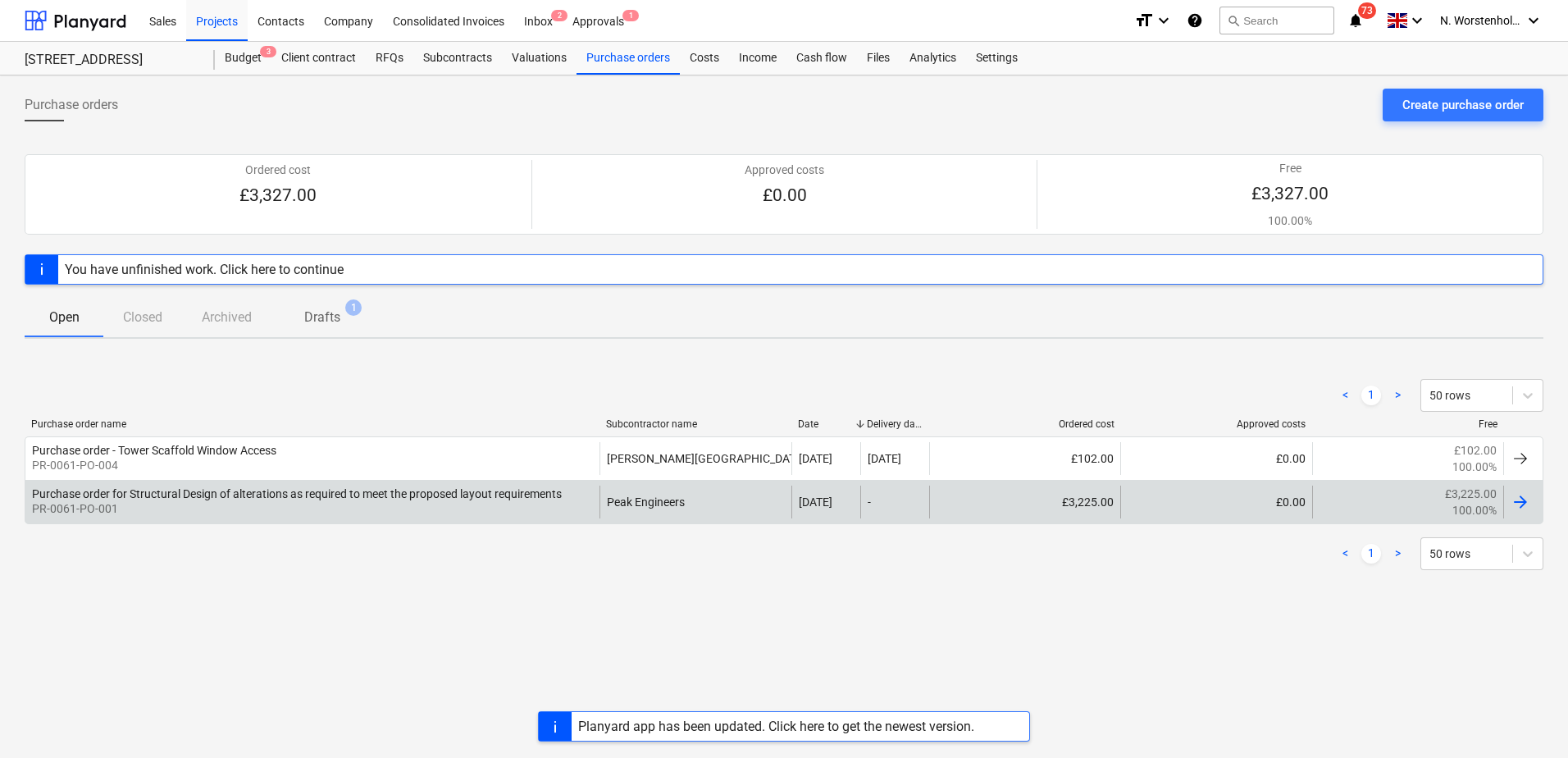
click at [266, 487] on div "Purchase order for Structural Design of alterations as required to meet the pro…" at bounding box center [296, 493] width 530 height 13
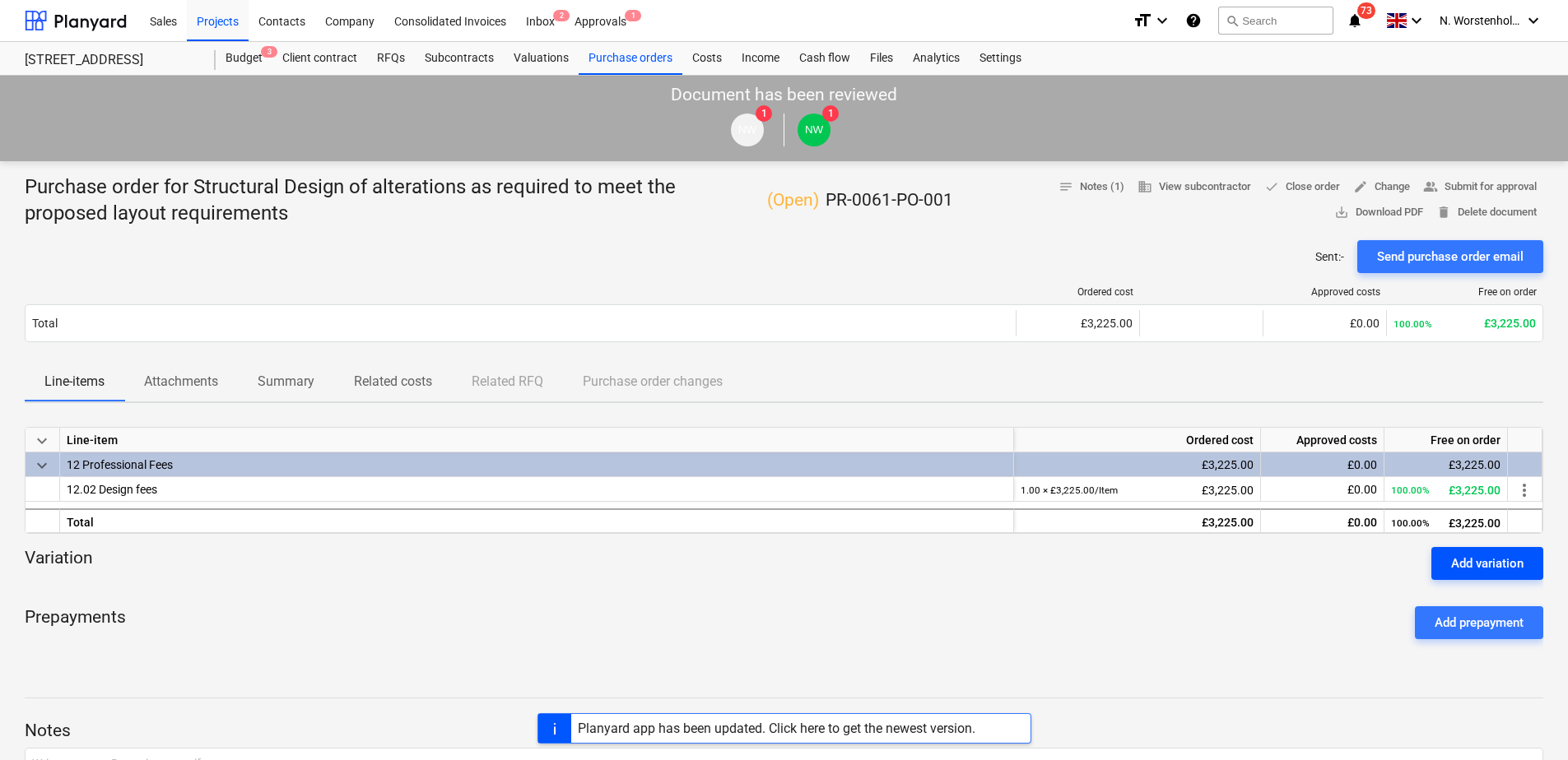
click at [1495, 565] on div "Add variation" at bounding box center [1486, 563] width 72 height 22
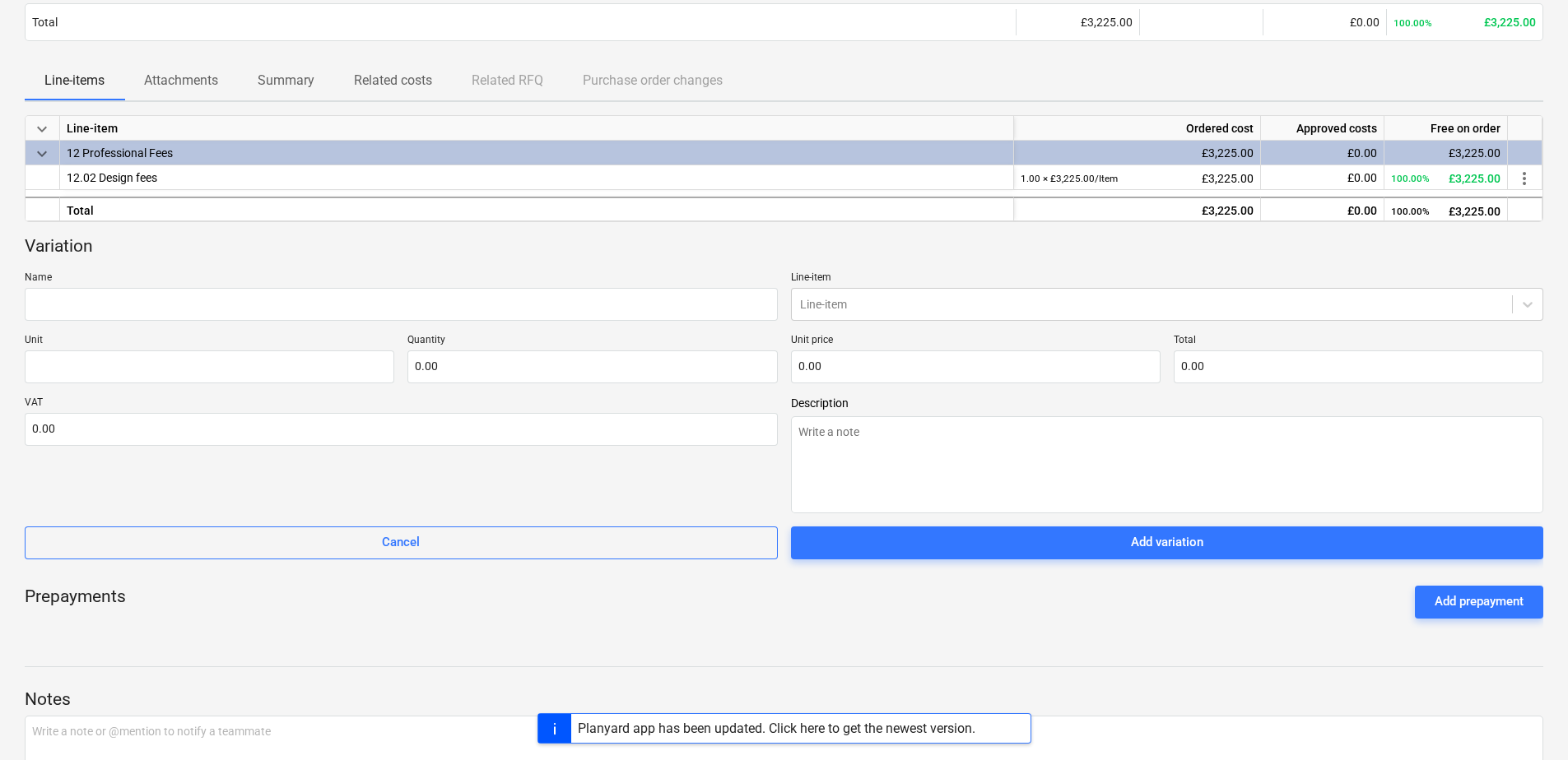
scroll to position [329, 0]
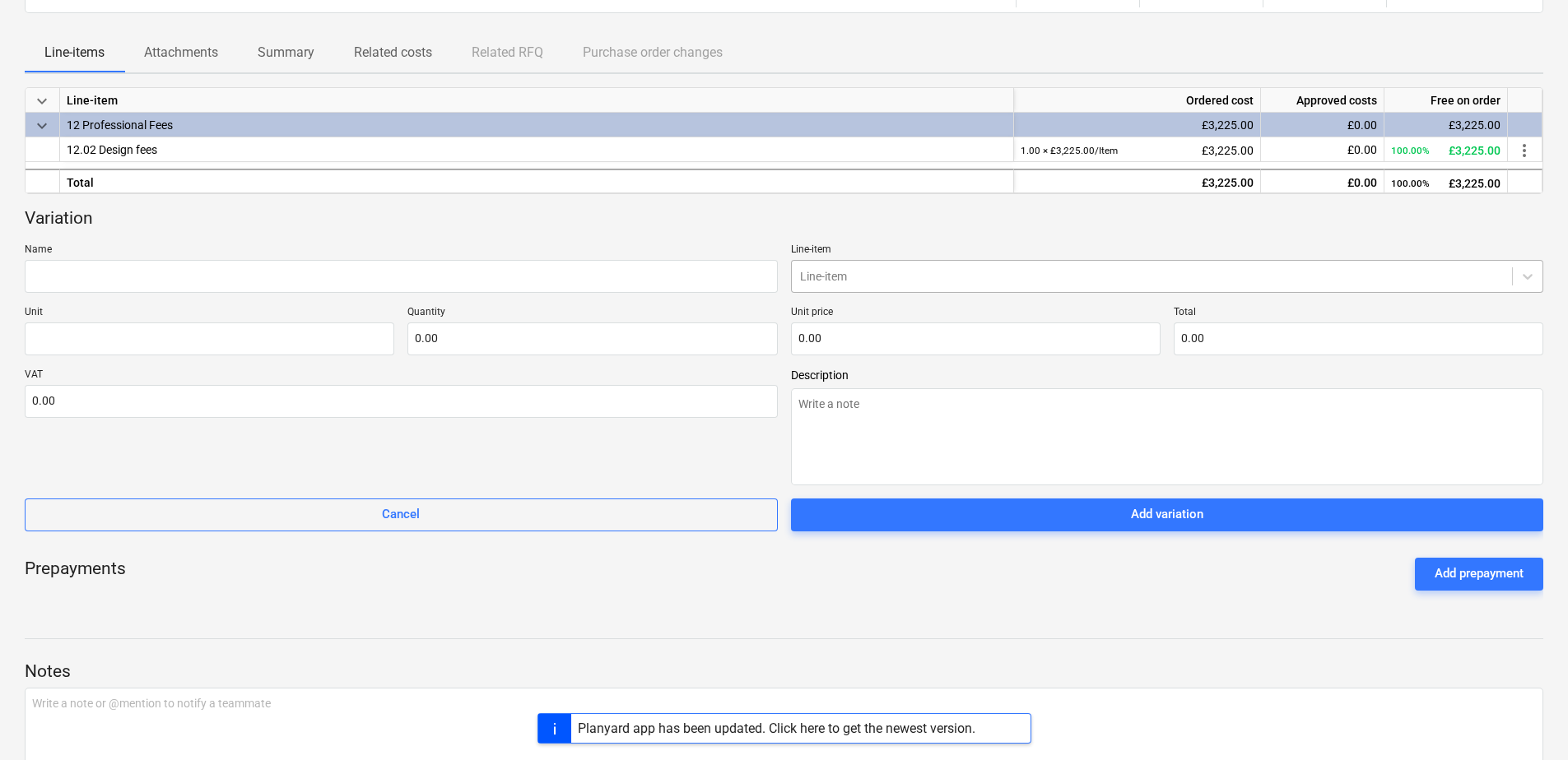
click at [831, 279] on div at bounding box center [1152, 276] width 704 height 16
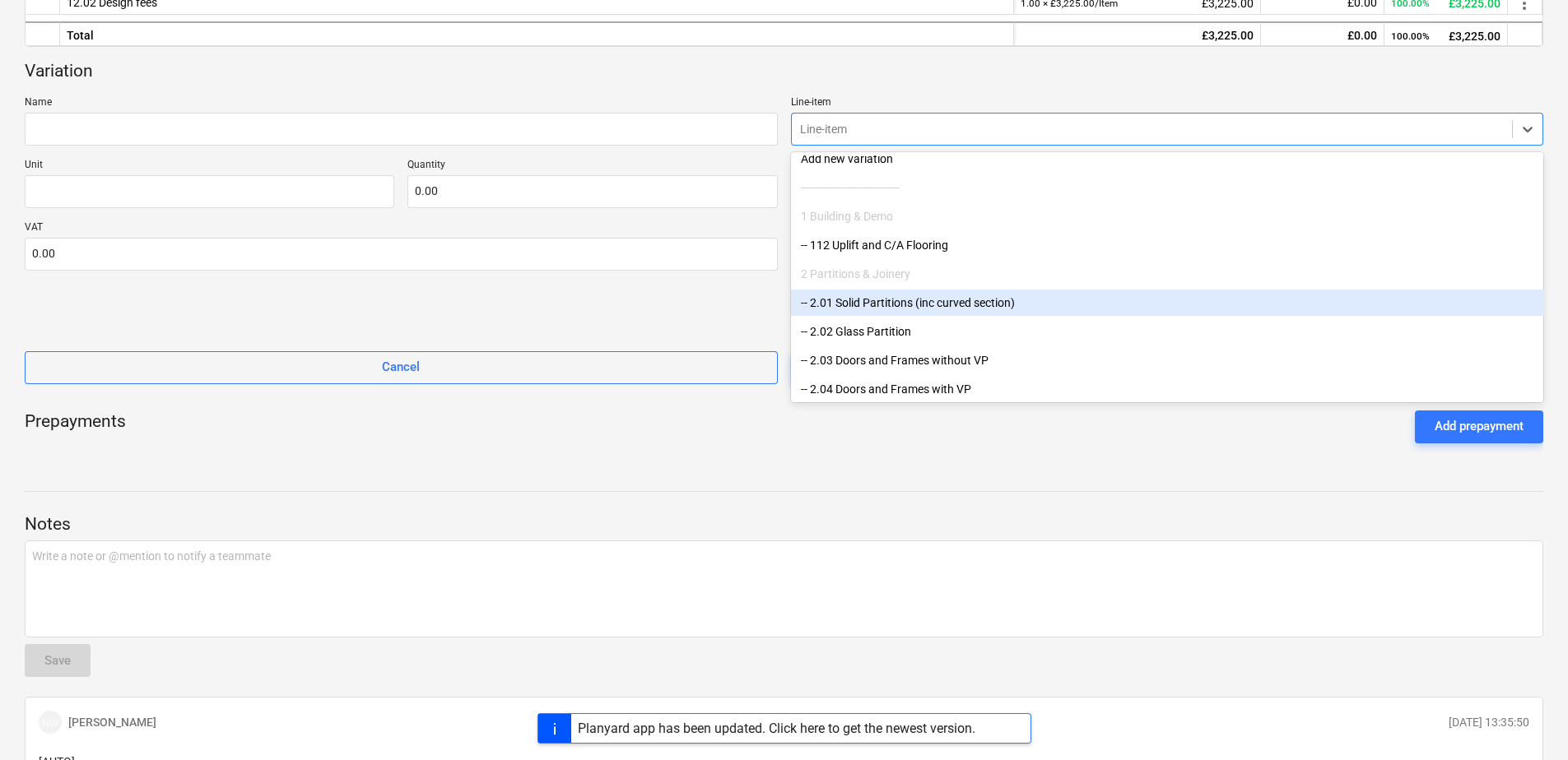
scroll to position [0, 0]
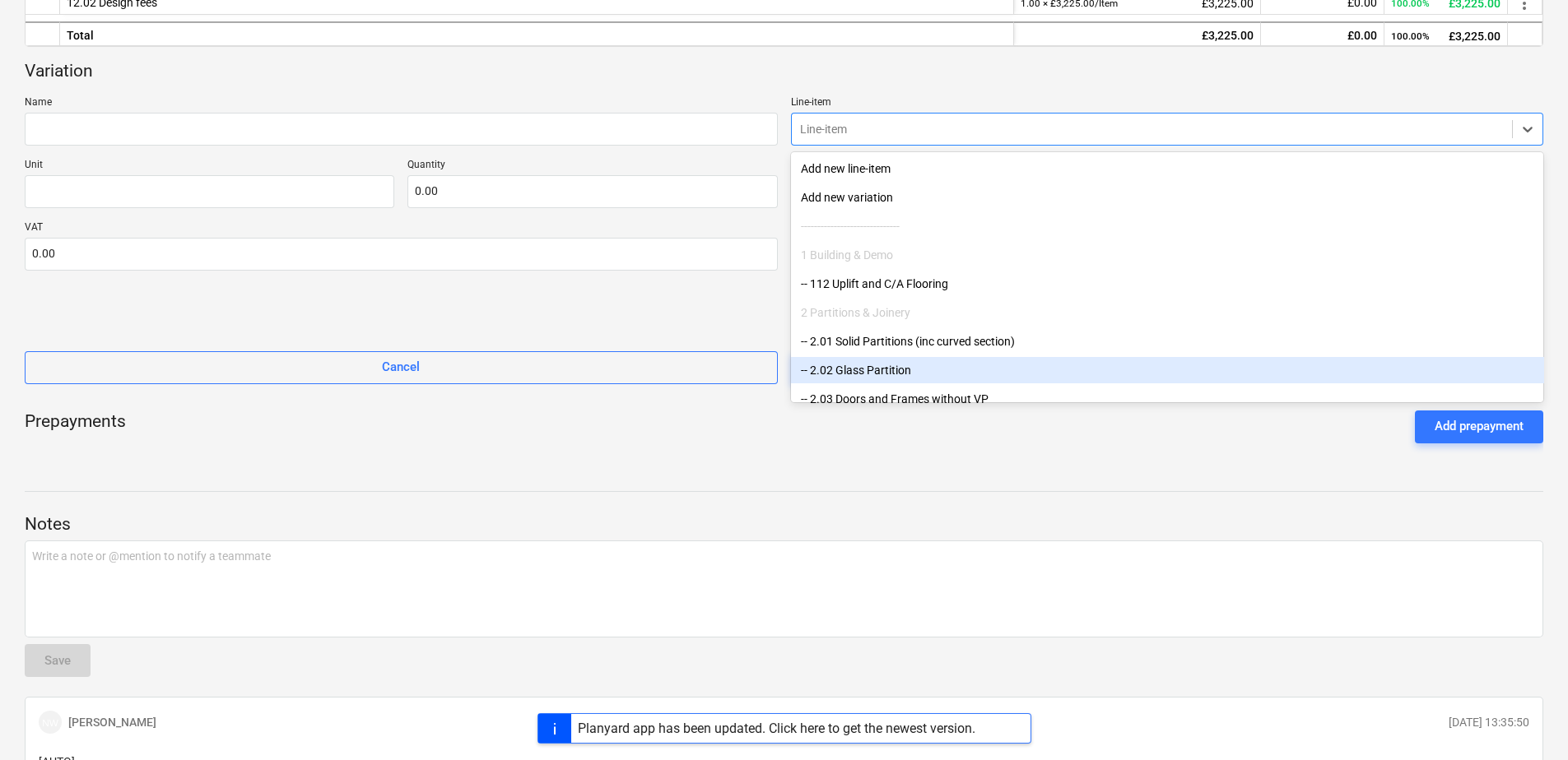
click at [349, 465] on div "Purchase order for Structural Design of alterations as required to meet the pro…" at bounding box center [784, 295] width 1568 height 1221
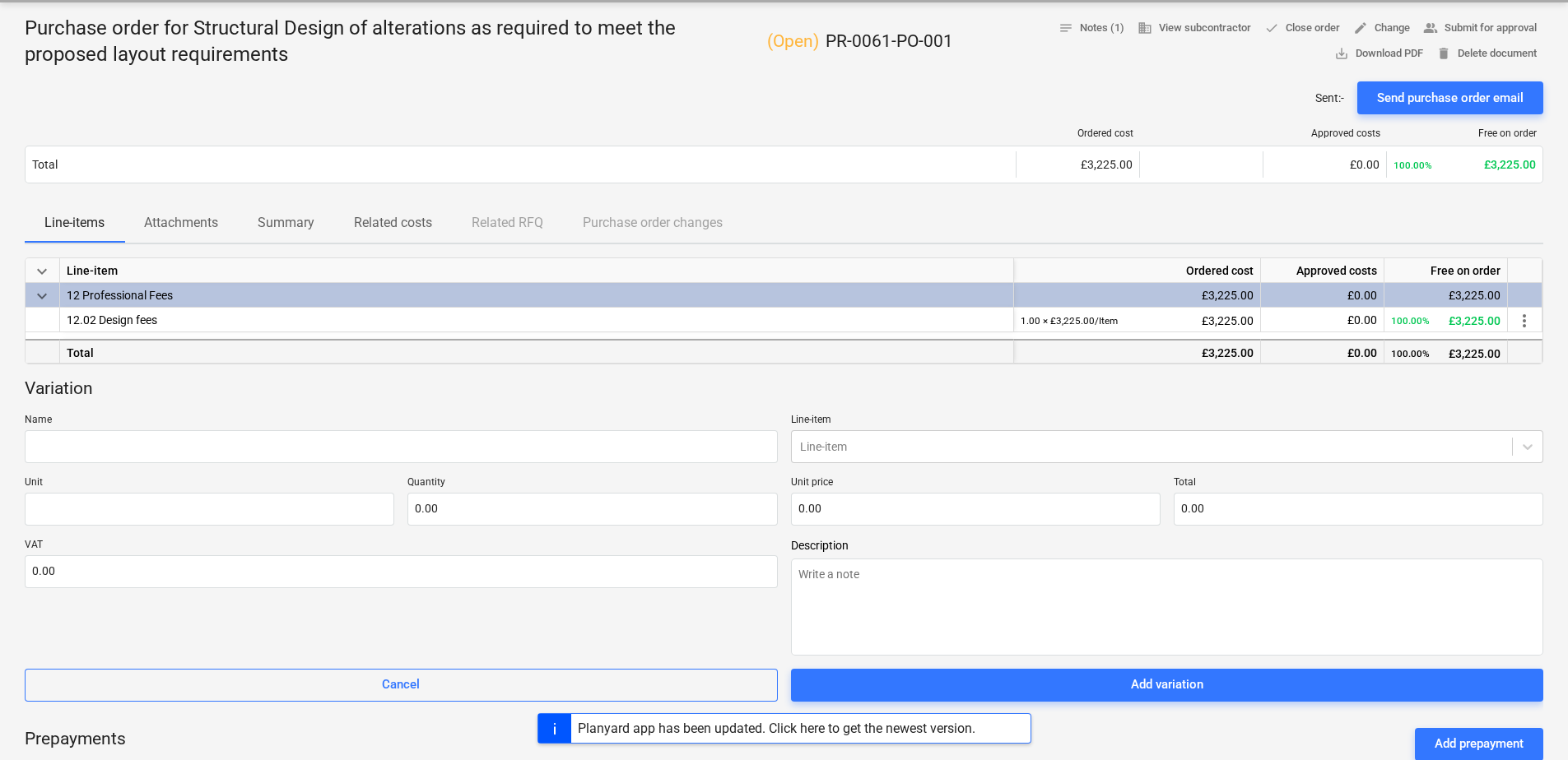
scroll to position [148, 0]
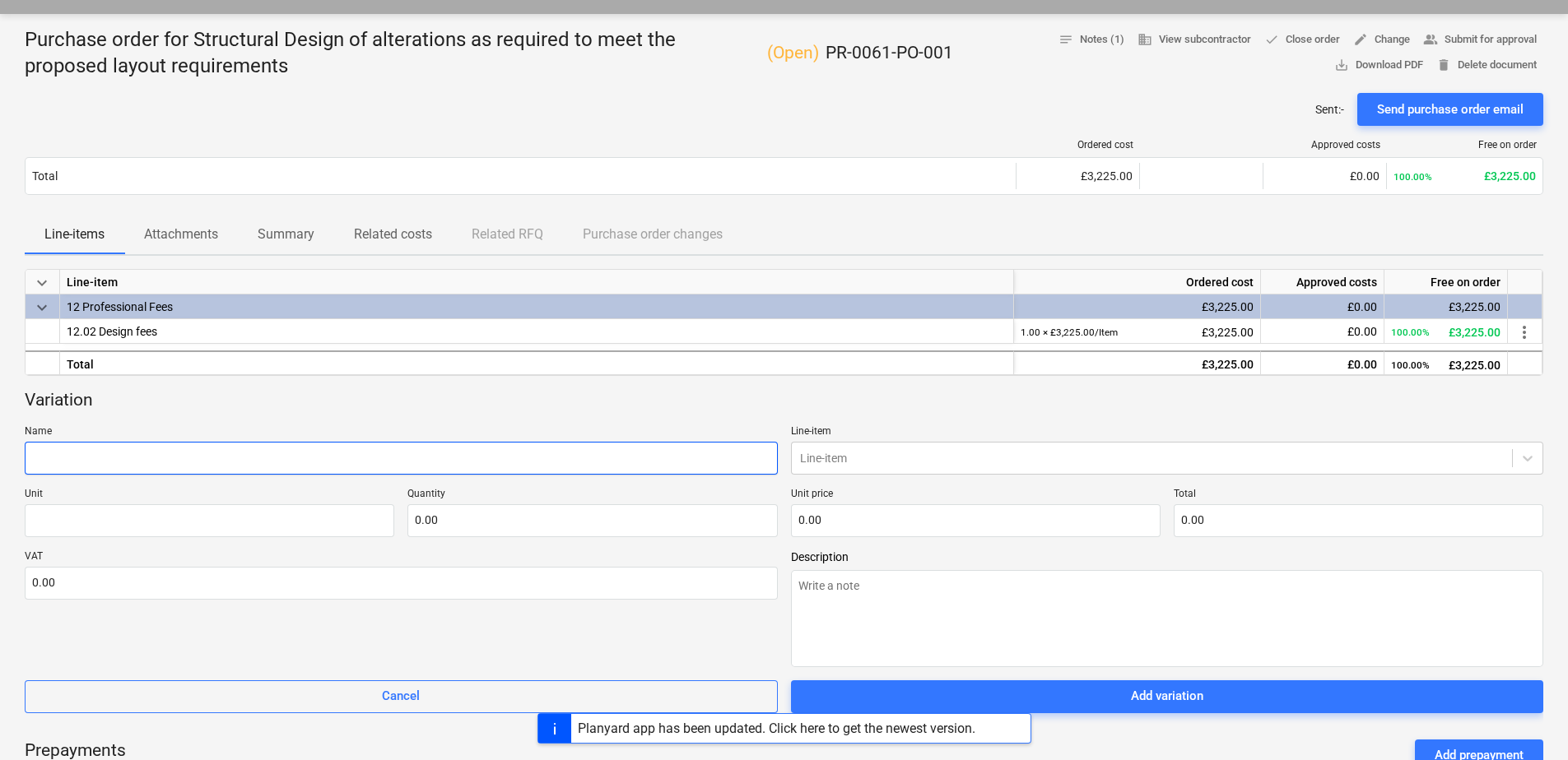
click at [189, 456] on input "text" at bounding box center [401, 458] width 753 height 33
type textarea "x"
type input "R"
type textarea "x"
type input "Re"
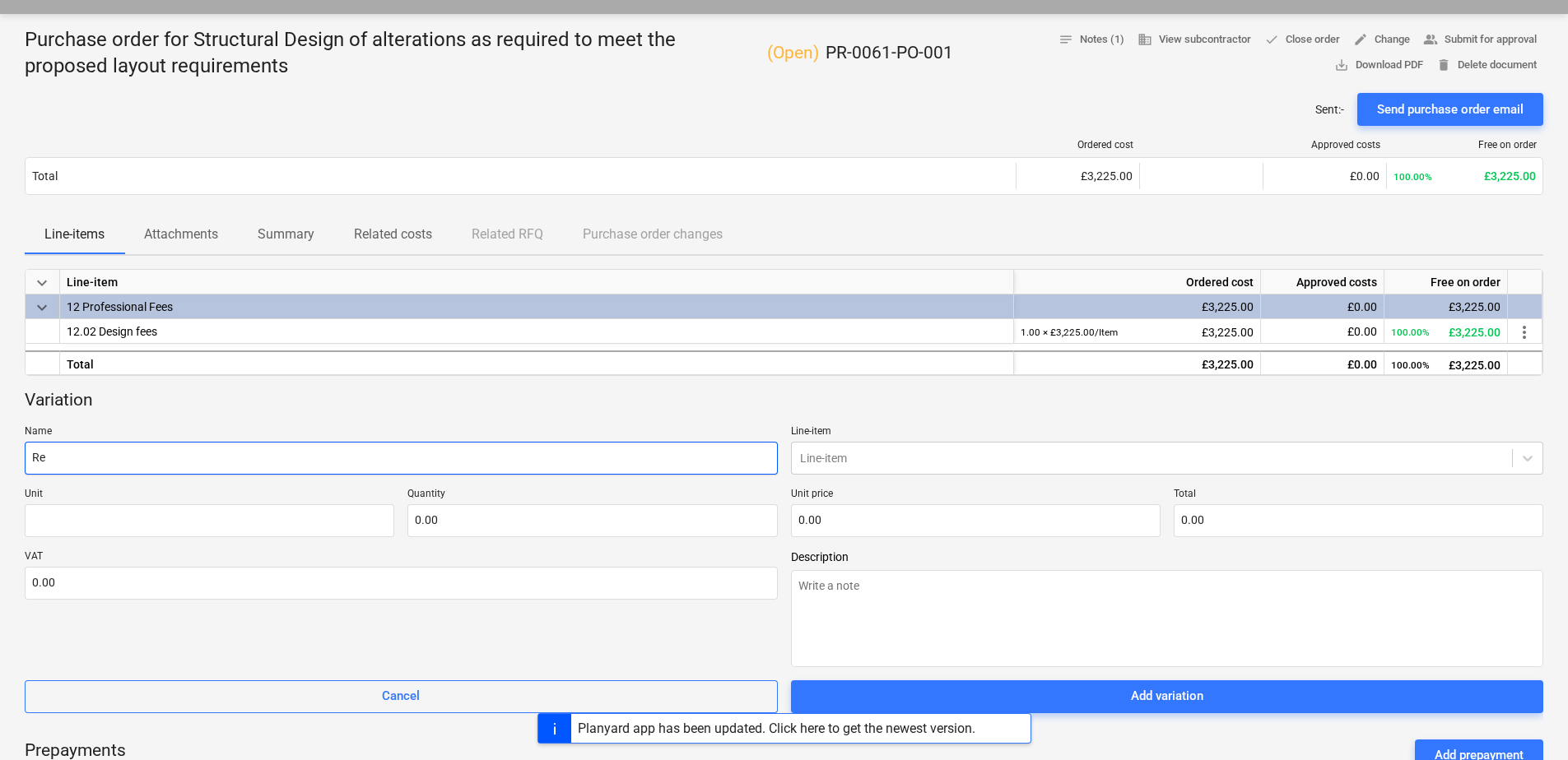
type textarea "x"
type input "Re"
type textarea "x"
type input "Re PO"
type textarea "x"
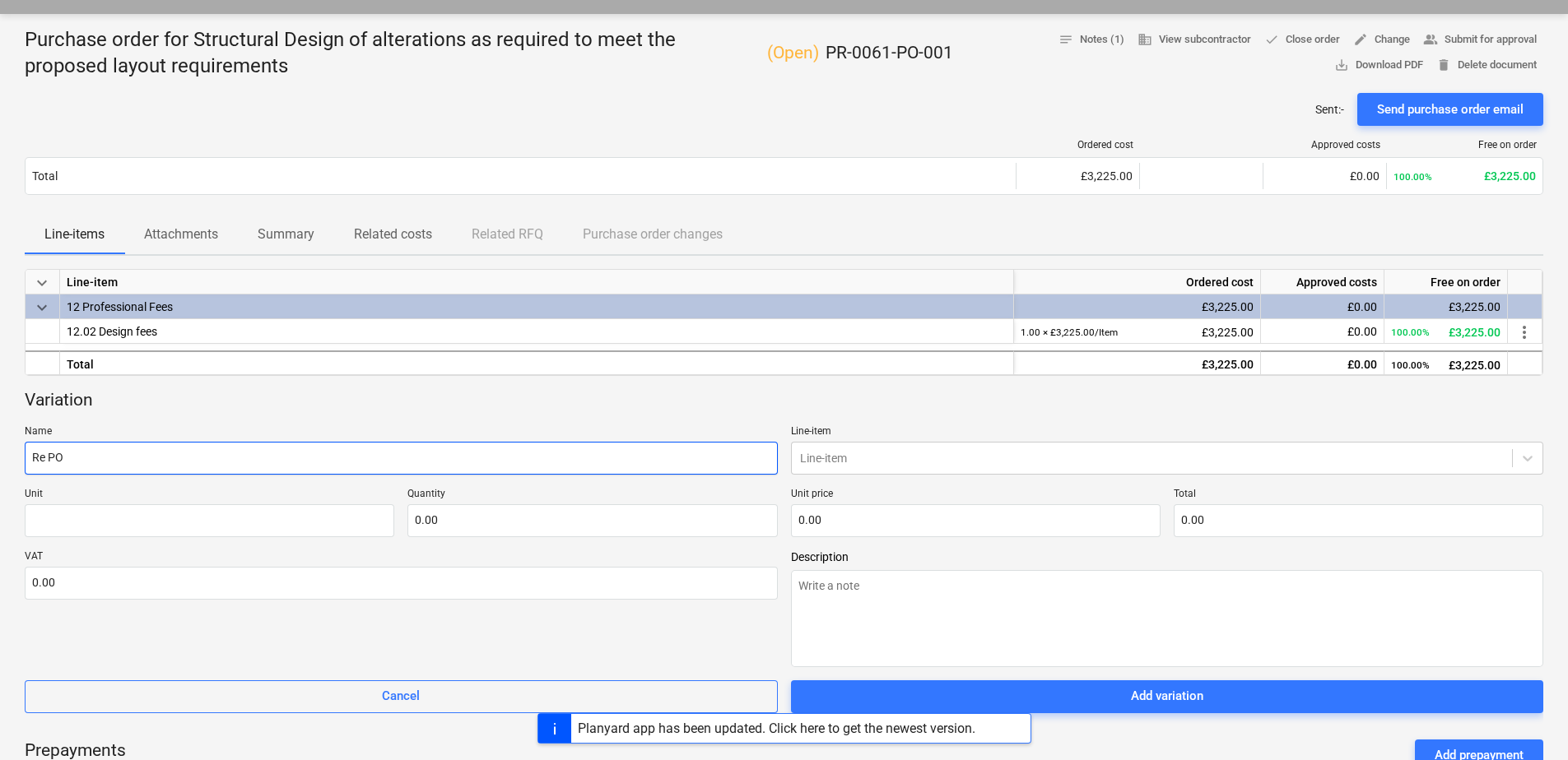
type input "Re POs"
type textarea "x"
type input "Re POsi"
type textarea "x"
type input "Re POsio"
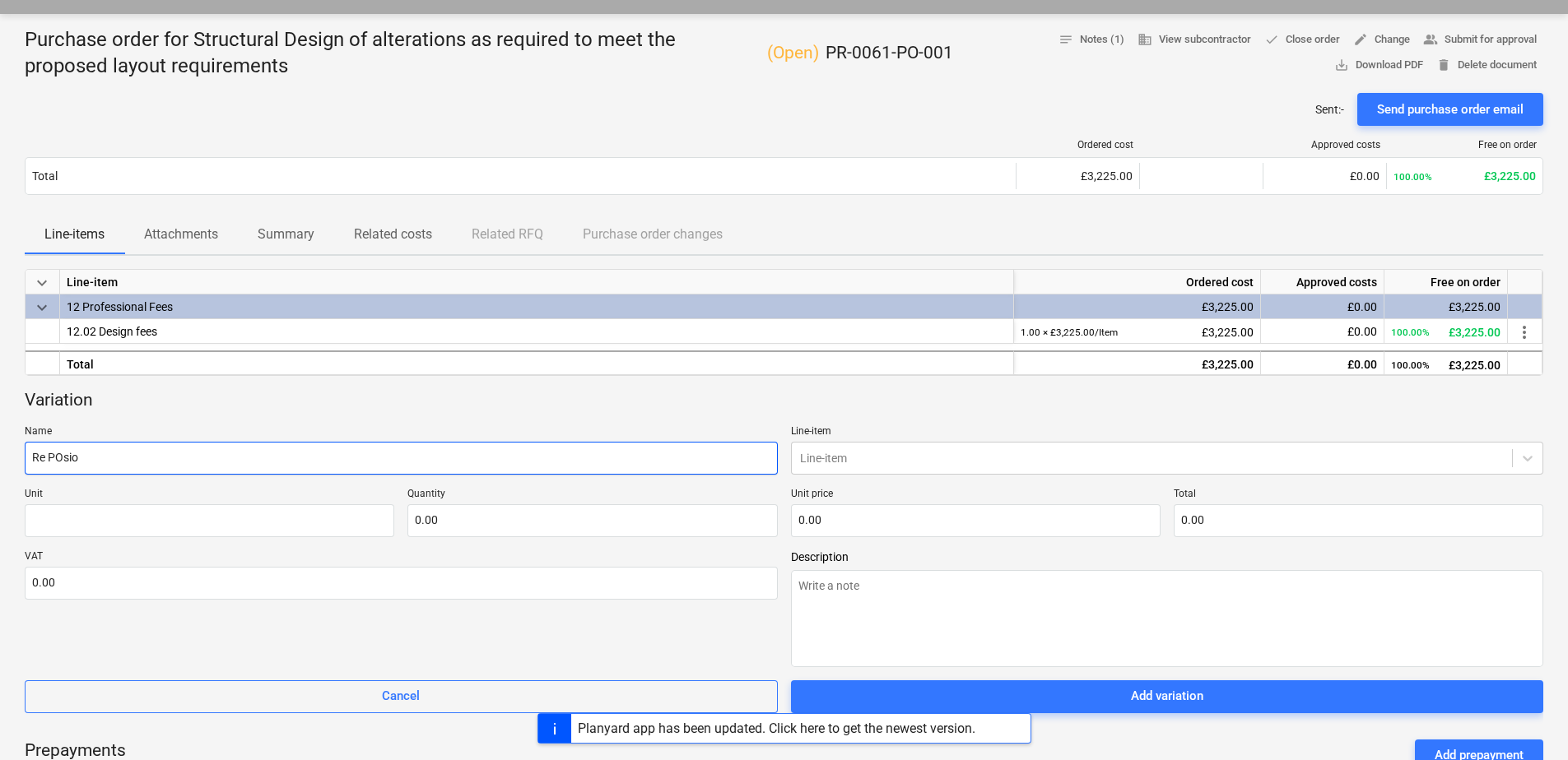
type textarea "x"
type input "Re POsion"
type textarea "x"
type input "Re POsione"
type textarea "x"
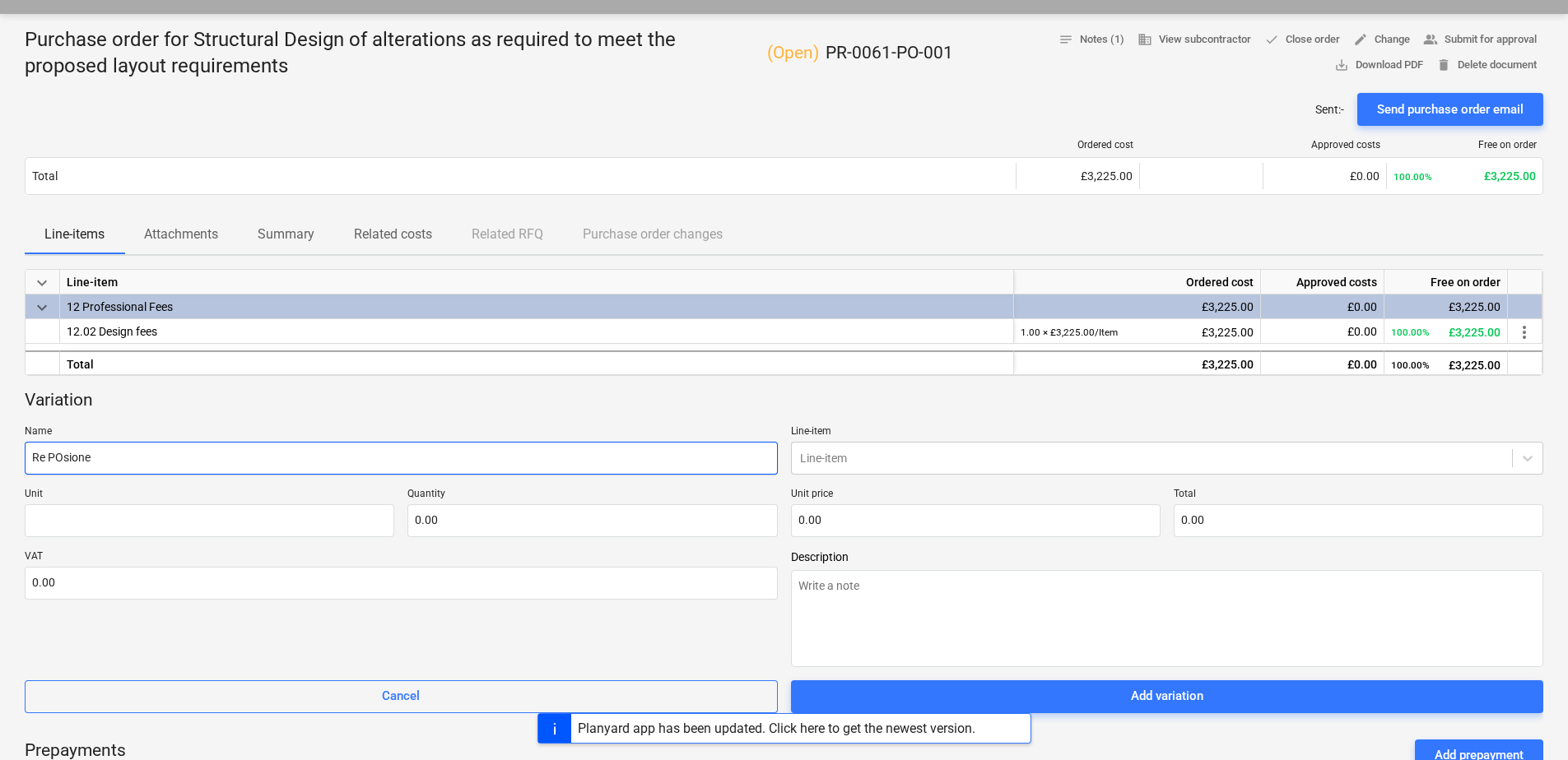
type input "Re POsioned"
type textarea "x"
type input "Re POsioned"
type textarea "x"
type input "Re POsioned o"
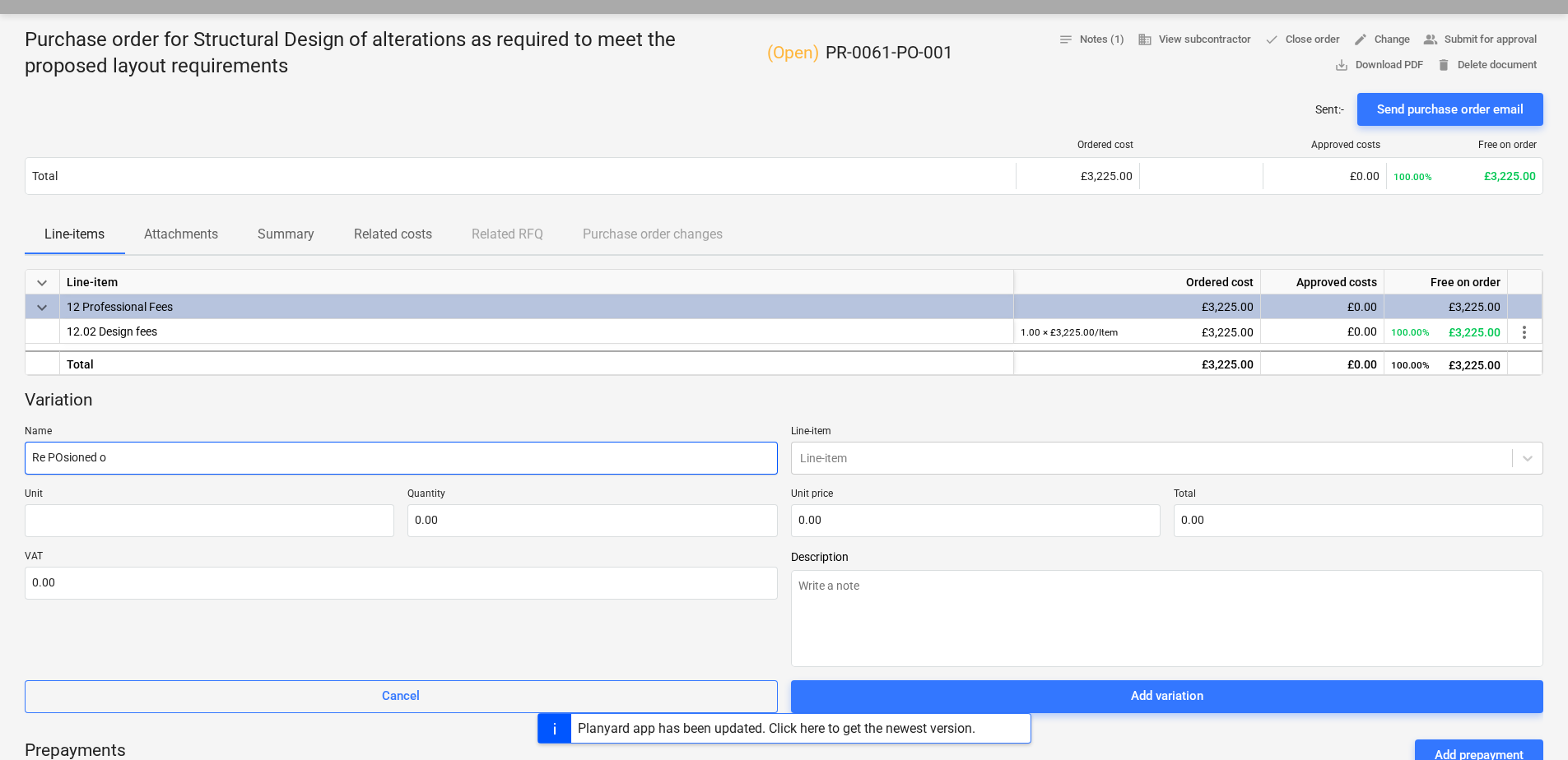
type textarea "x"
type input "Re POsioned of"
type textarea "x"
type input "Re POsioned of"
type textarea "x"
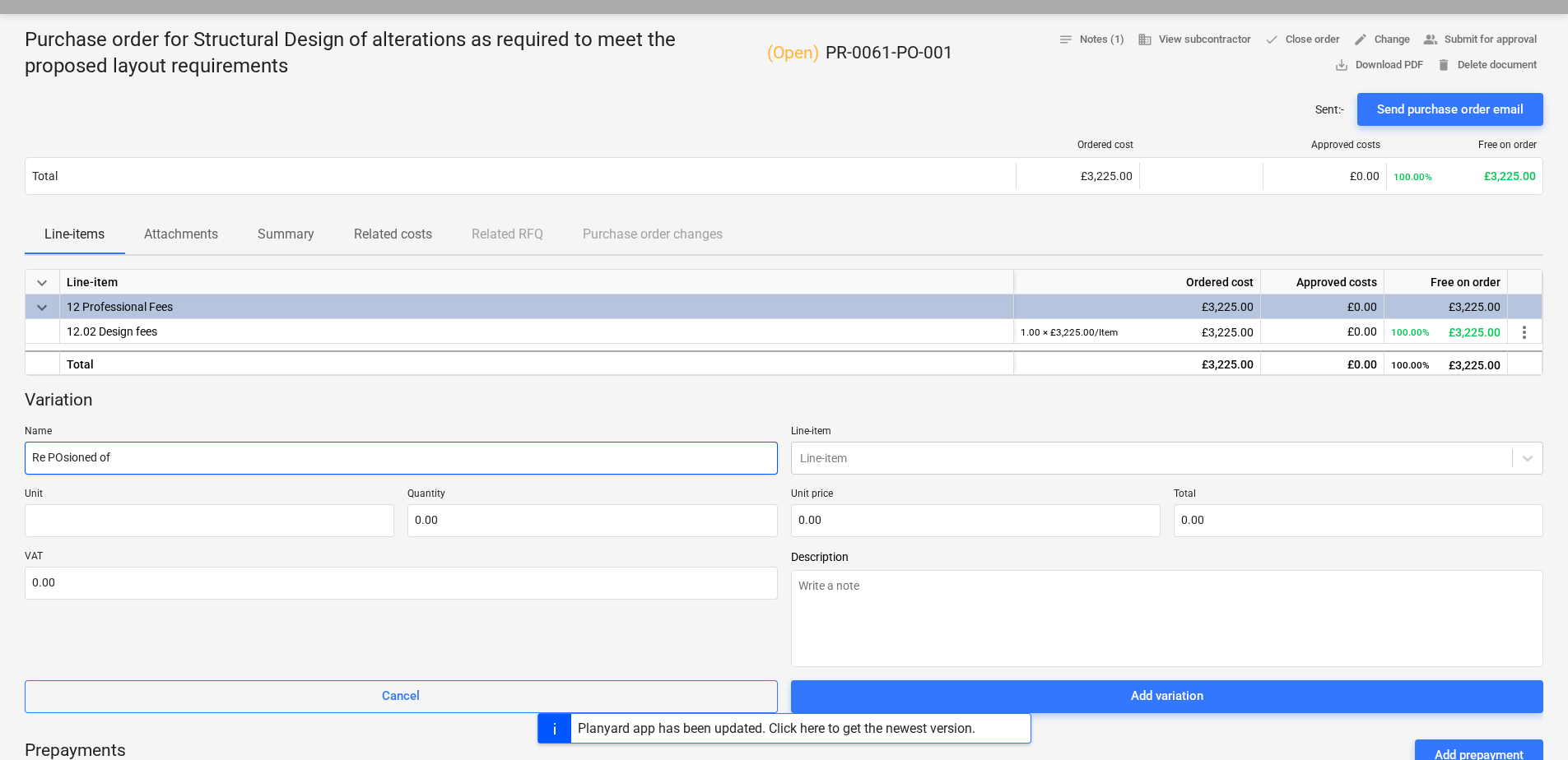
type input "Re POsioned of"
type textarea "x"
type input "Re POsioned o"
type textarea "x"
type input "Re POsioned"
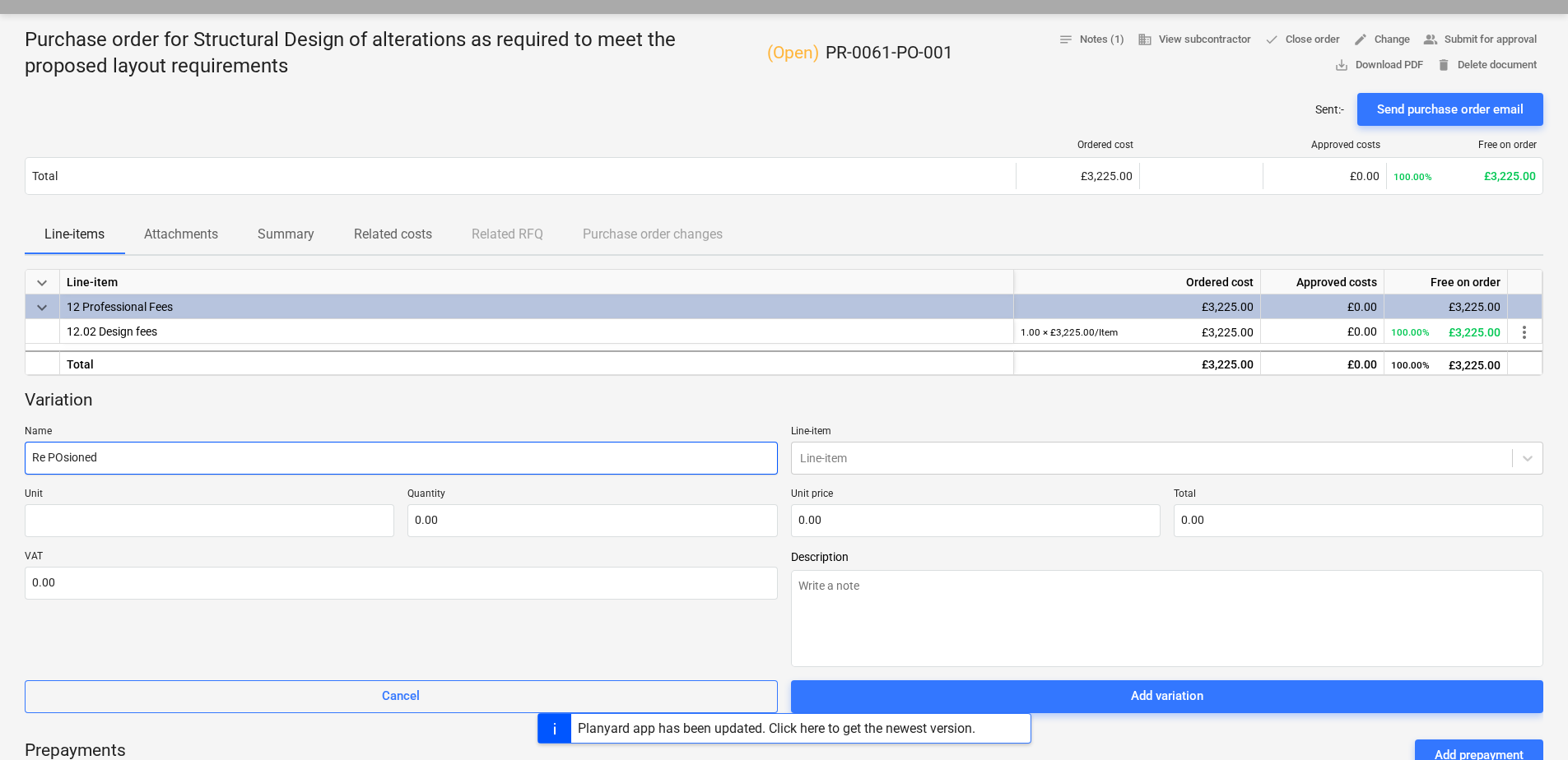
click at [60, 457] on input "Re POsioned" at bounding box center [401, 458] width 753 height 33
type textarea "x"
type input "Re Psioned"
type textarea "x"
type input "Re Posioned"
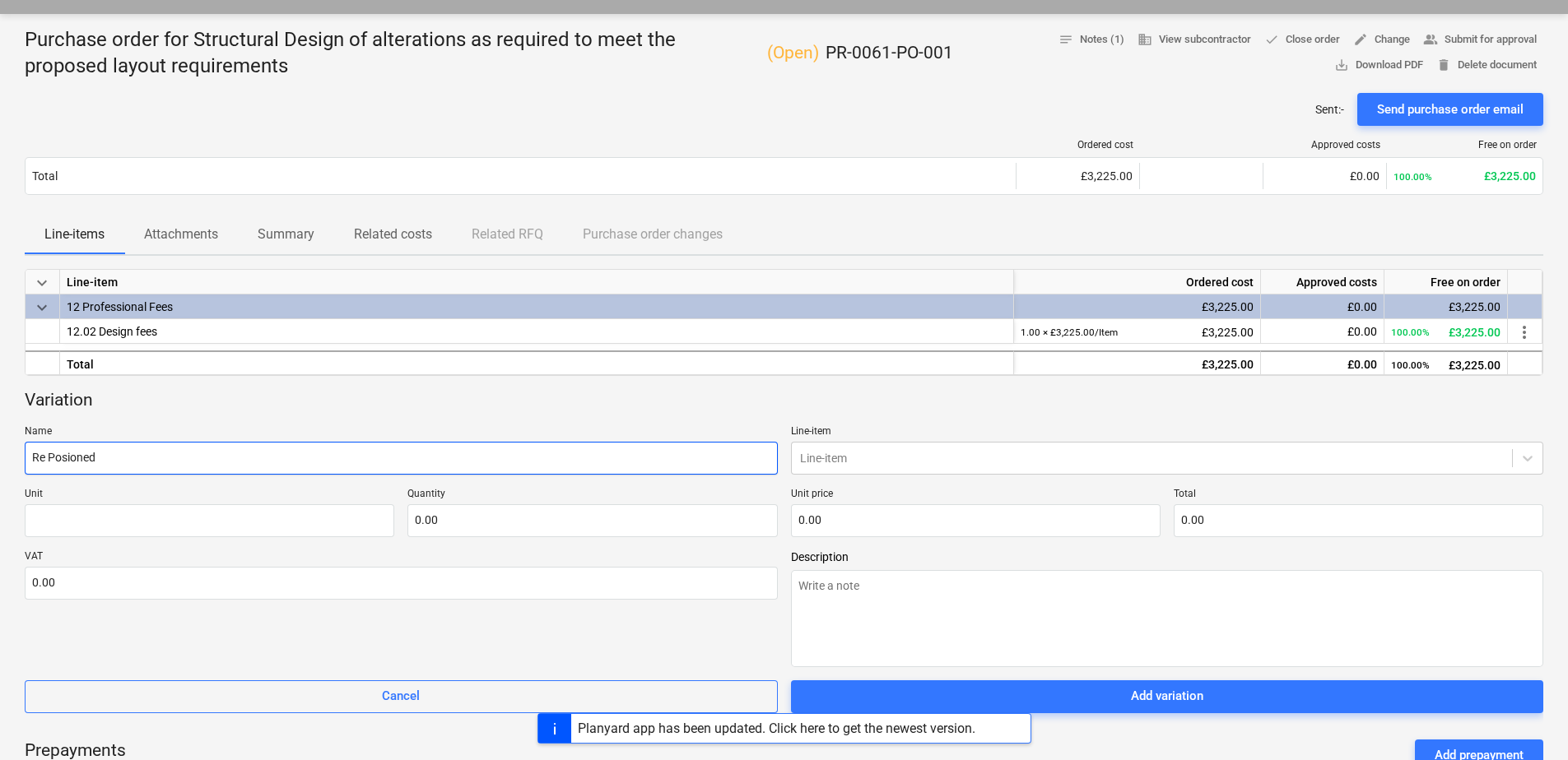
click at [78, 455] on input "Re Posioned" at bounding box center [401, 458] width 753 height 33
click at [69, 456] on input "Re Posioned" at bounding box center [401, 458] width 753 height 33
type textarea "x"
type input "Re Positoned"
type textarea "x"
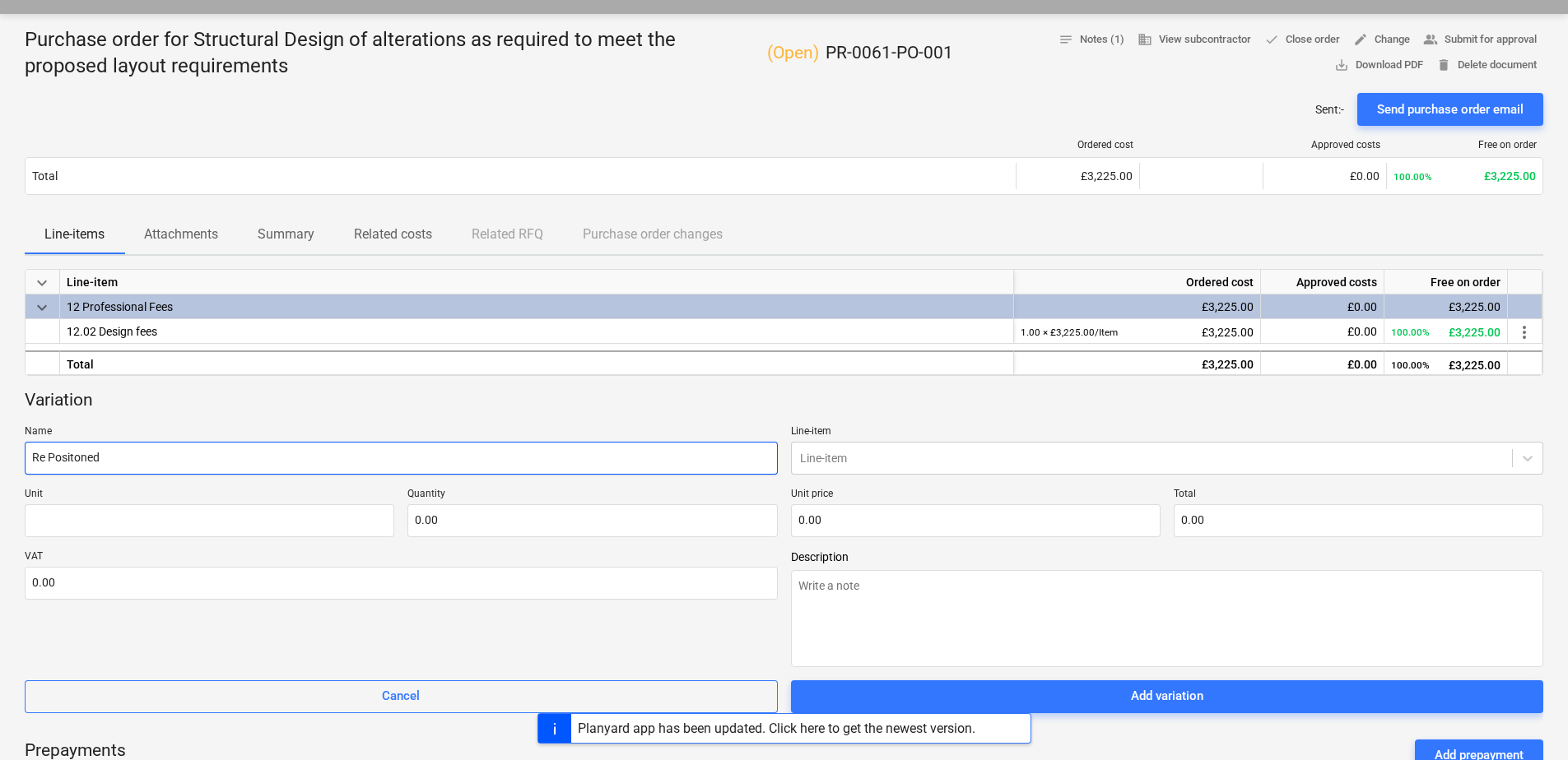
type input "Re Positioned"
click at [120, 457] on input "Re Positioned" at bounding box center [401, 458] width 753 height 33
type textarea "x"
type input "Re Positioned b"
type textarea "x"
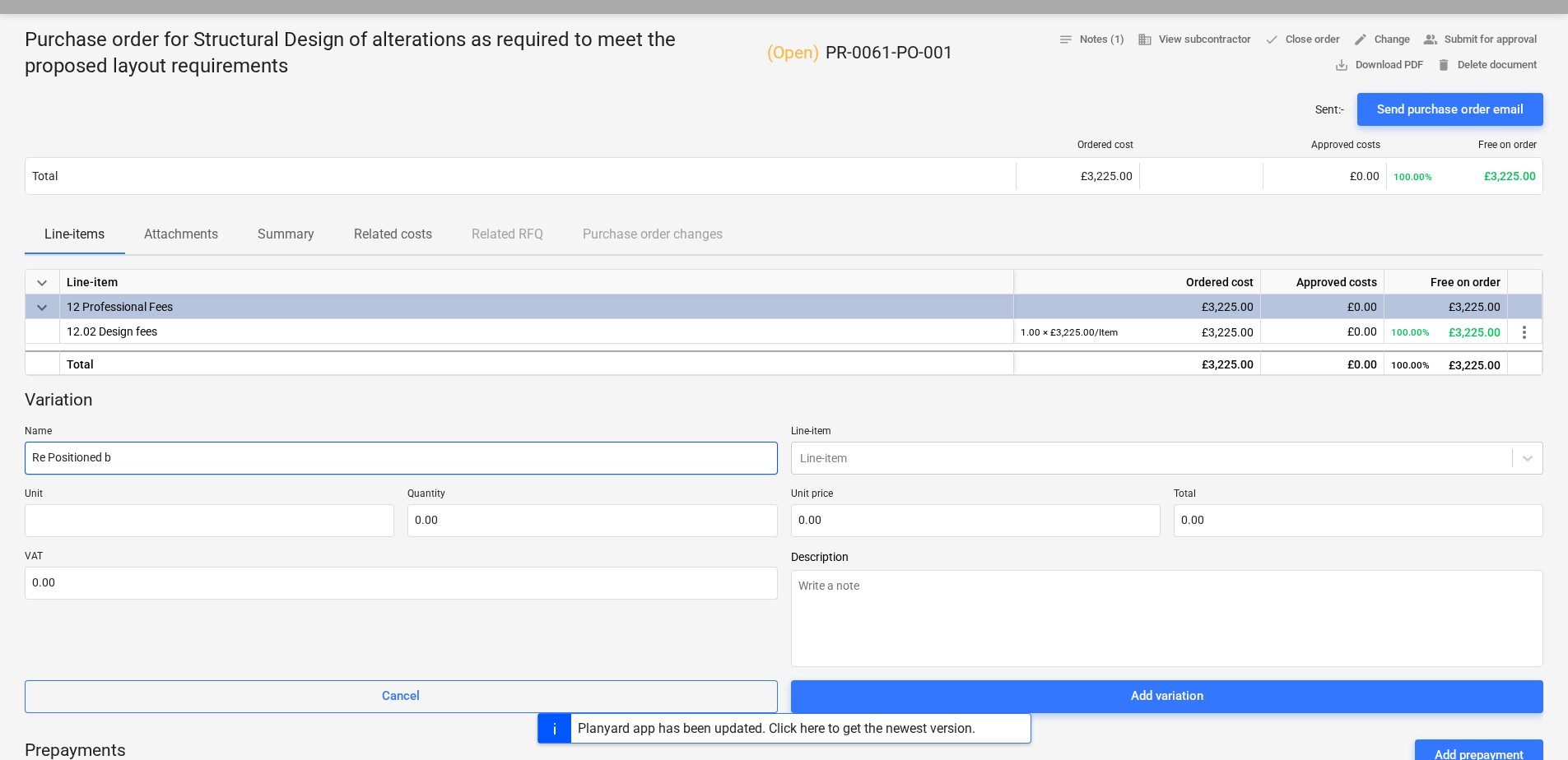
type input "Re Positioned bo"
type textarea "x"
type input "Re Positioned boa"
type textarea "x"
type input "Re Positioned boar"
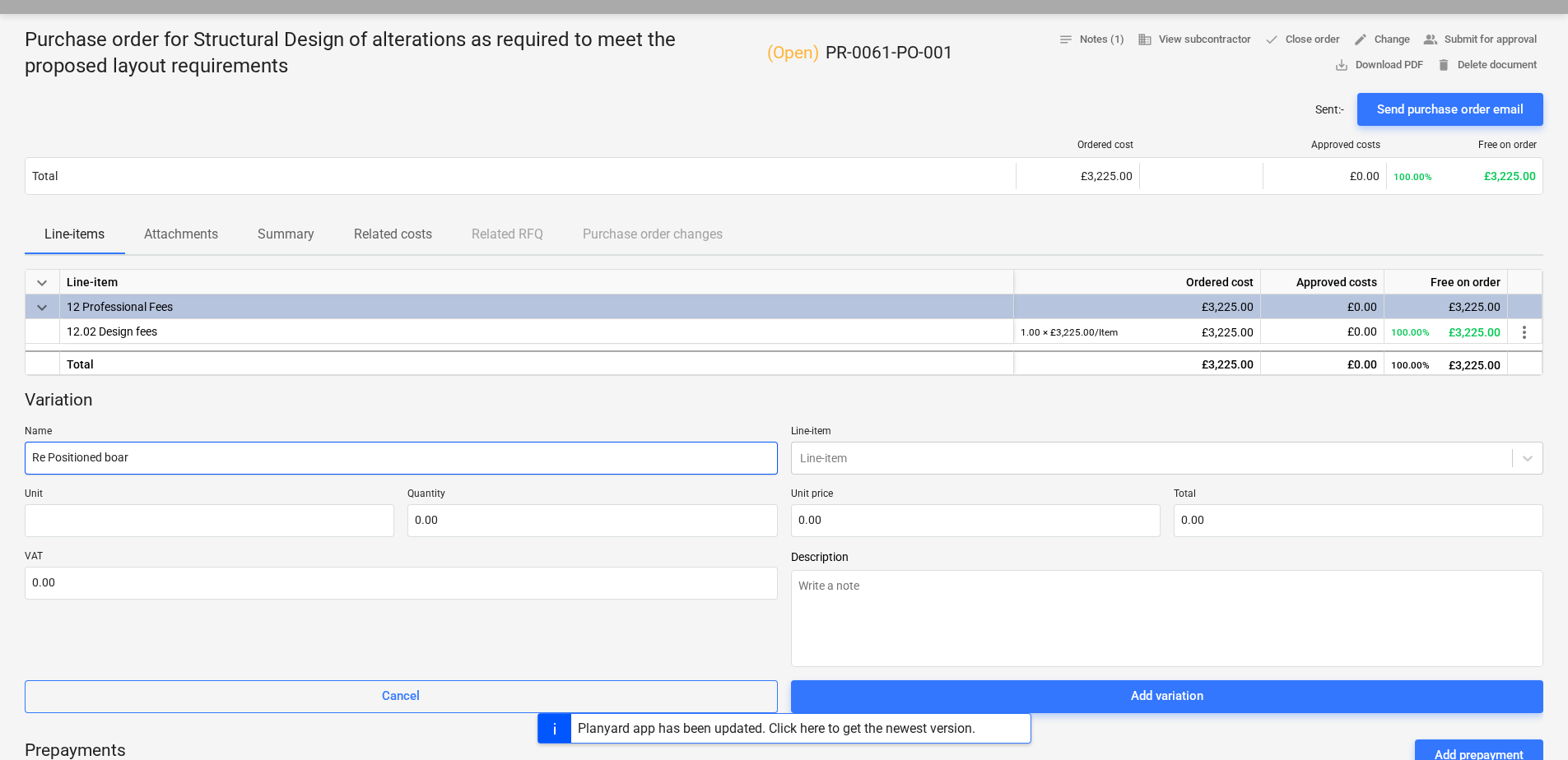
type textarea "x"
type input "Re Positioned board"
type textarea "x"
type input "Re Positioned board"
type textarea "x"
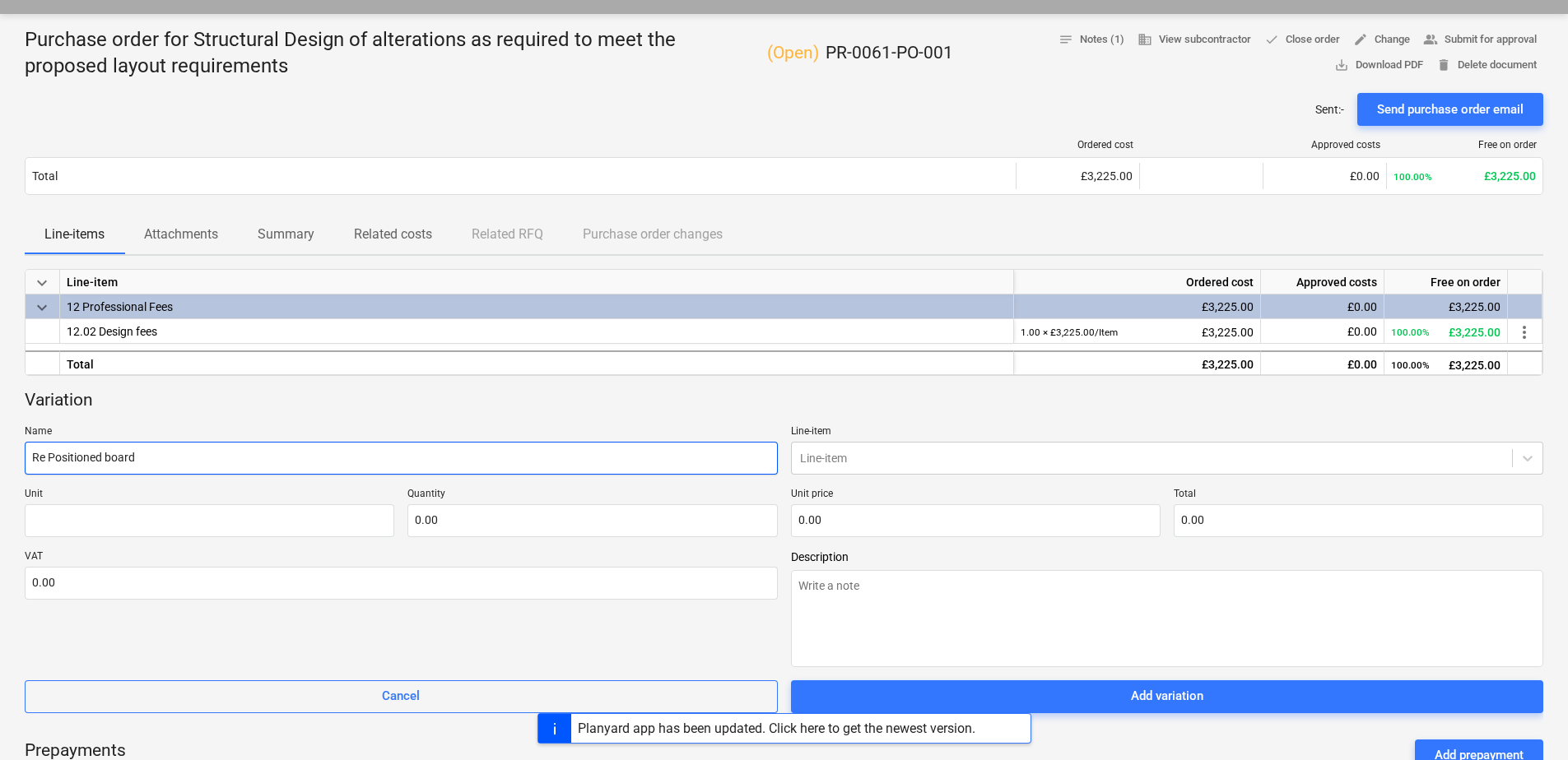
type input "Re Positioned board r"
type textarea "x"
type input "Re Positioned board ro"
type textarea "x"
type input "Re Positioned board roo"
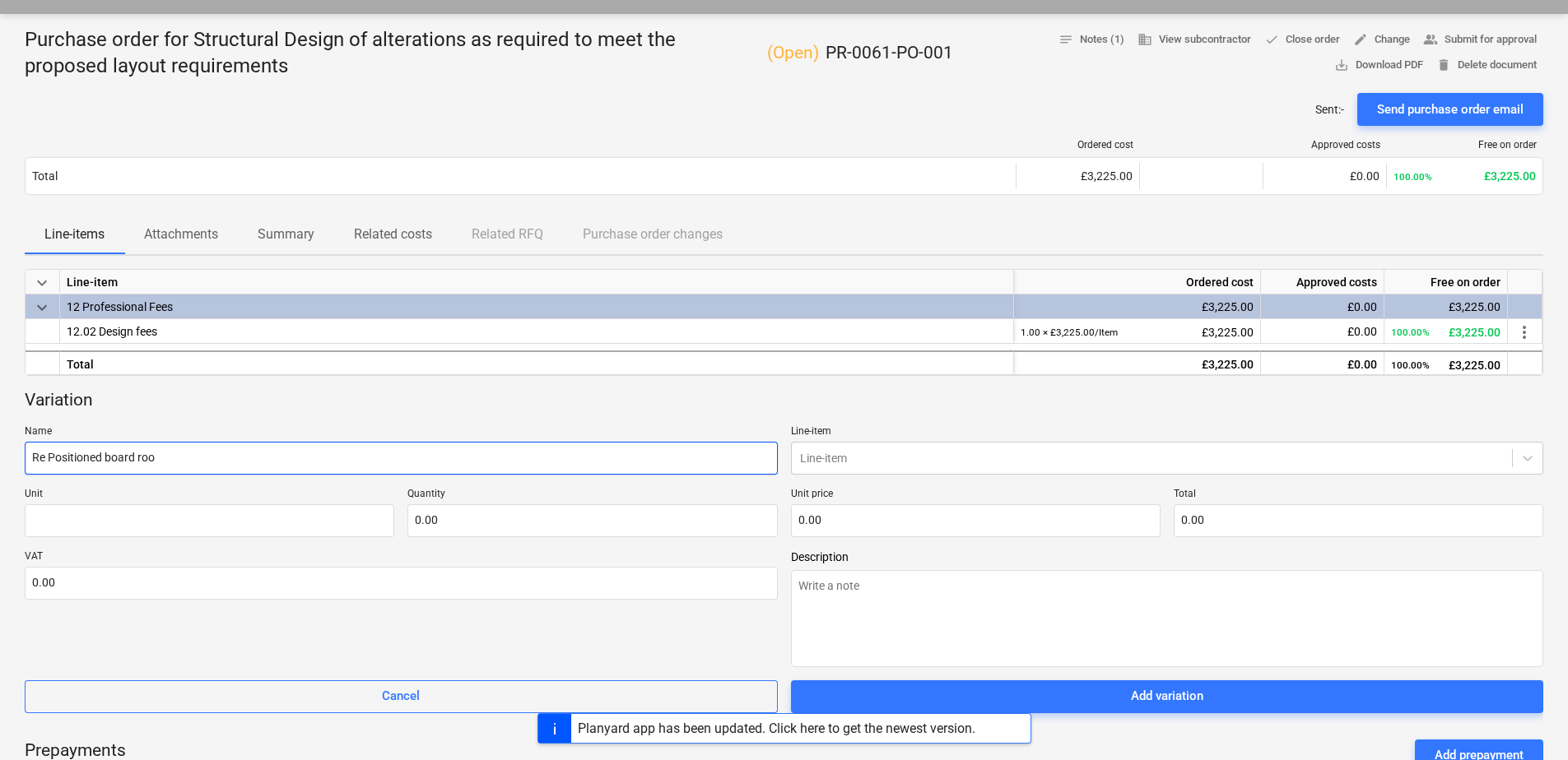
type textarea "x"
type input "Re Positioned board room"
click at [858, 461] on div at bounding box center [1152, 457] width 704 height 16
click at [36, 304] on span "keyboard_arrow_down" at bounding box center [41, 308] width 20 height 20
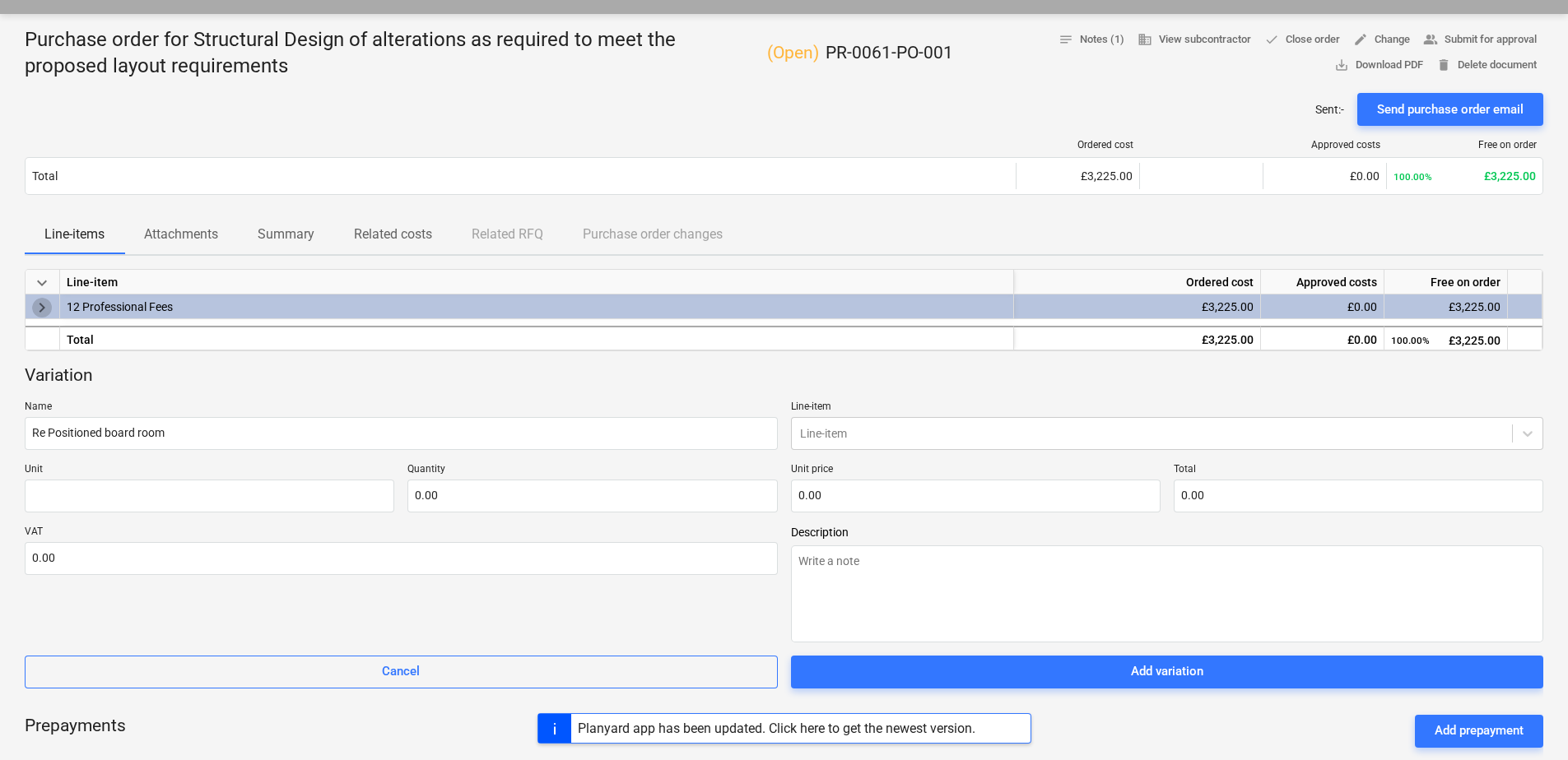
click at [36, 304] on span "keyboard_arrow_right" at bounding box center [41, 308] width 20 height 20
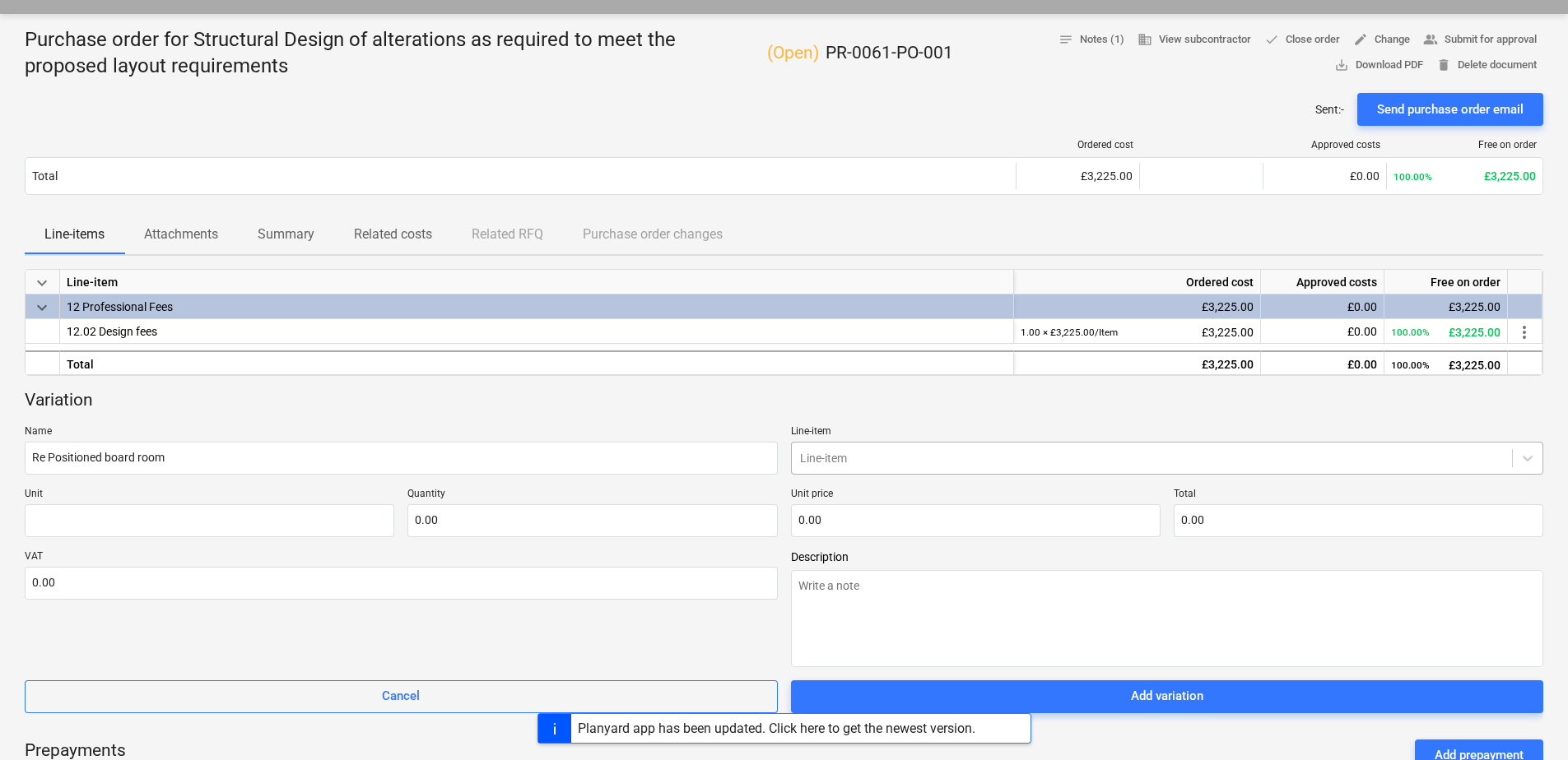
click at [879, 461] on div at bounding box center [1152, 457] width 704 height 16
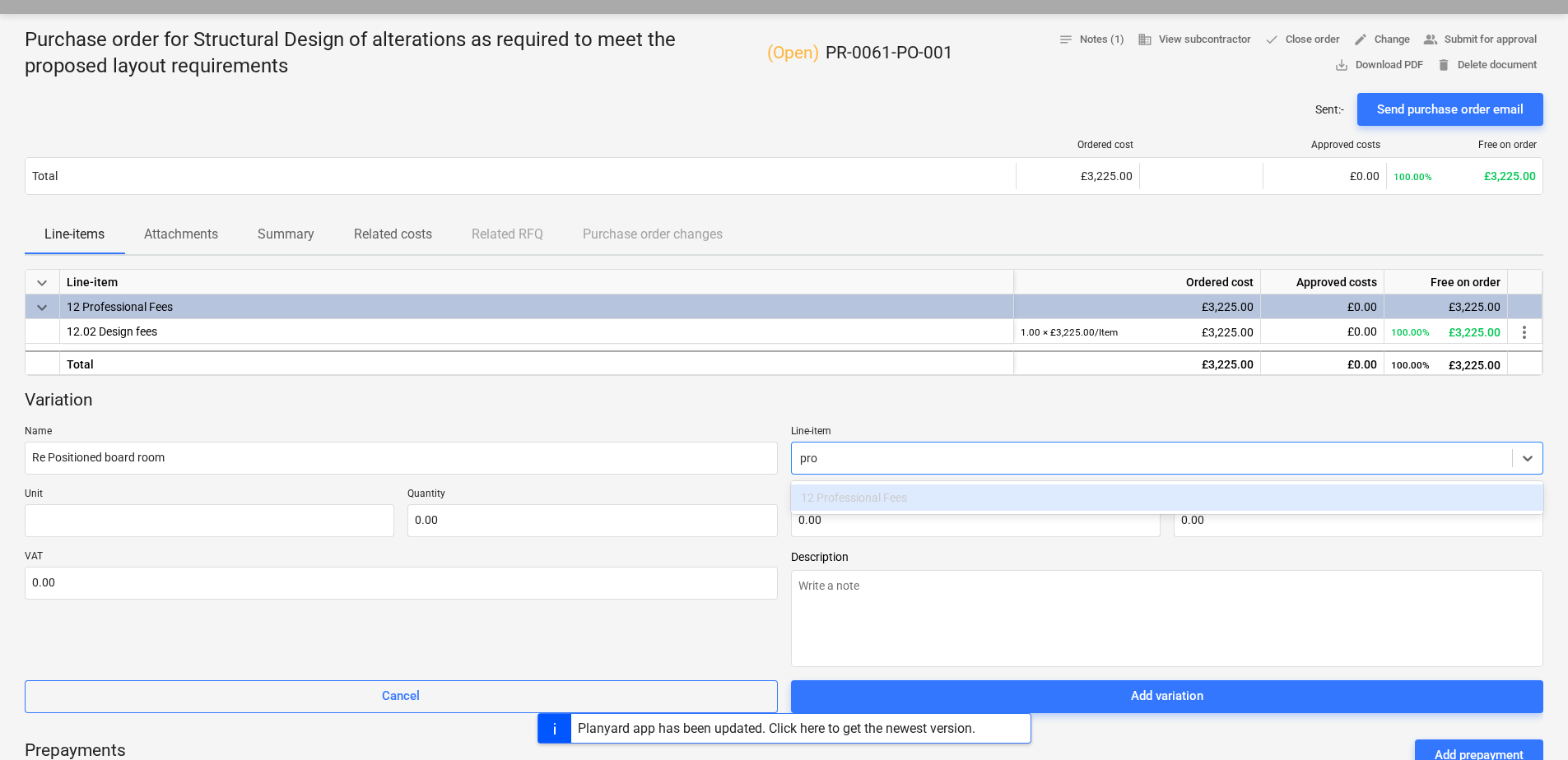
type input "prof"
click at [881, 487] on div "12 Professional Fees" at bounding box center [1167, 498] width 753 height 26
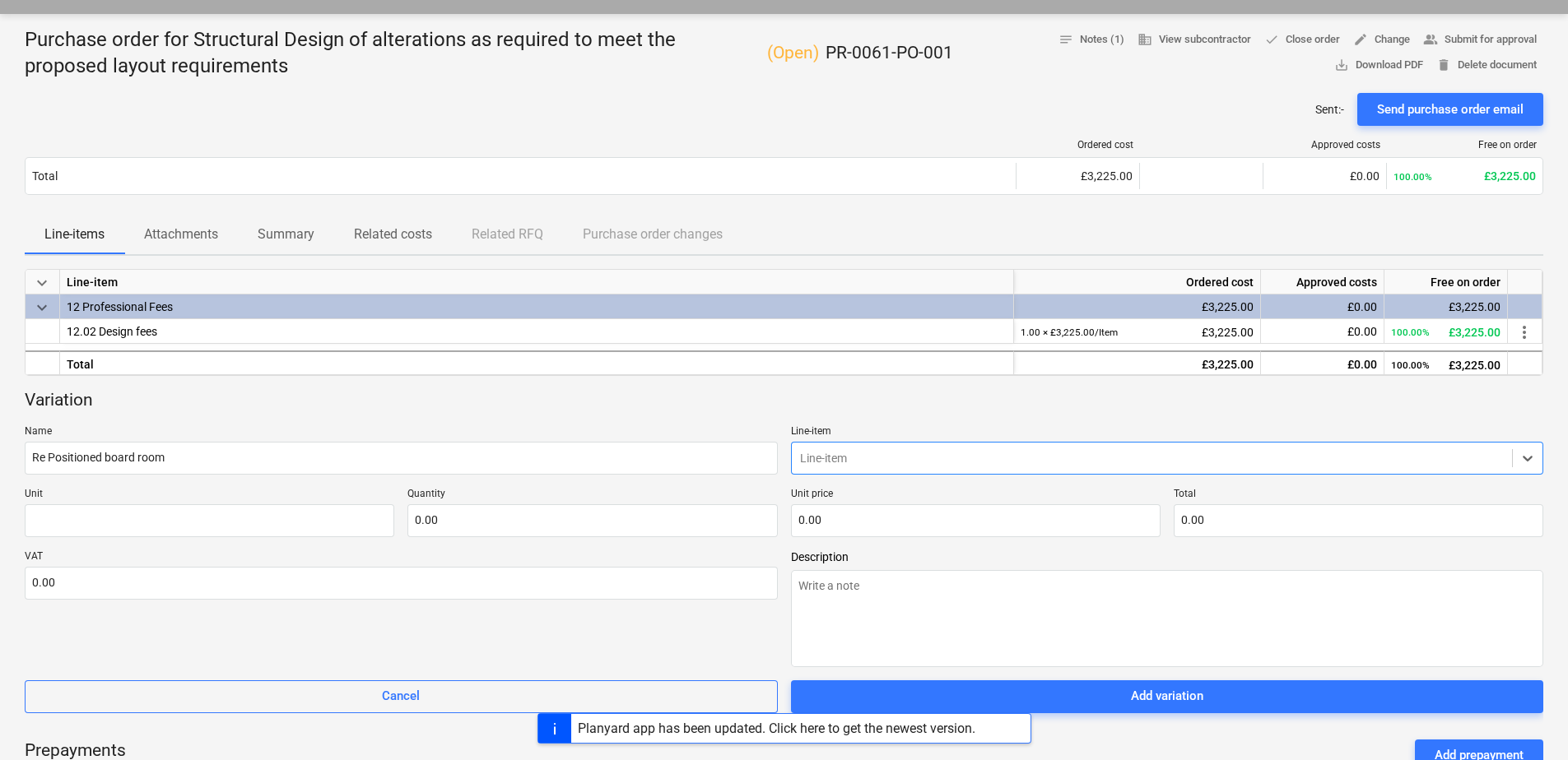
click at [795, 462] on div "Line-item" at bounding box center [1152, 458] width 721 height 23
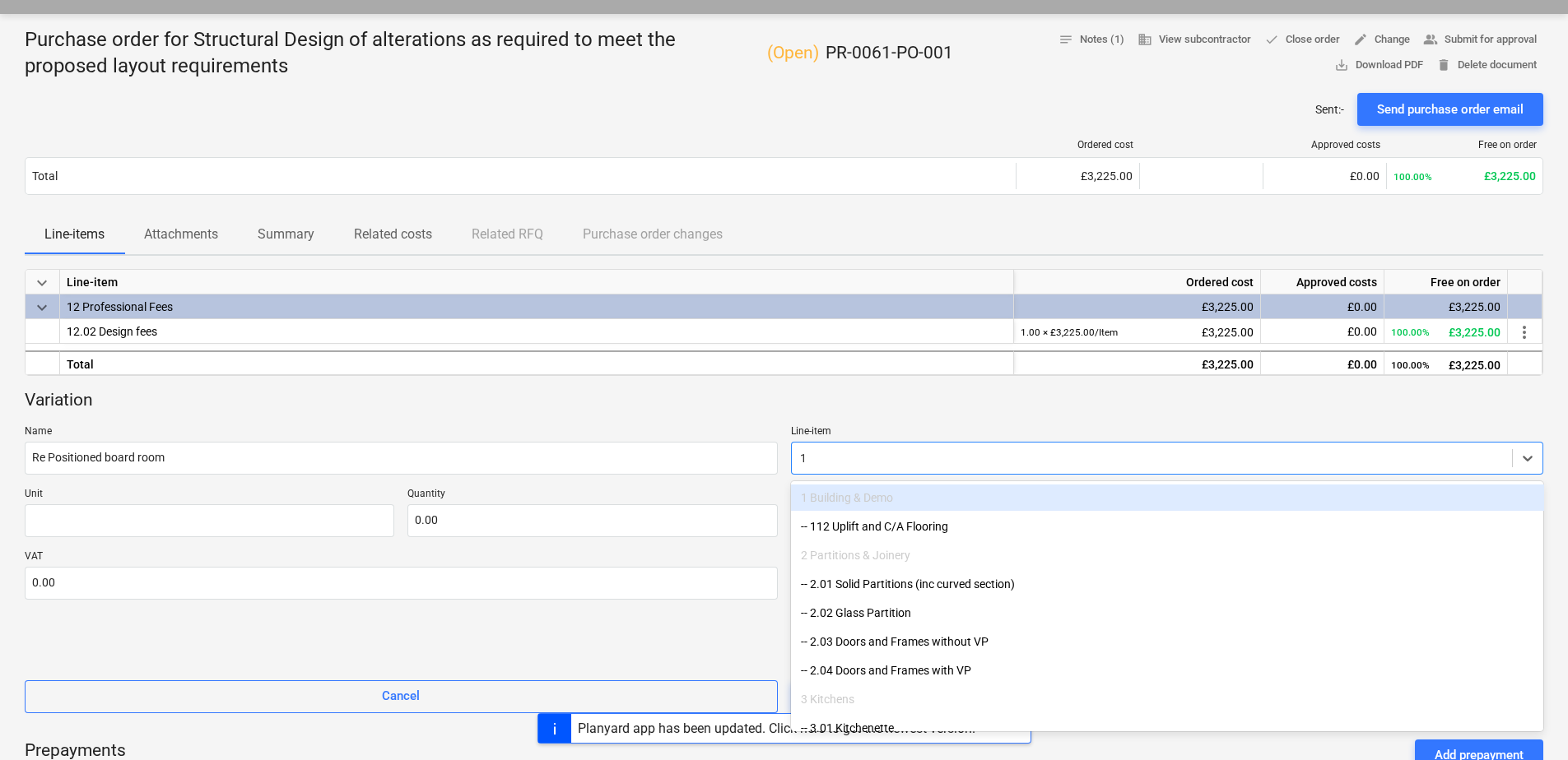
type input "12"
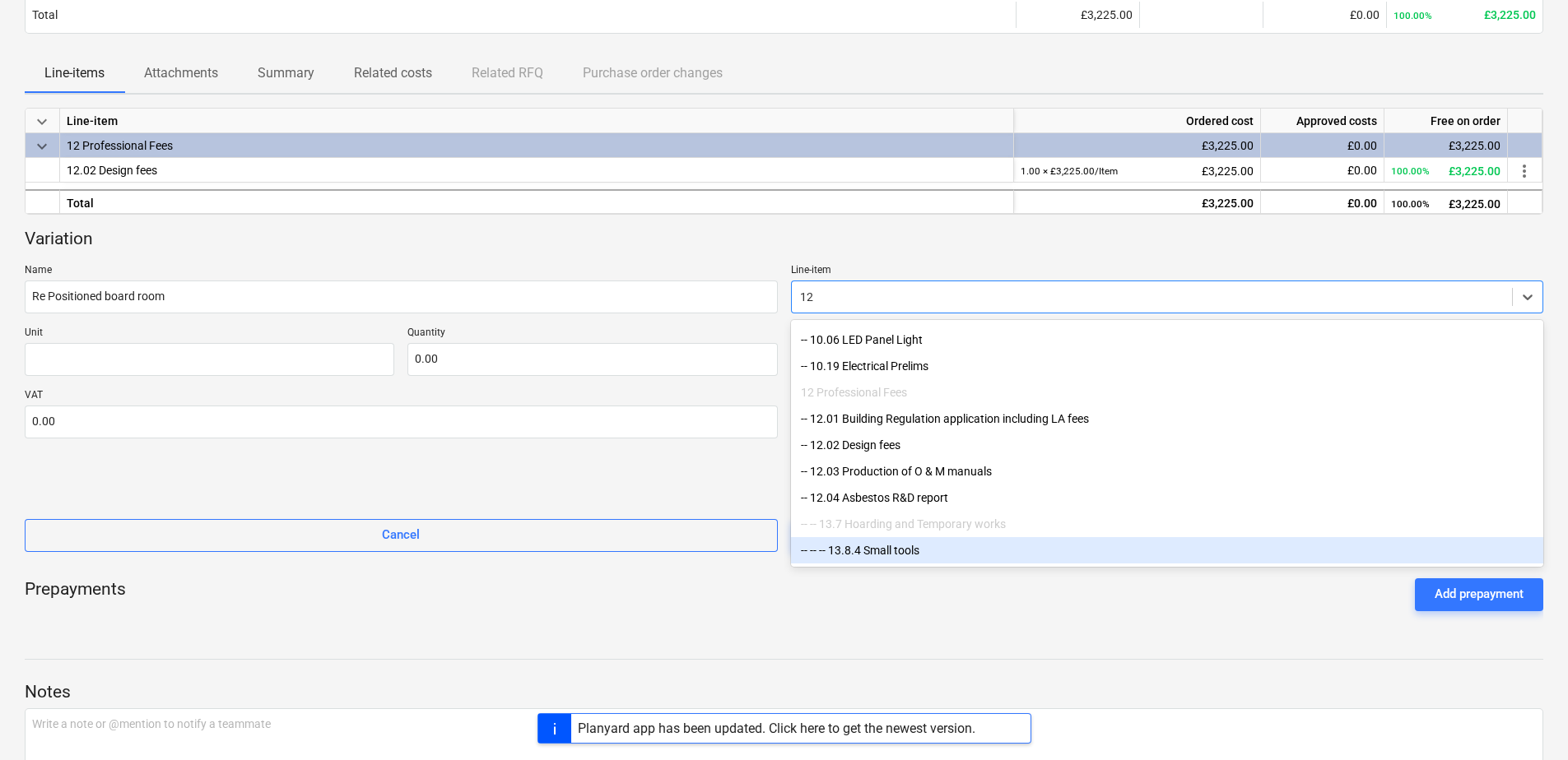
scroll to position [311, 0]
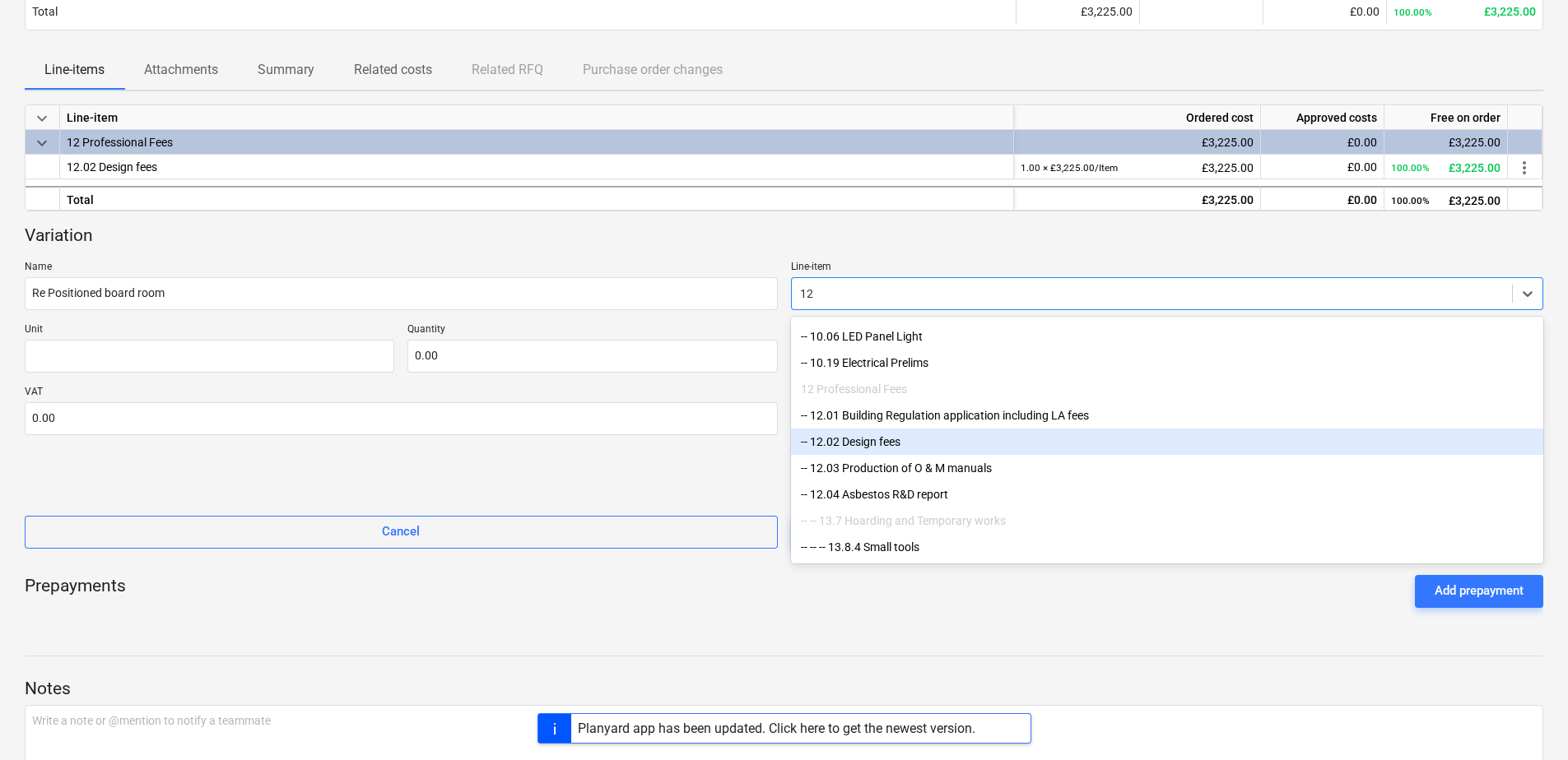
click at [870, 433] on div "-- 12.02 Design fees" at bounding box center [1167, 442] width 753 height 26
type textarea "x"
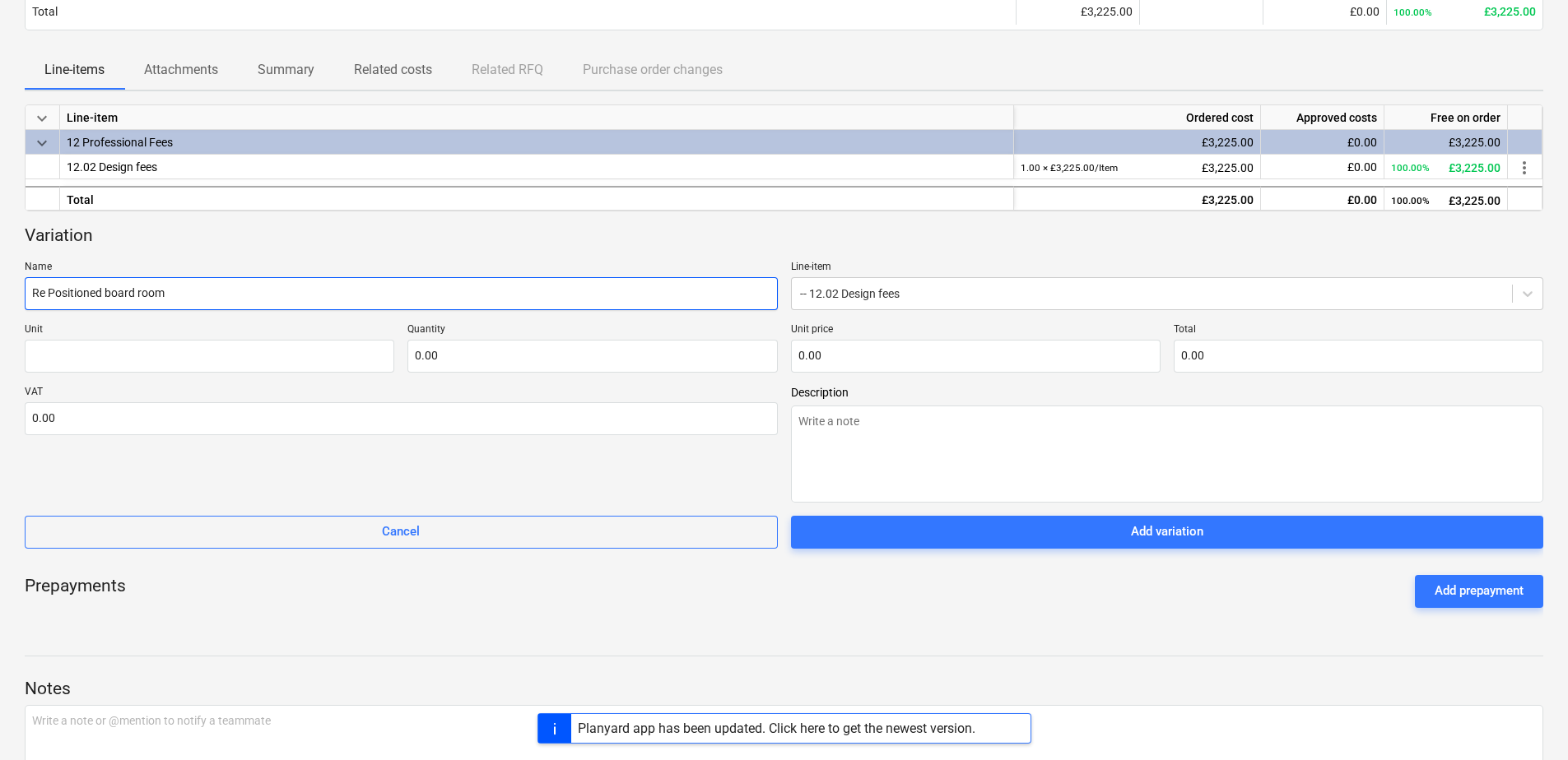
click at [34, 292] on input "Re Positioned board room" at bounding box center [401, 293] width 753 height 33
type textarea "x"
type input "e Positioned board room"
type textarea "x"
type input "Se Positioned board room"
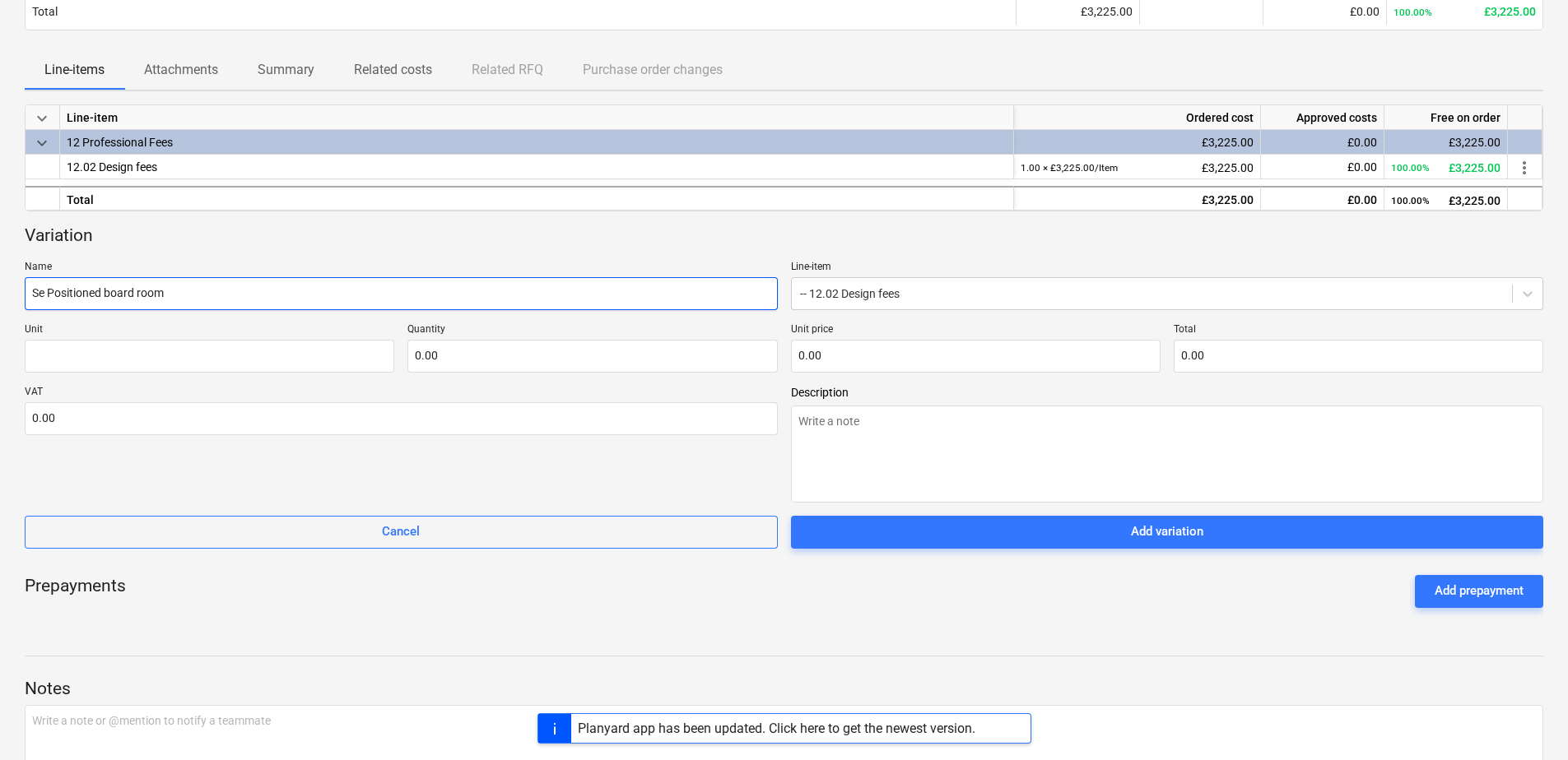
type textarea "x"
type input "Ste Positioned board room"
type textarea "x"
type input "Stre Positioned board room"
type textarea "x"
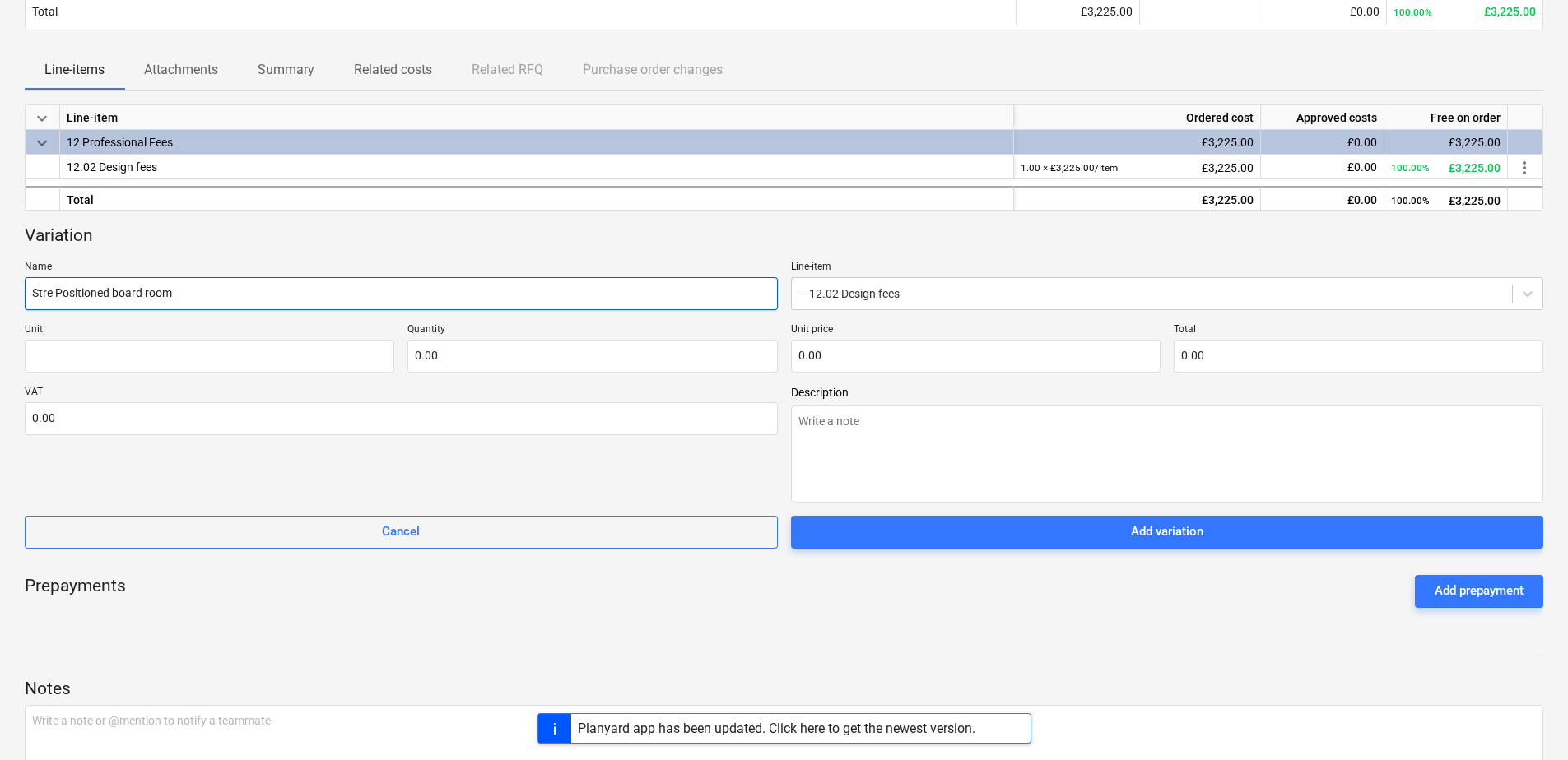
type input "Strue Positioned board room"
type textarea "x"
type input "Struce Positioned board room"
type textarea "x"
type input "Structe Positioned board room"
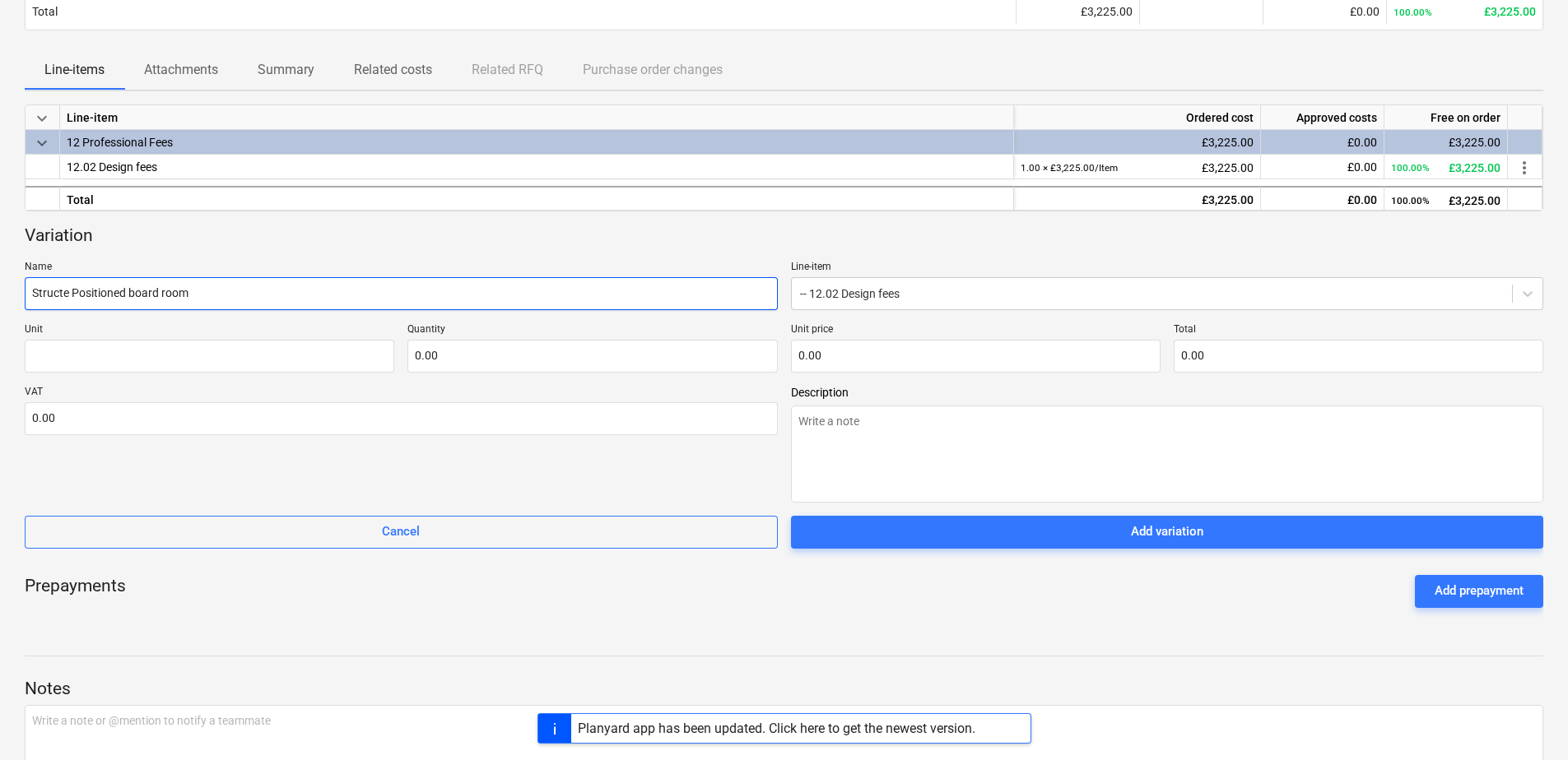
type textarea "x"
type input "Structue Positioned board room"
type textarea "x"
type input "Structure Positioned board room"
type textarea "x"
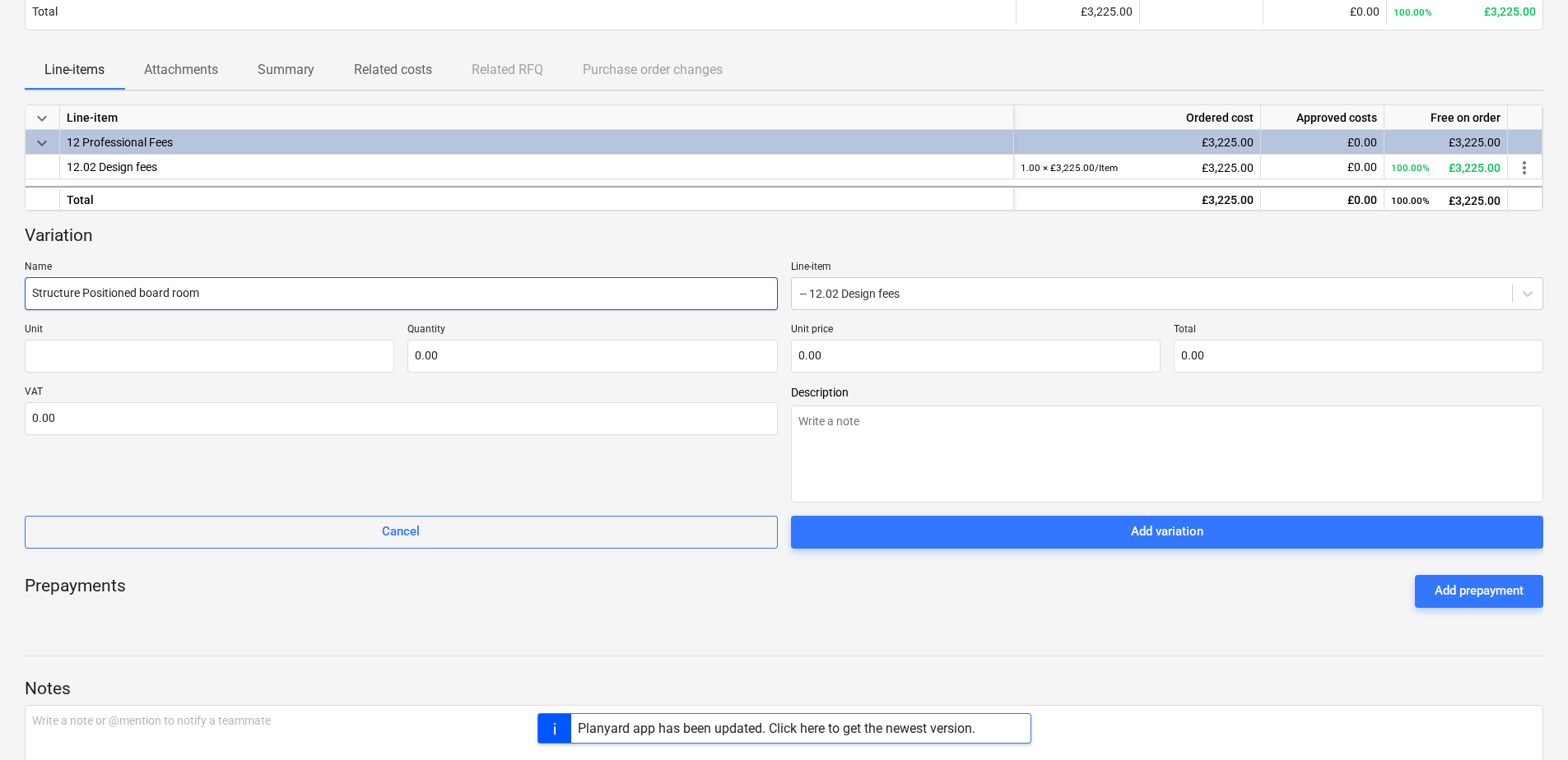
type input "Structurae Positioned board room"
type textarea "x"
type input "Structurale Positioned board room"
type textarea "x"
type input "Structural e Positioned board room"
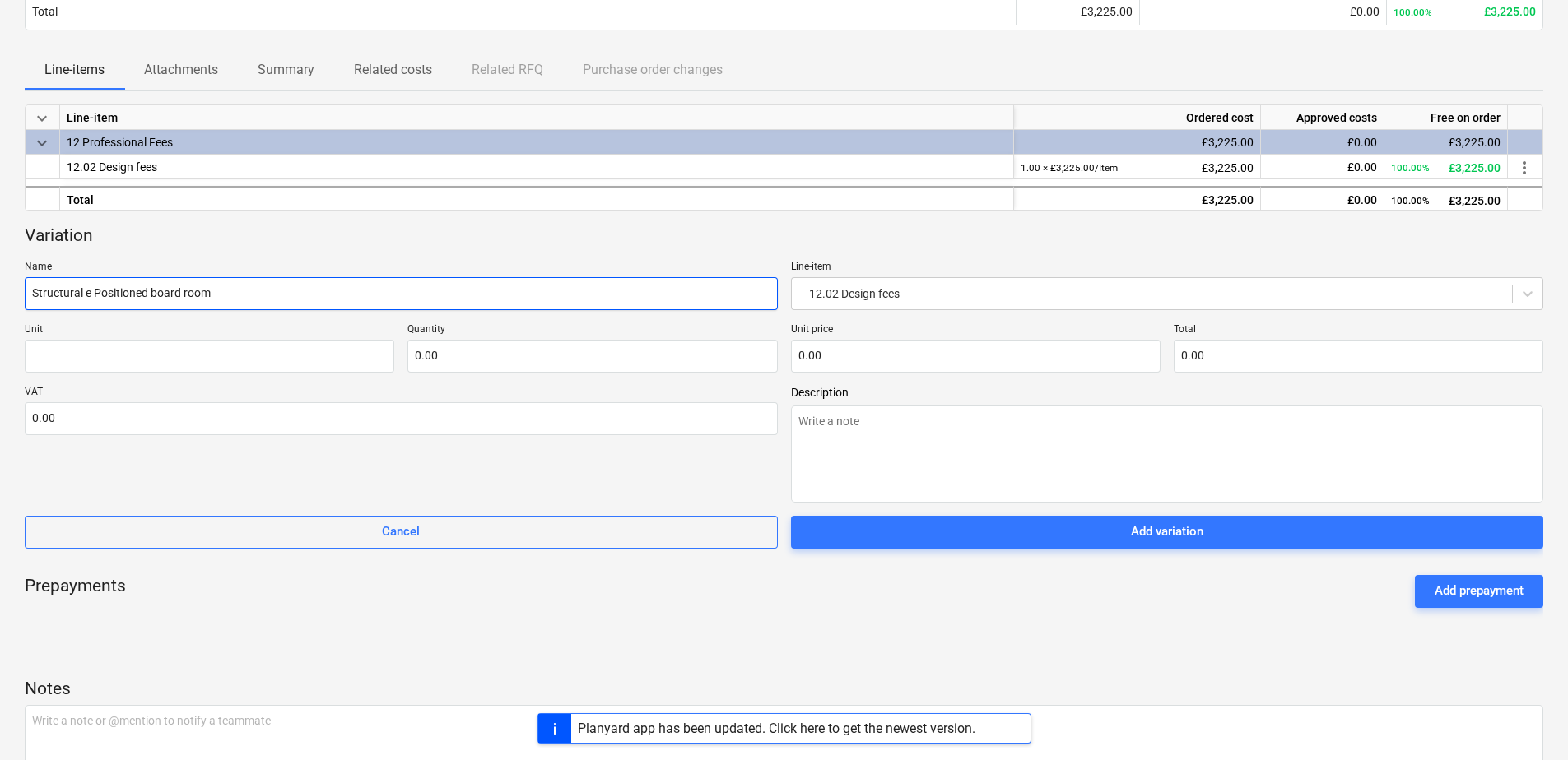
type textarea "x"
type input "Structural Ee Positioned board room"
type textarea "x"
type input "Structural Ene Positioned board room"
type textarea "x"
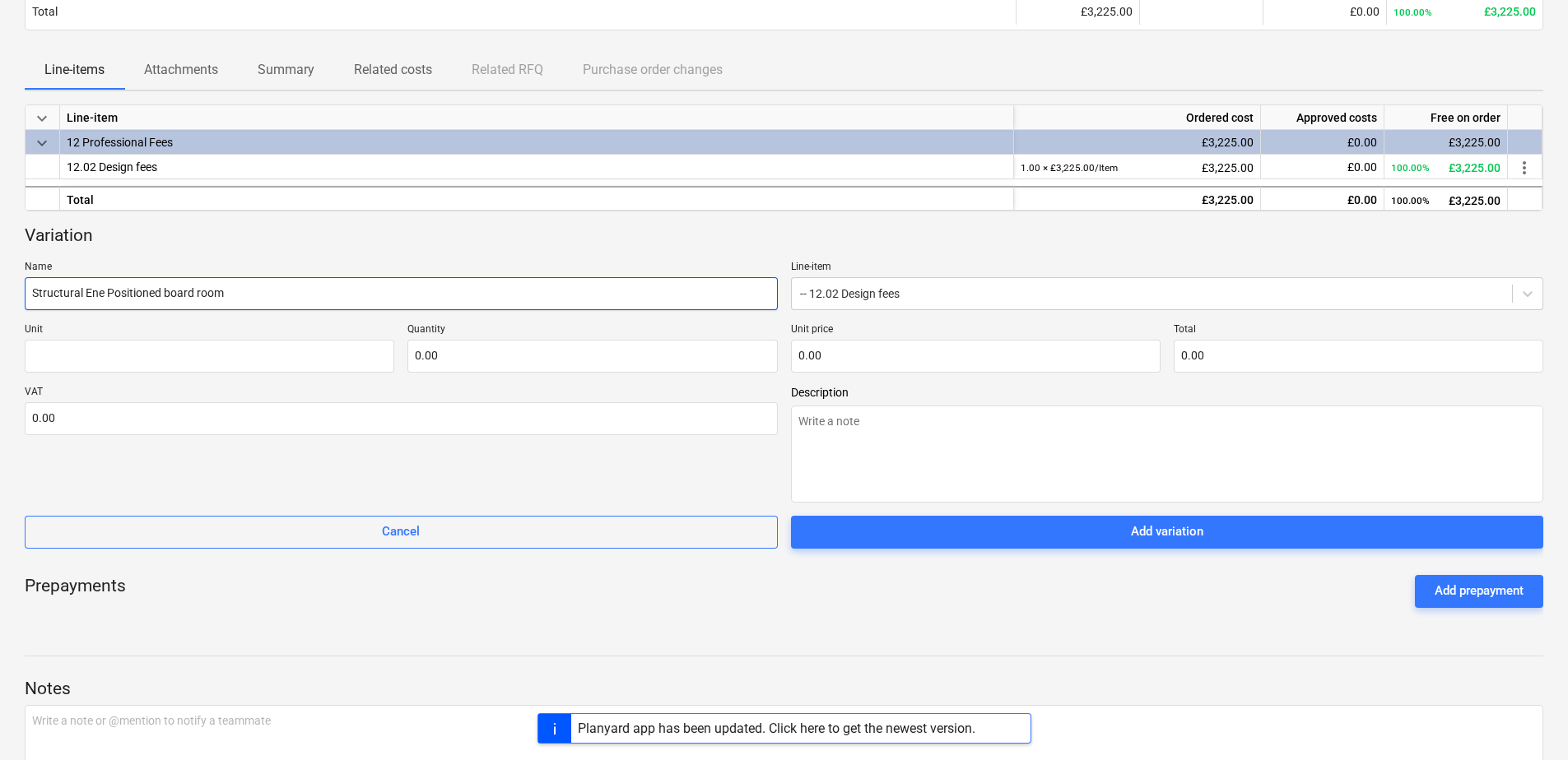
type input "Structural Enge Positioned board room"
type textarea "x"
type input "Structural Engie Positioned board room"
type textarea "x"
type input "Structural Engine Positioned board room"
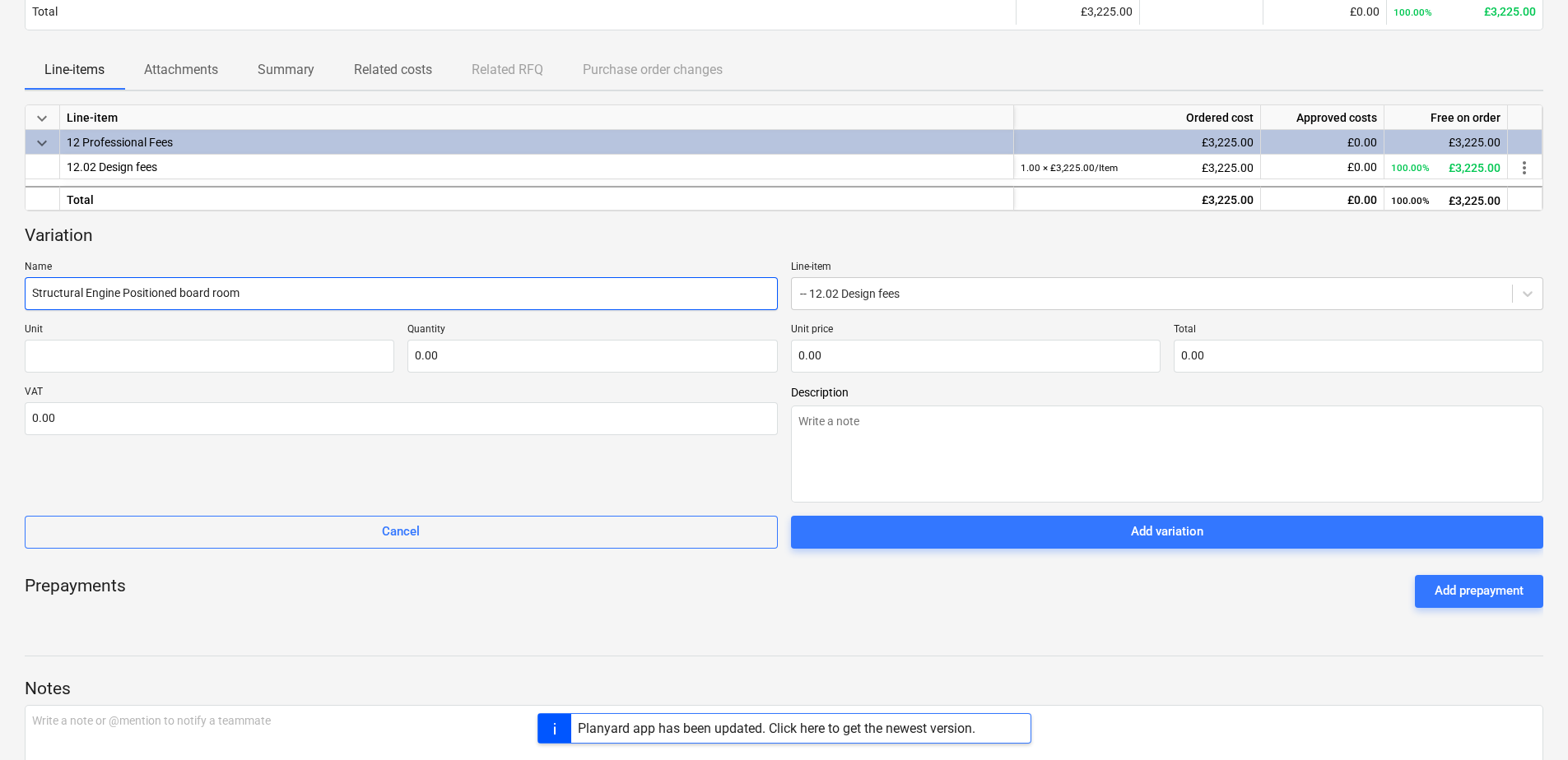
type textarea "x"
type input "Structural Enginee Positioned board room"
type textarea "x"
type input "Structural Engineee Positioned board room"
type textarea "x"
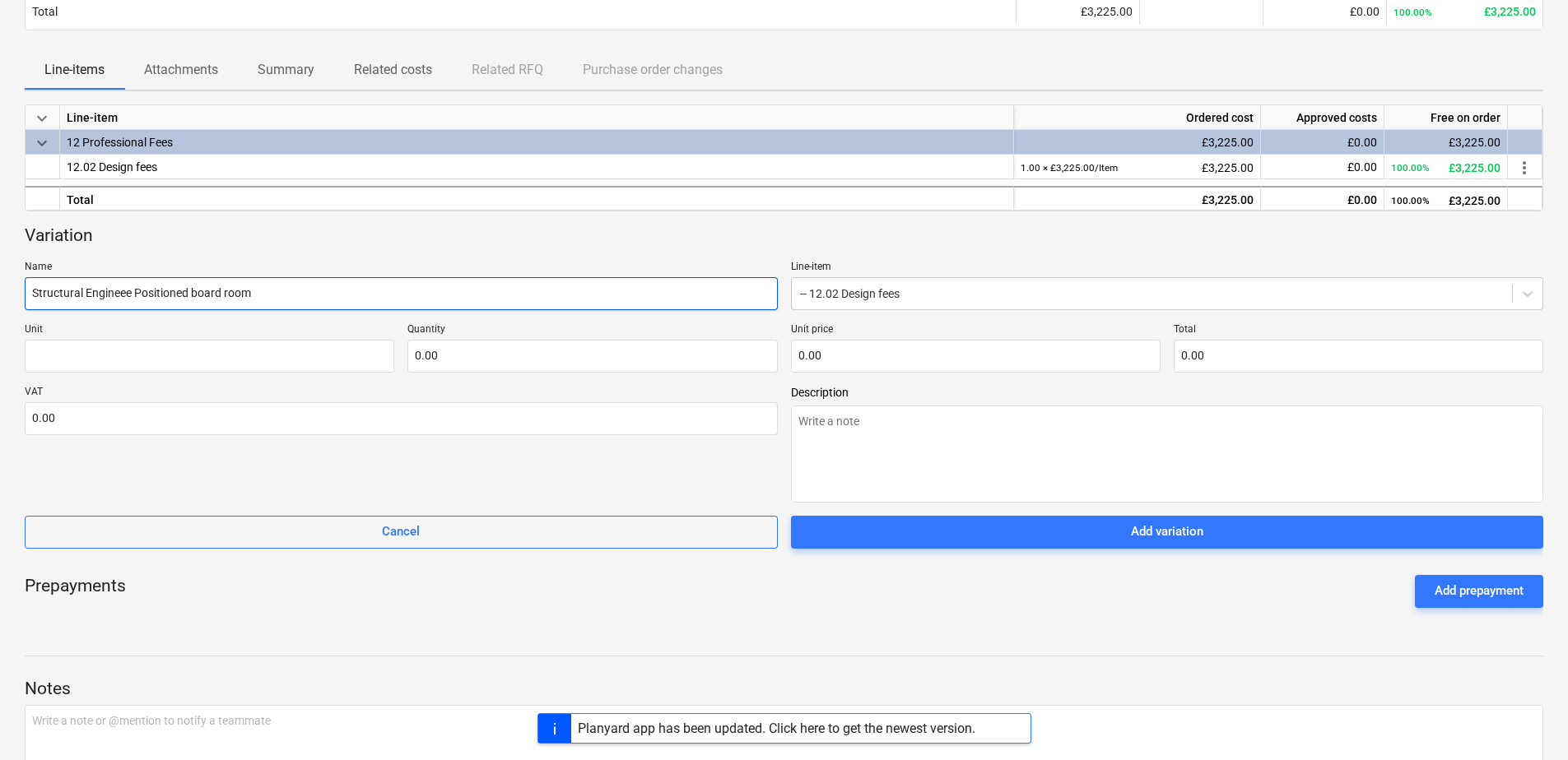
type input "Structural Engineere Positioned board room"
type textarea "x"
type input "Structural Engineer e Positioned board room"
type textarea "x"
type input "Structural Engineer re Positioned board room"
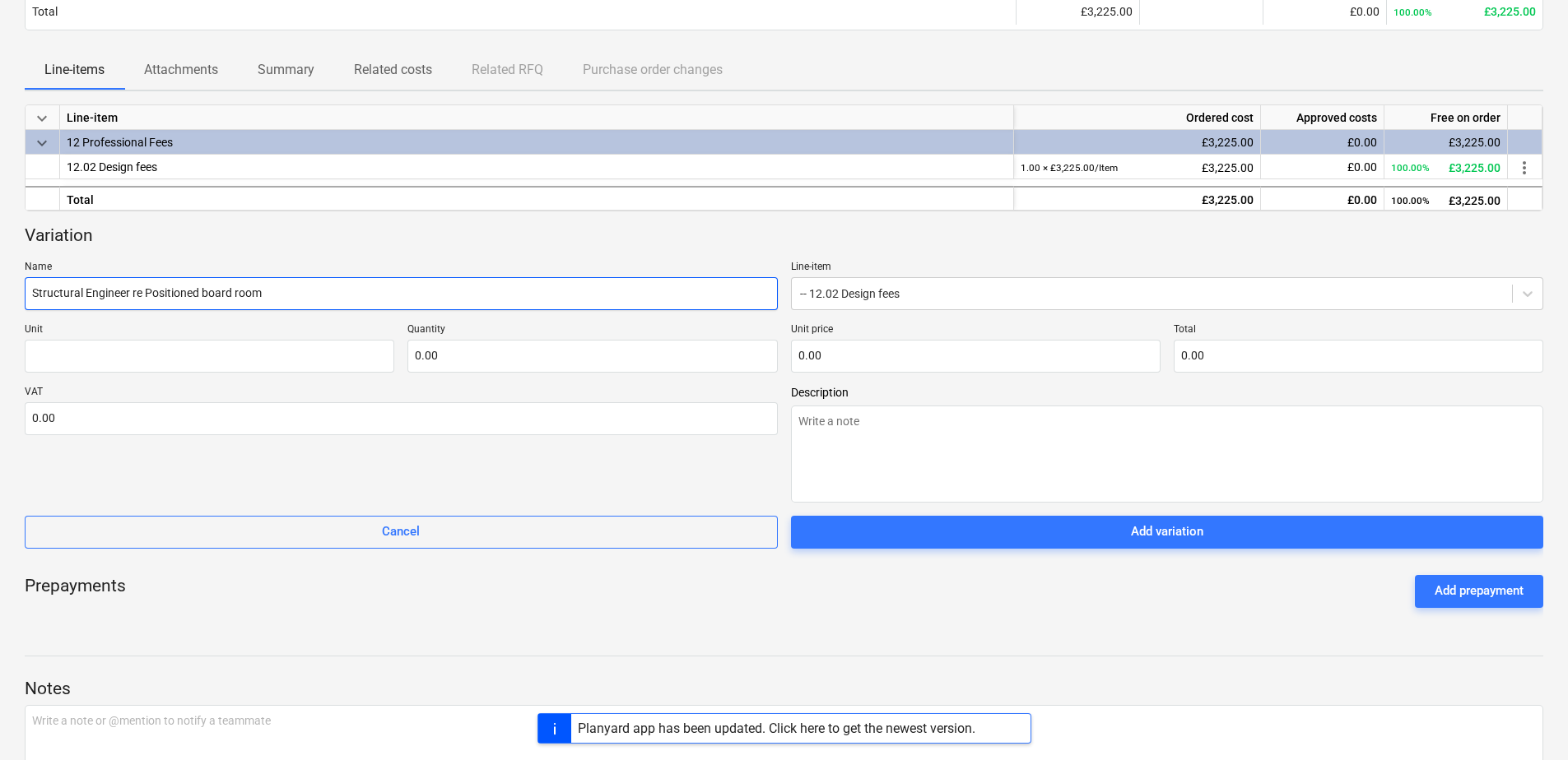
click at [277, 298] on input "Structural Engineer re Positioned board room" at bounding box center [401, 293] width 753 height 33
type textarea "x"
type input "Structural Engineer re Positioned board room"
type textarea "x"
type input "Structural Engineer re Positioned board room I"
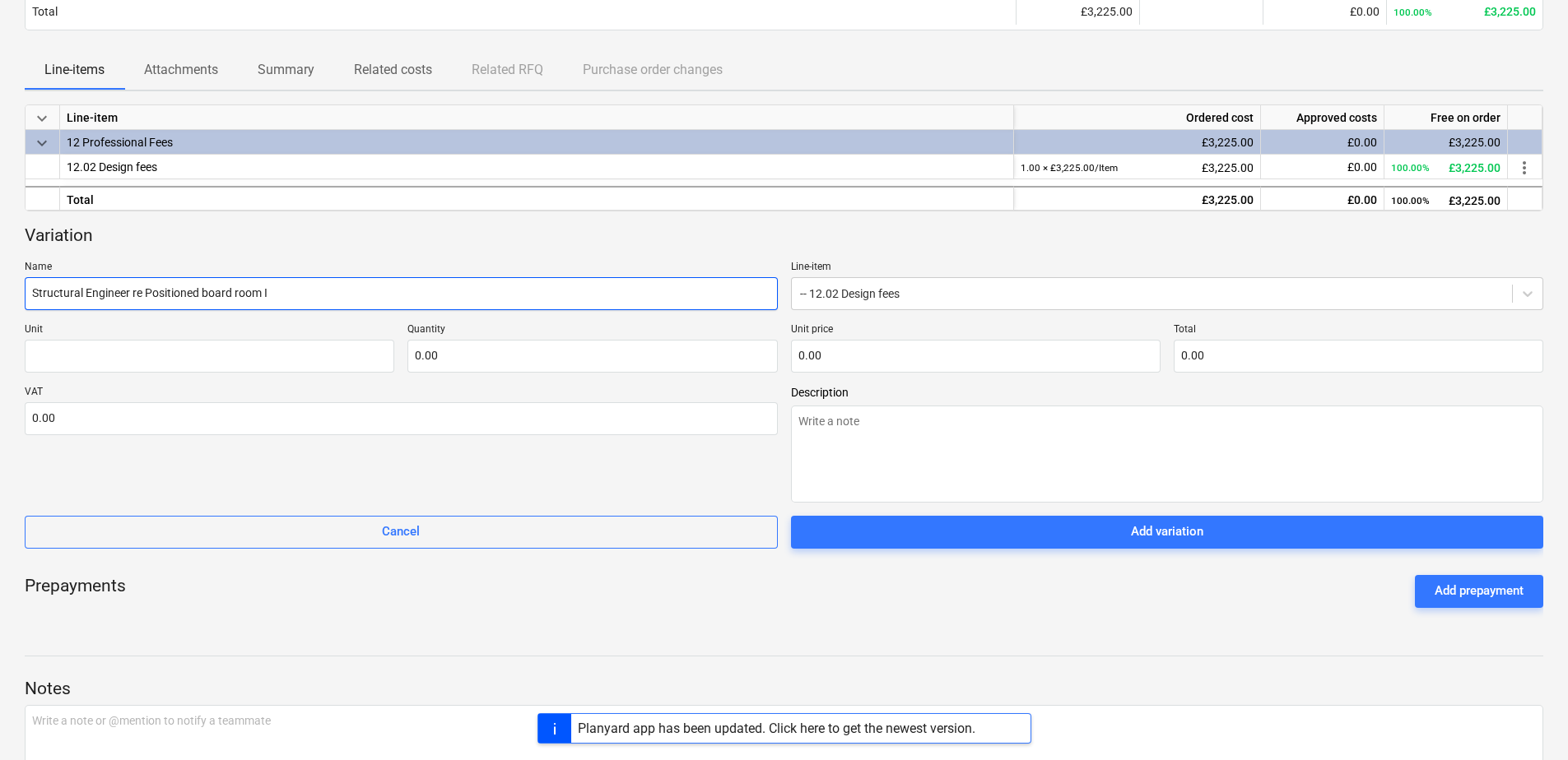
type textarea "x"
type input "Structural Engineer re Positioned board room IN"
type textarea "x"
type input "Structural Engineer re Positioned board room INf"
type textarea "x"
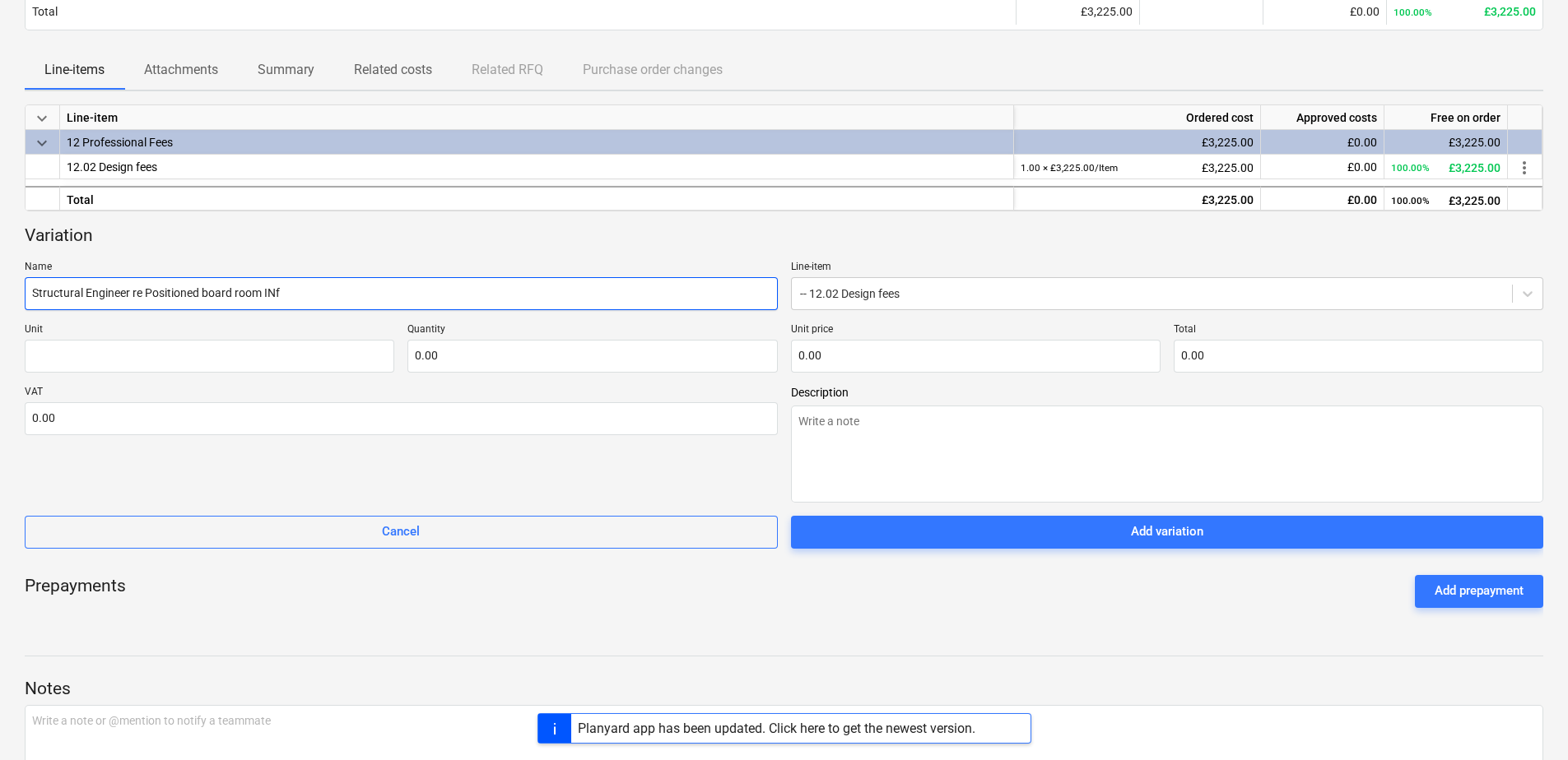
type input "Structural Engineer re Positioned board room INfo"
type textarea "x"
type input "Structural Engineer re Positioned board room INfor"
type textarea "x"
type input "Structural Engineer re Positioned board room INform"
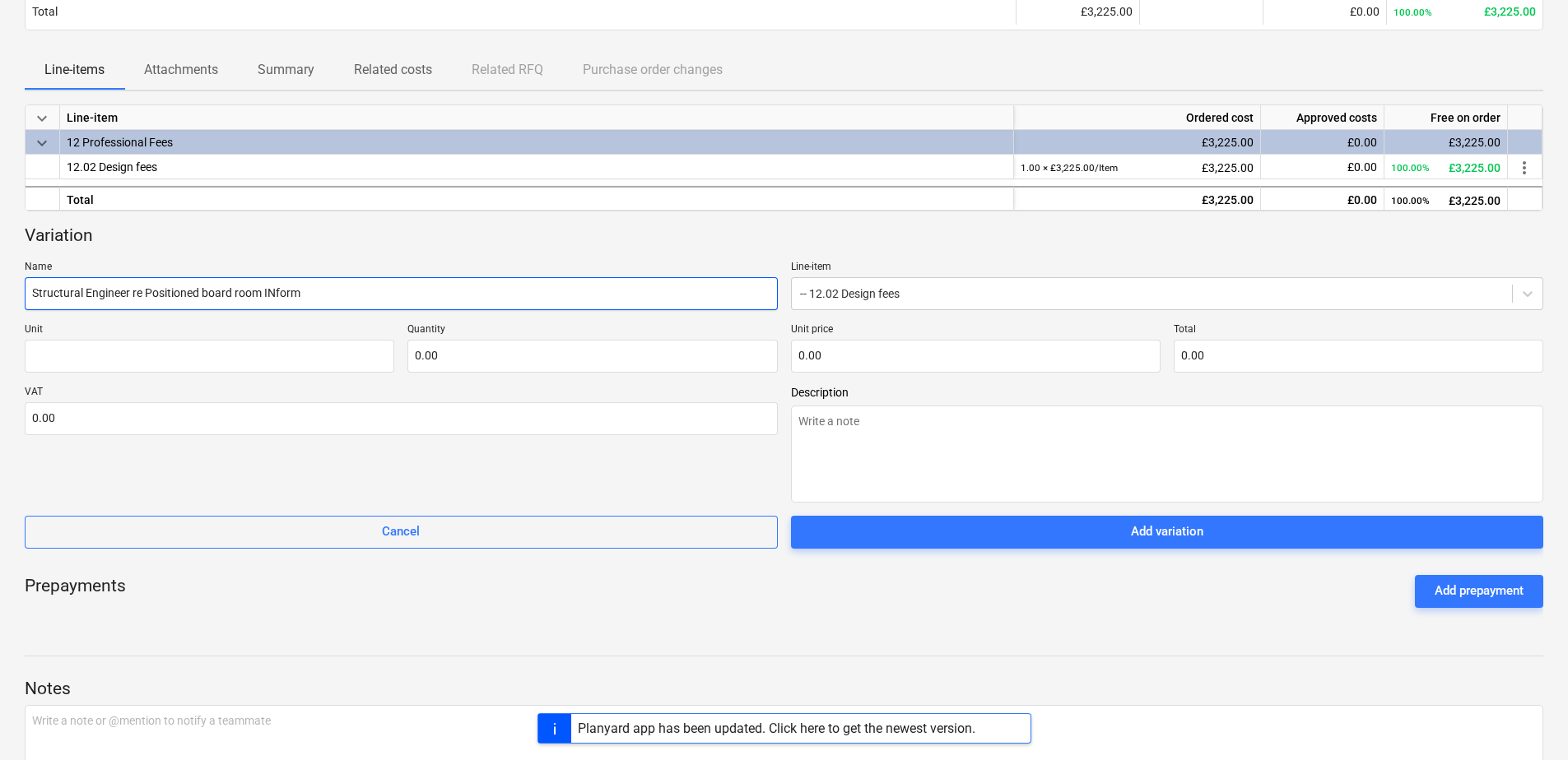
type textarea "x"
type input "Structural Engineer re Positioned board room INforma"
type textarea "x"
type input "Structural Engineer re Positioned board room INformat"
type textarea "x"
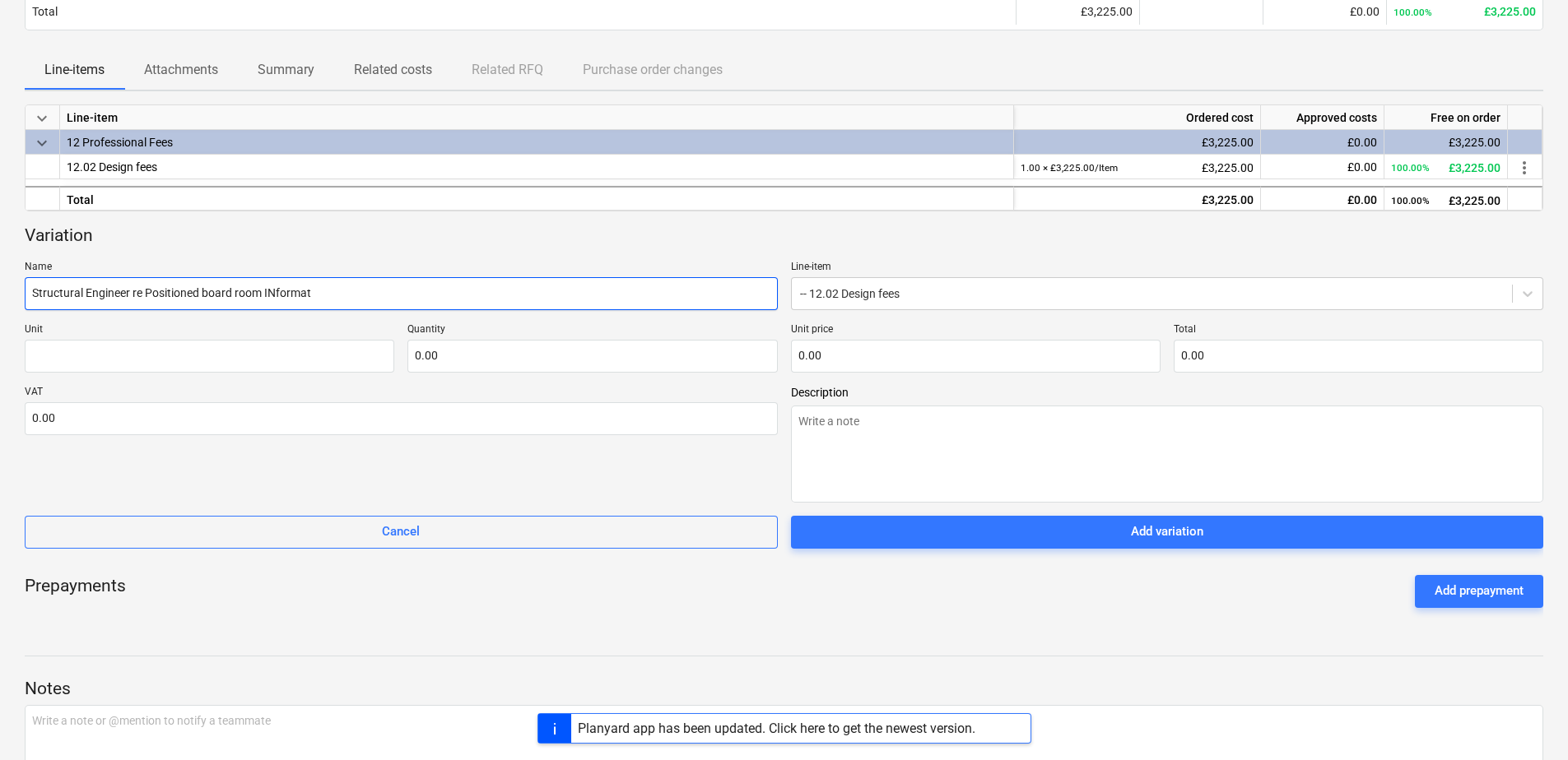
type input "Structural Engineer re Positioned board room INformati"
type textarea "x"
type input "Structural Engineer re Positioned board room INformatio"
type textarea "x"
type input "Structural Engineer re Positioned board room INformation"
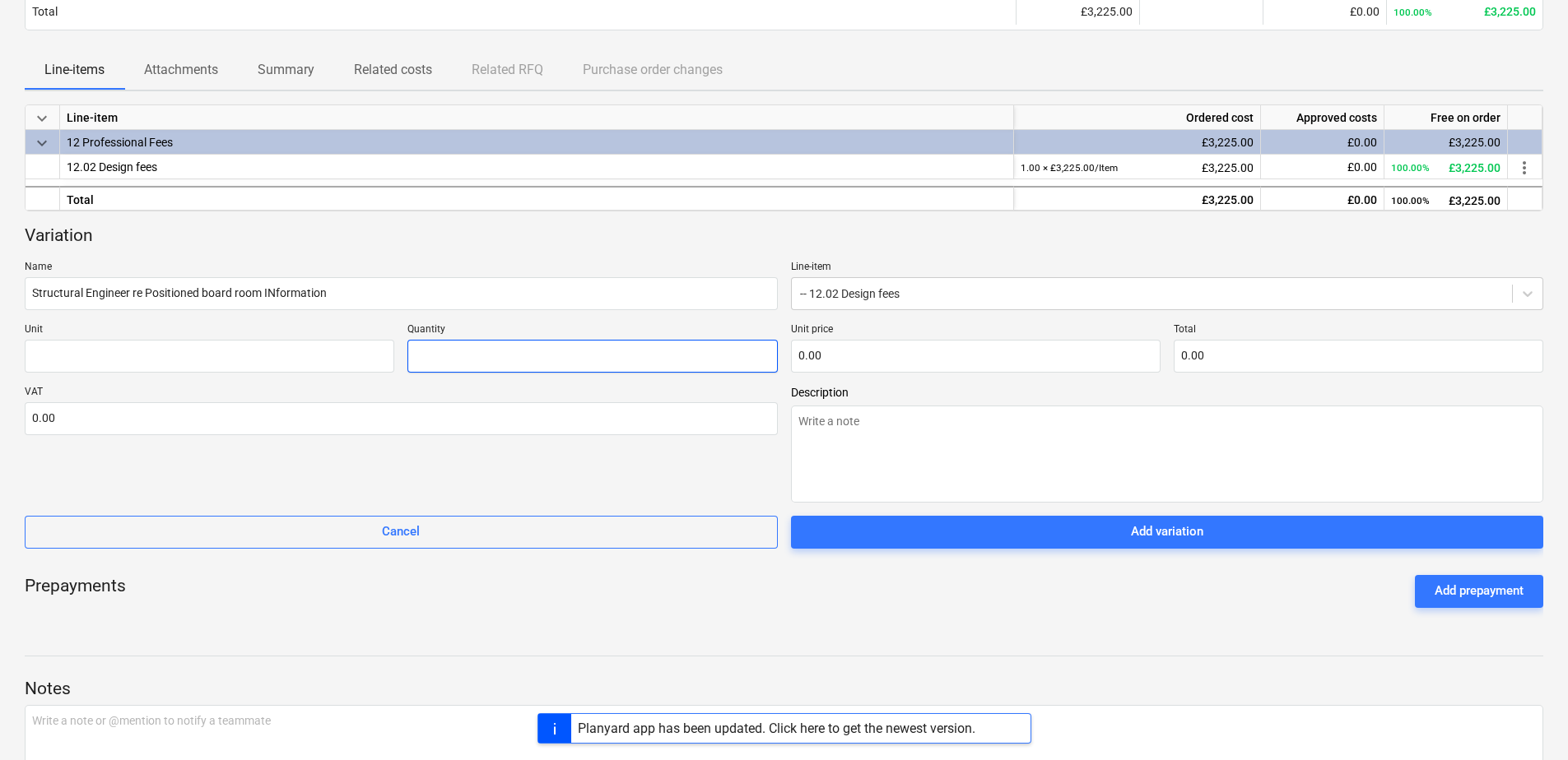
click at [415, 356] on input "text" at bounding box center [592, 356] width 370 height 33
type input "0.00"
click at [277, 291] on input "Structural Engineer re Positioned board room INformation" at bounding box center [401, 293] width 753 height 33
type textarea "x"
type input "Structural Engineer re Positioned board room Iformation"
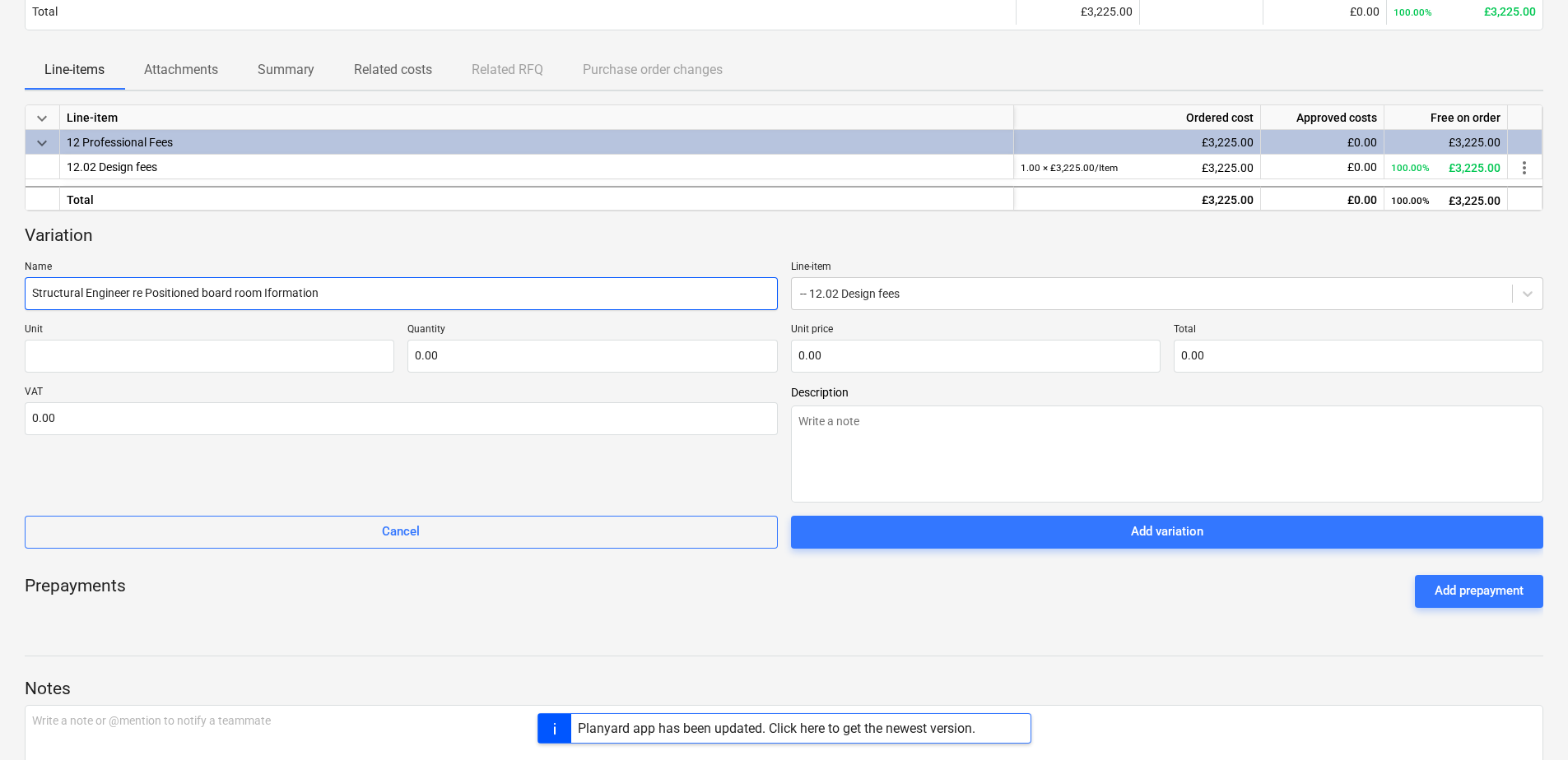
type textarea "x"
type input "Structural Engineer re Positioned board room Information"
click at [449, 355] on input "text" at bounding box center [592, 356] width 370 height 33
type textarea "x"
type input "1.00"
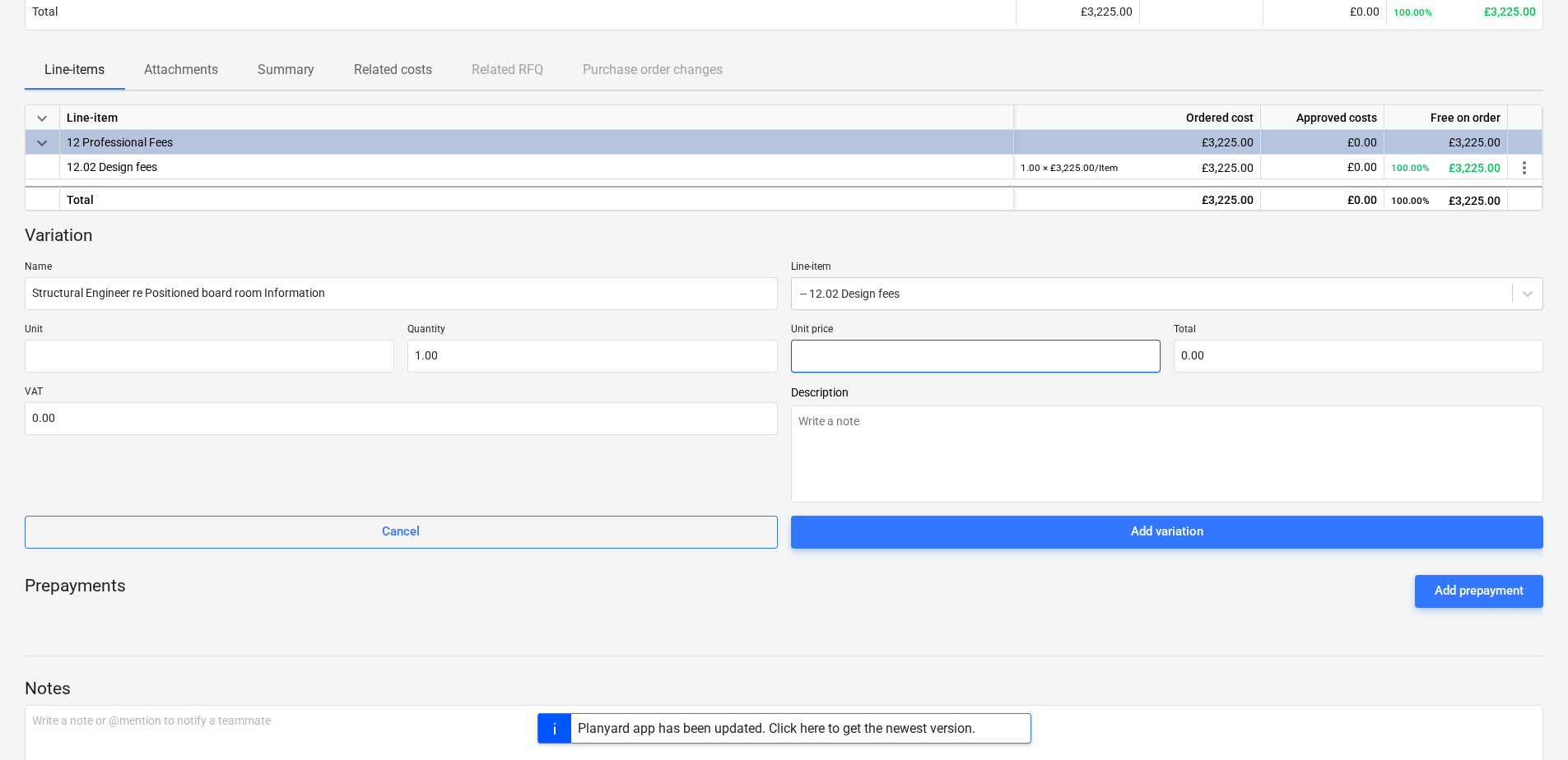
click at [840, 350] on input "text" at bounding box center [975, 356] width 370 height 33
type textarea "x"
type input "7"
type input "7.00"
type textarea "x"
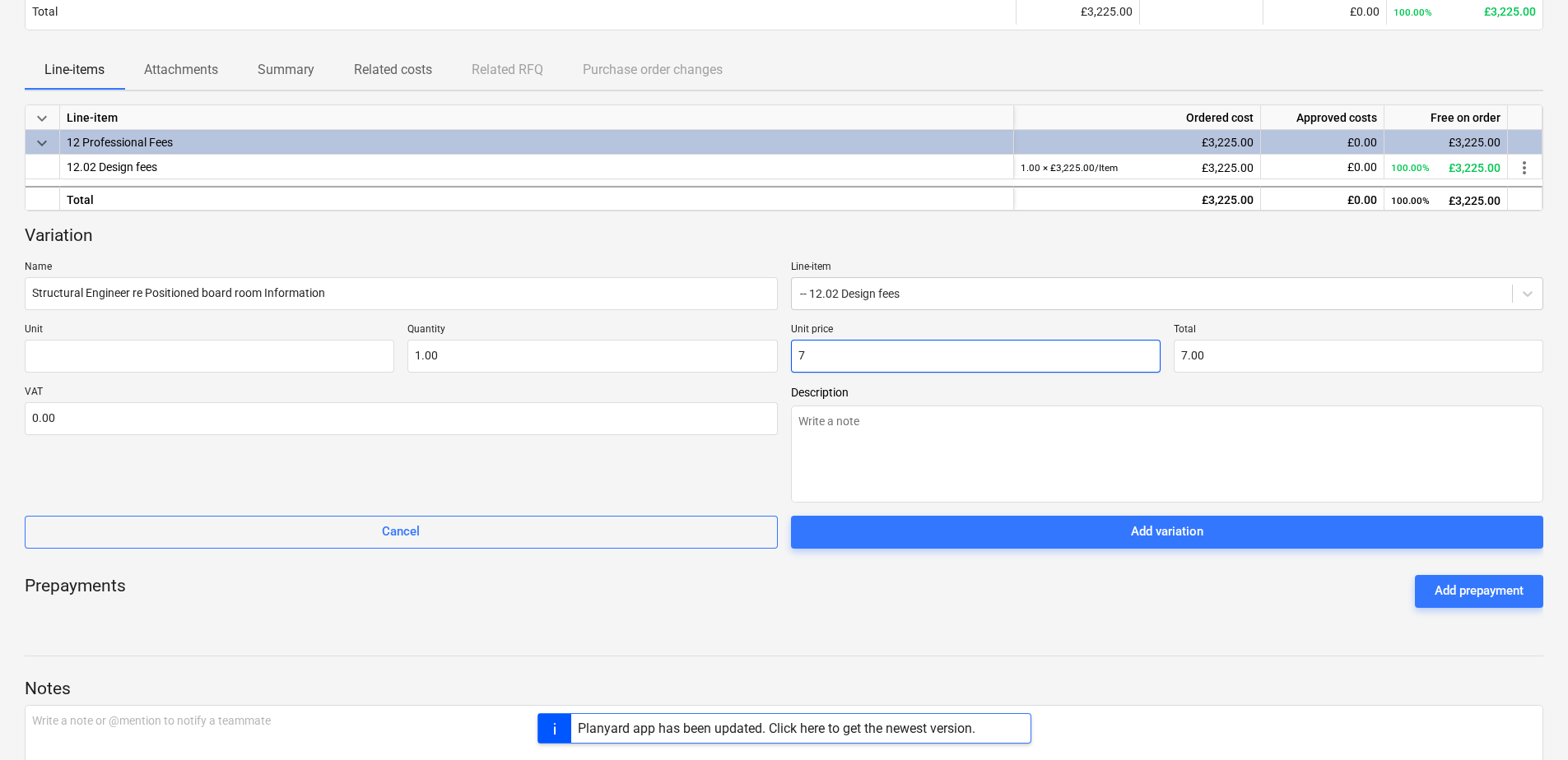
type input "75"
type input "75.00"
type textarea "x"
type input "750"
type input "750.00"
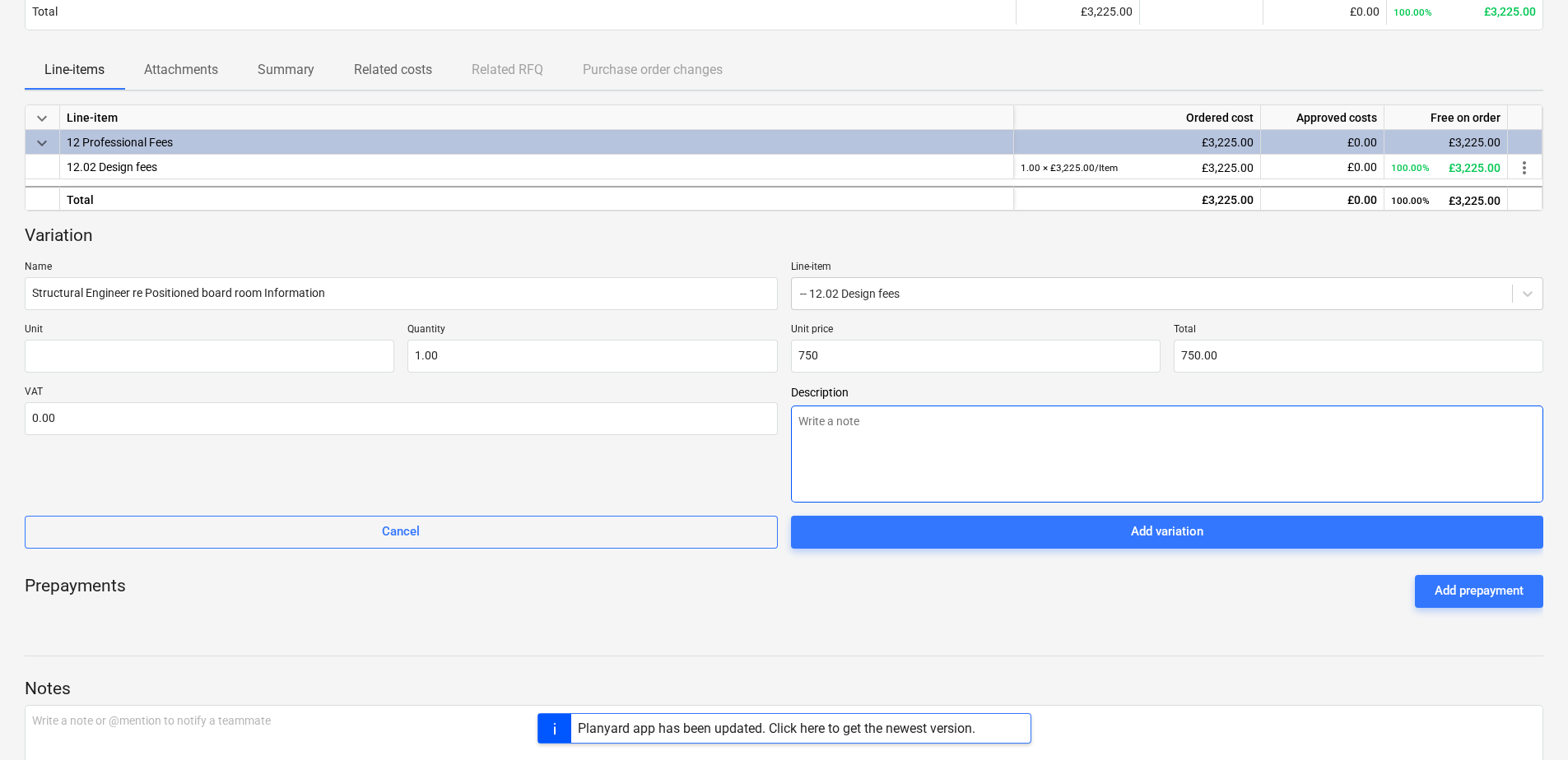
type input "750.00"
click at [900, 445] on textarea at bounding box center [1167, 453] width 753 height 97
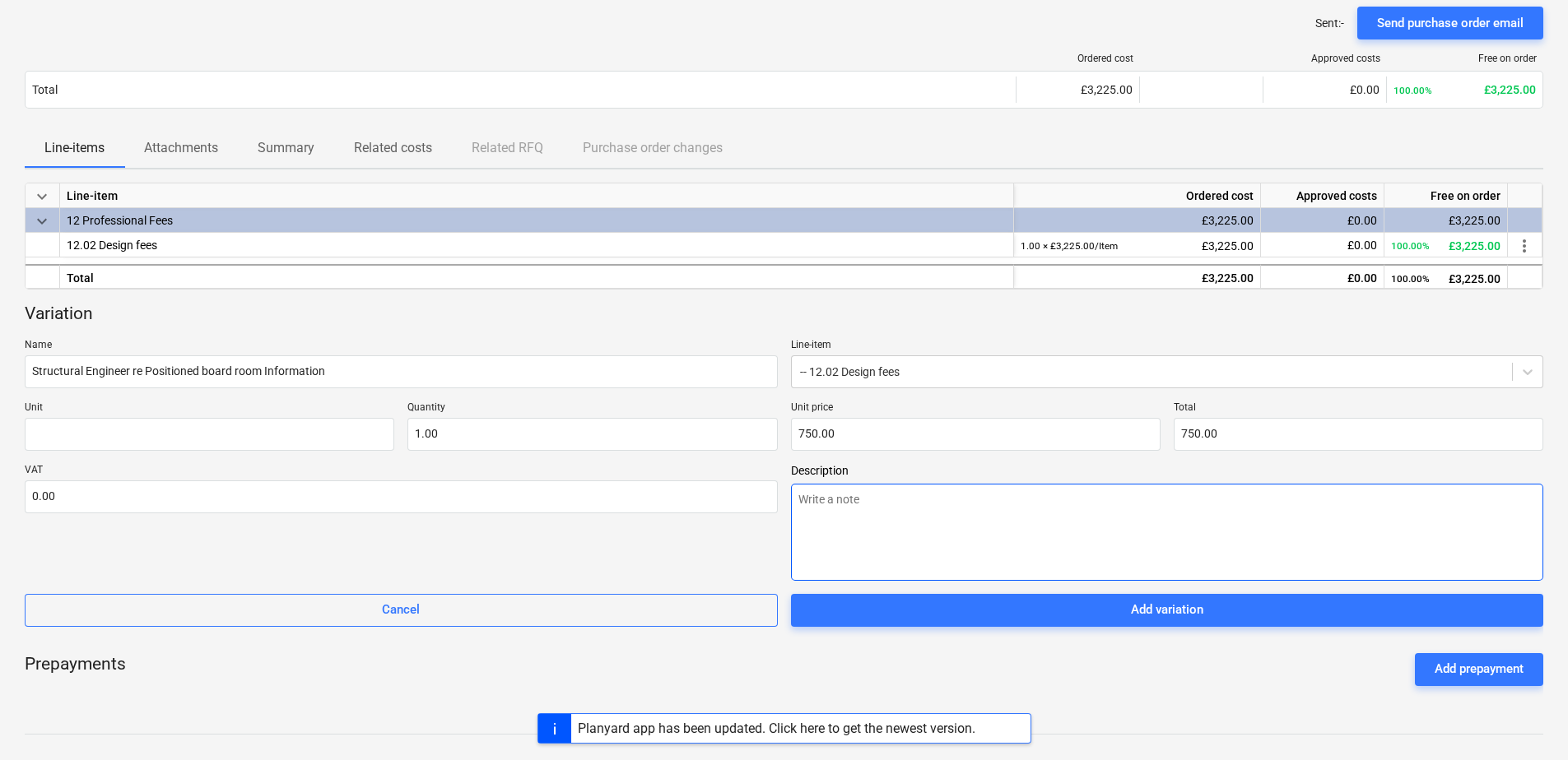
scroll to position [230, 0]
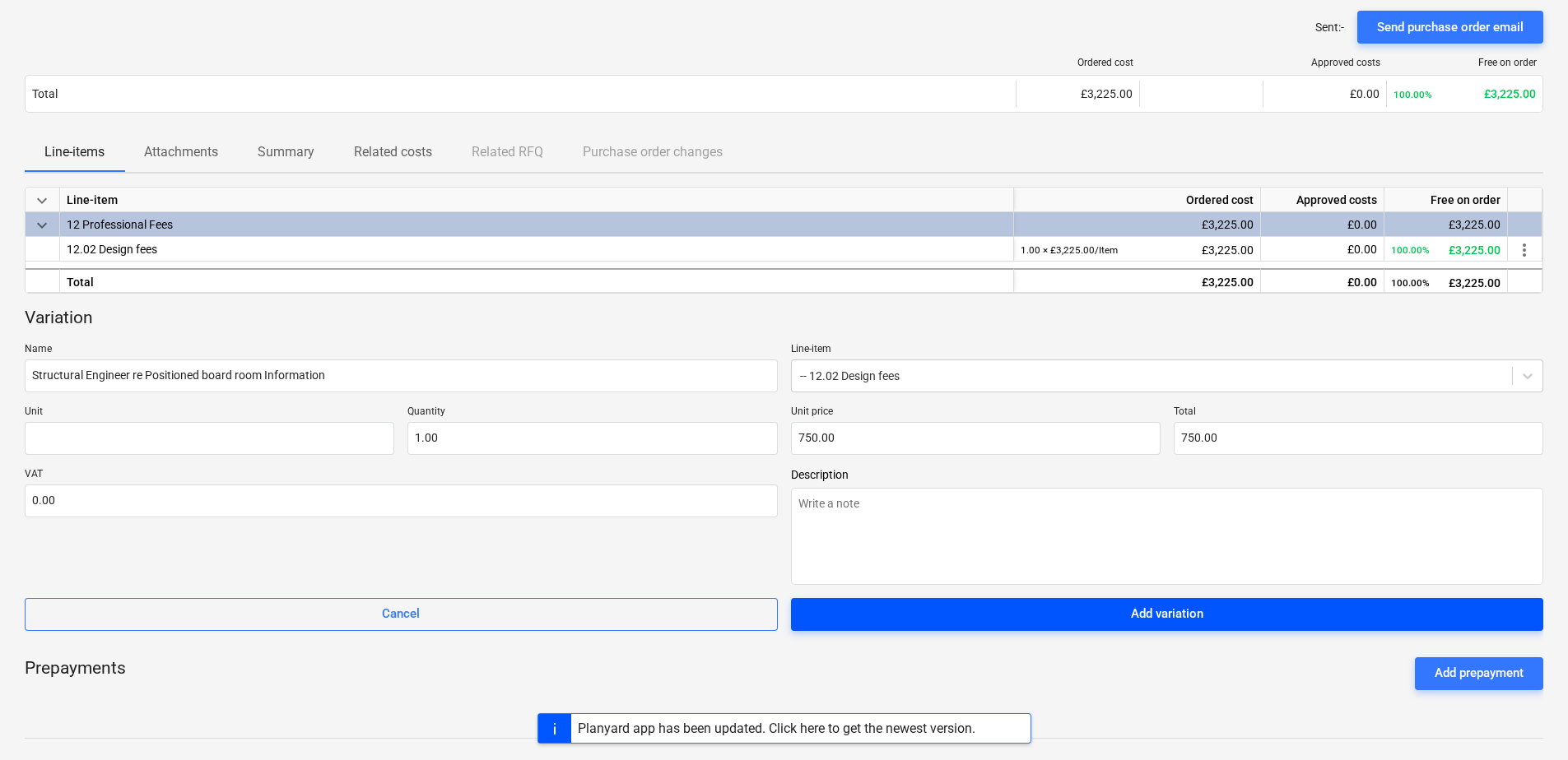
click at [1136, 615] on div "Add variation" at bounding box center [1166, 613] width 72 height 22
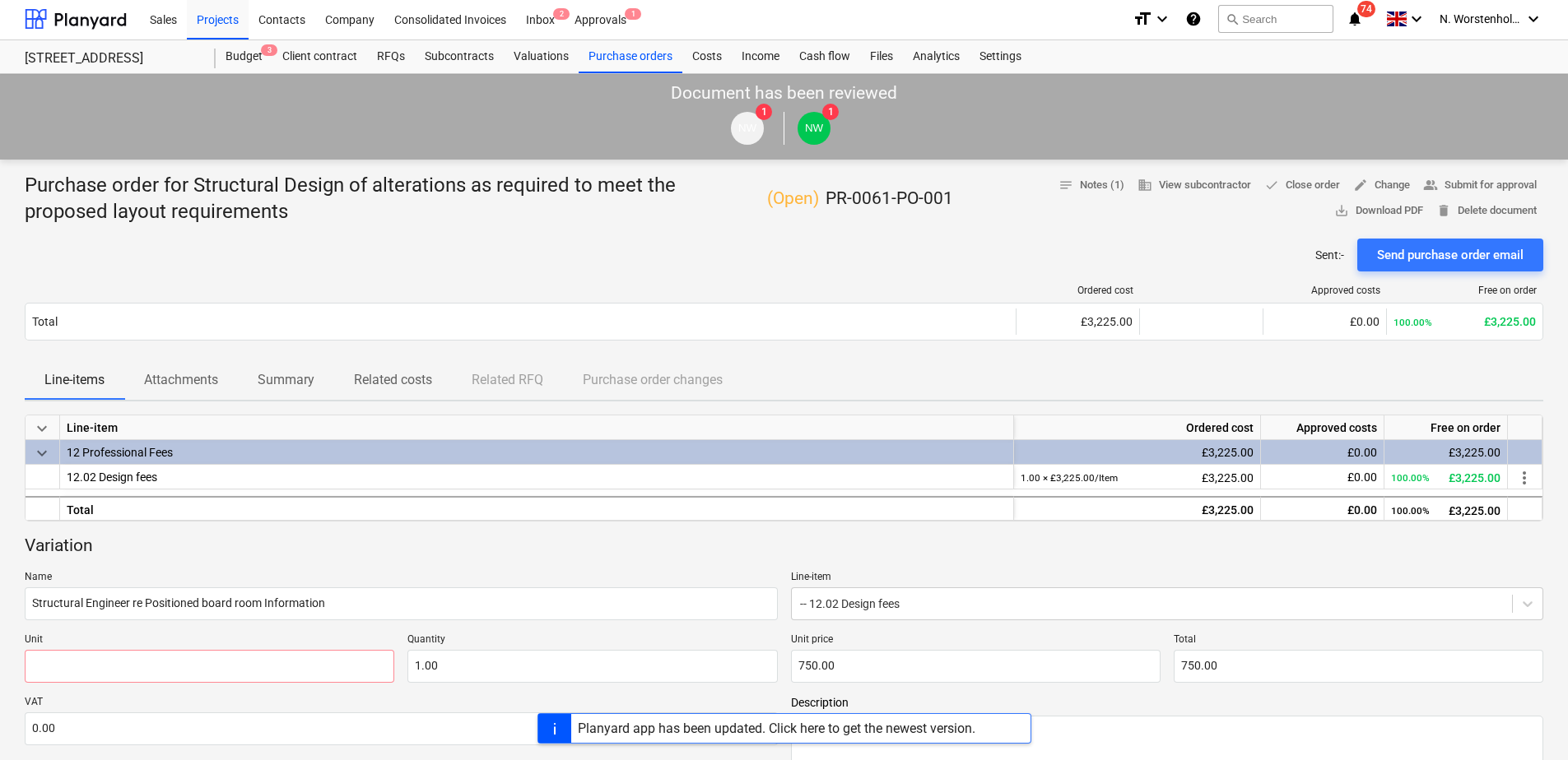
scroll to position [0, 0]
type textarea "x"
